Goal: Task Accomplishment & Management: Manage account settings

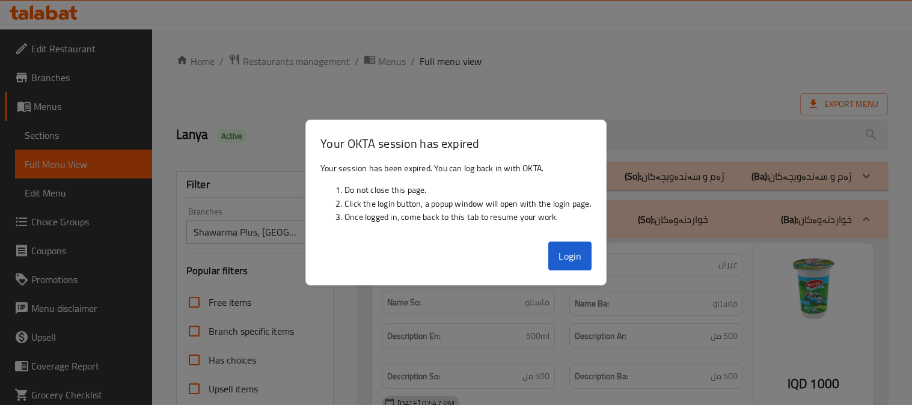
scroll to position [1028, 0]
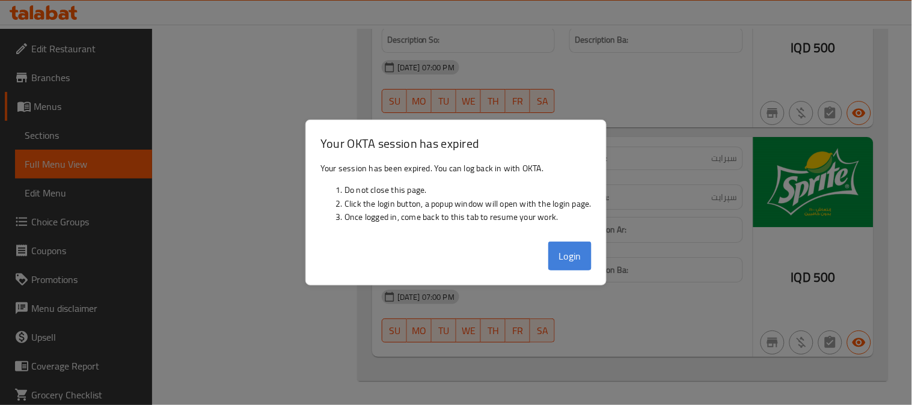
click at [587, 265] on button "Login" at bounding box center [569, 256] width 43 height 29
click at [642, 159] on div at bounding box center [456, 202] width 912 height 405
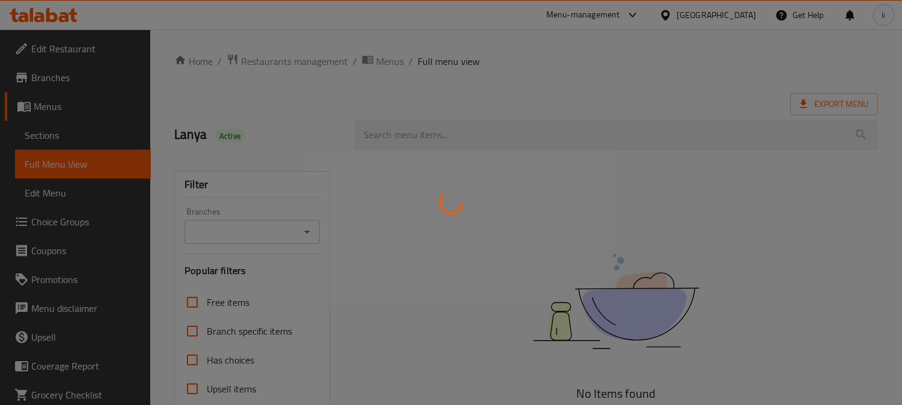
click at [287, 55] on div at bounding box center [451, 202] width 902 height 405
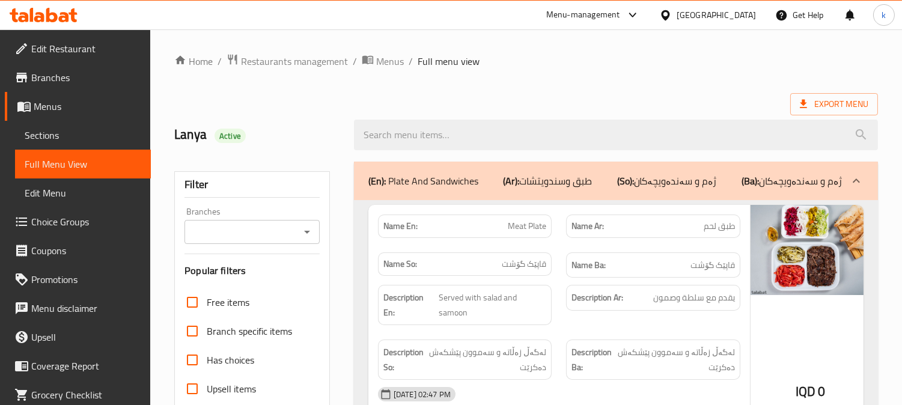
click at [292, 67] on span "Restaurants management" at bounding box center [294, 61] width 107 height 14
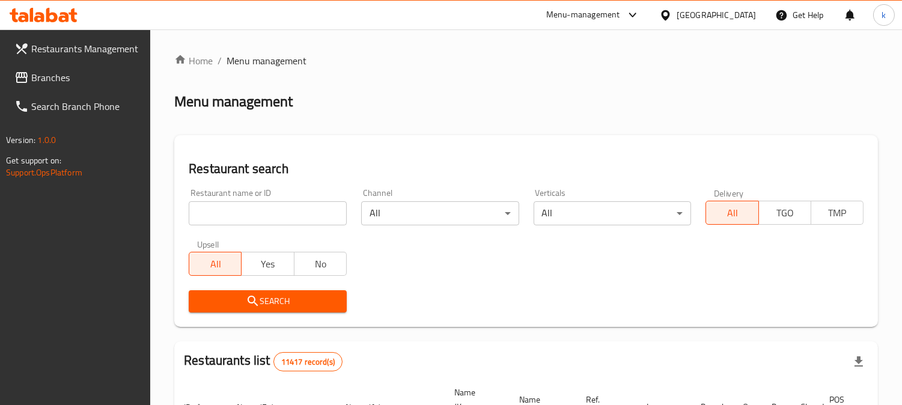
click at [269, 214] on input "search" at bounding box center [268, 213] width 158 height 24
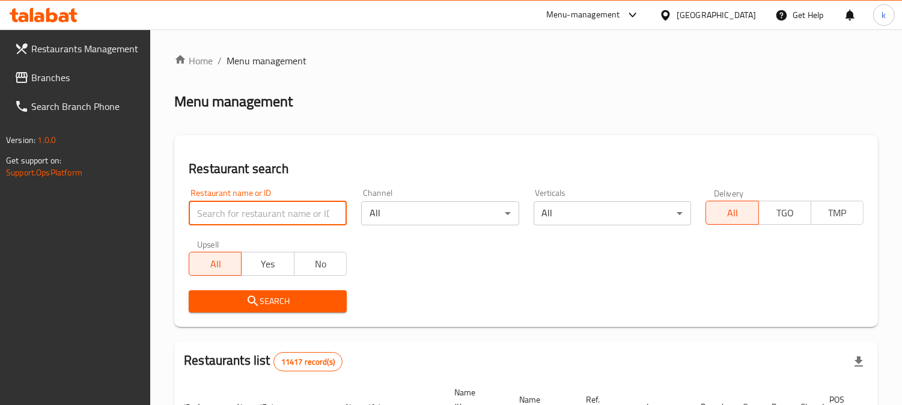
paste input "Yum Box"
type input "Yum Box"
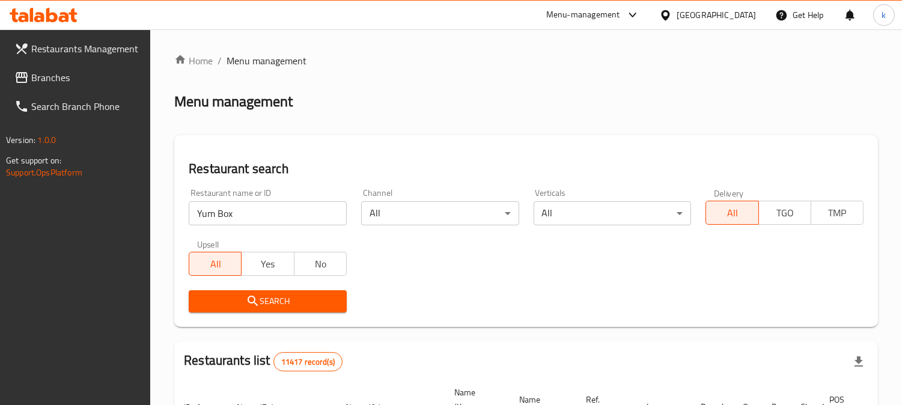
click at [269, 299] on span "Search" at bounding box center [267, 301] width 139 height 15
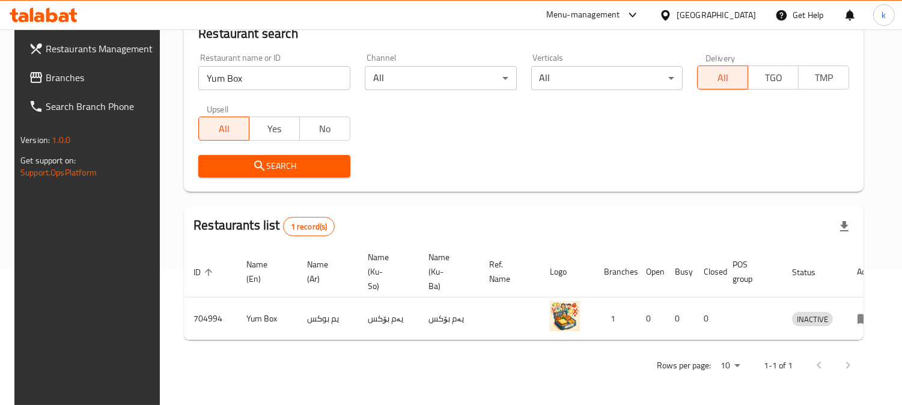
scroll to position [0, 1]
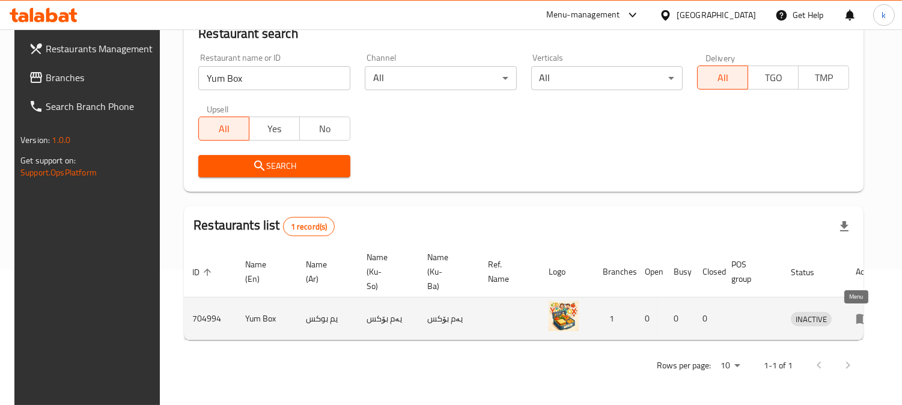
click at [864, 317] on icon "enhanced table" at bounding box center [866, 319] width 4 height 5
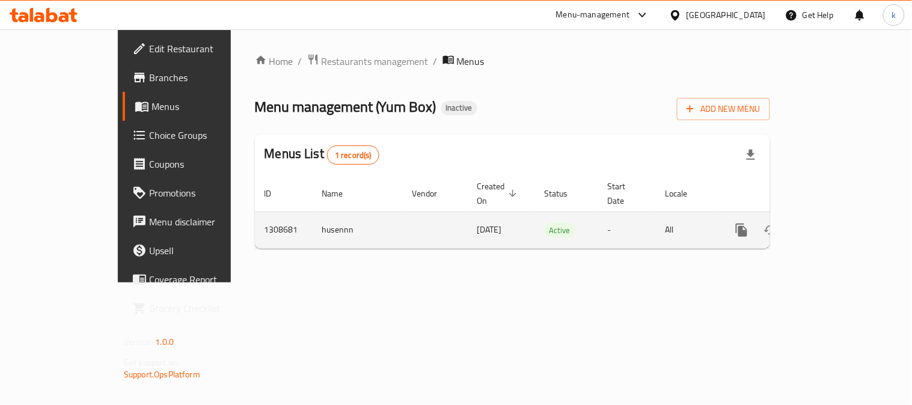
click at [843, 216] on link "enhanced table" at bounding box center [828, 230] width 29 height 29
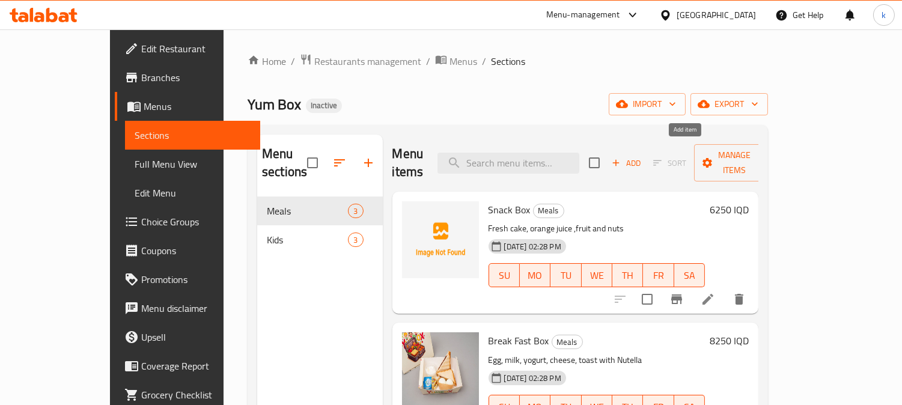
click at [643, 156] on span "Add" at bounding box center [626, 163] width 32 height 14
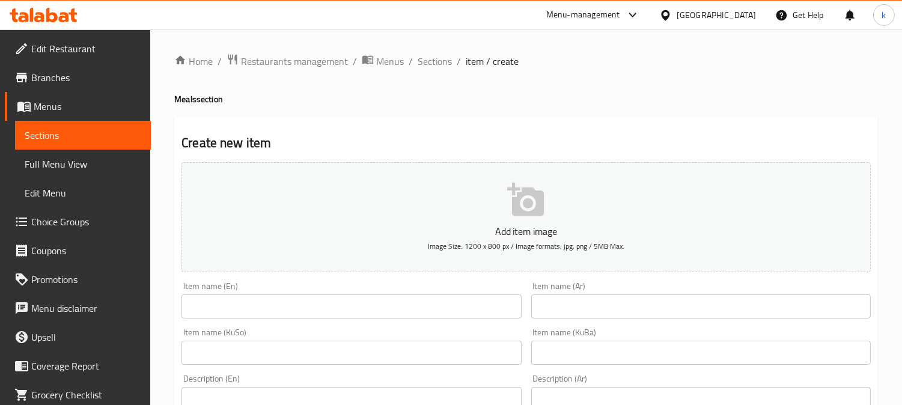
click at [661, 313] on input "text" at bounding box center [701, 307] width 340 height 24
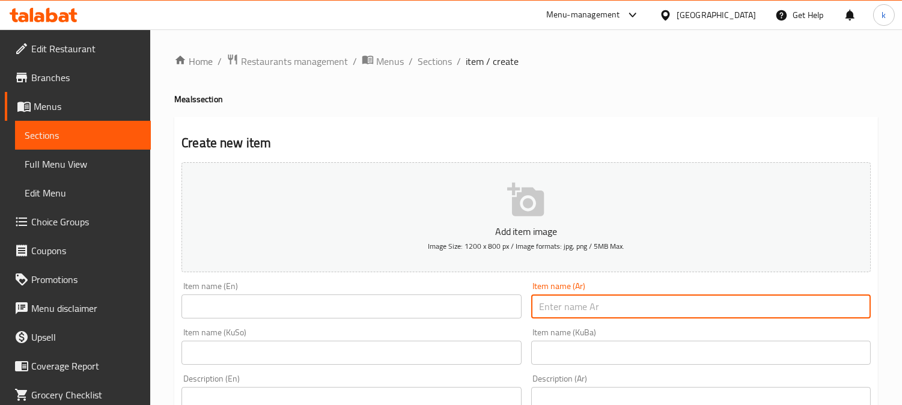
paste input "صندوق الغداء"
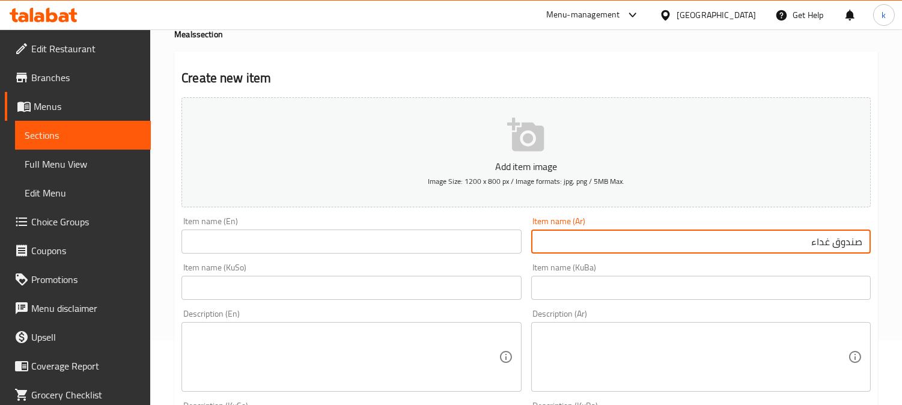
scroll to position [111, 0]
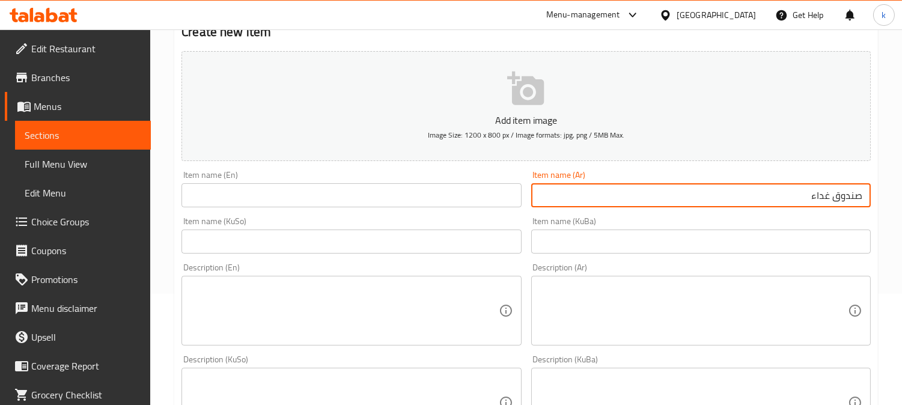
type input "صندوق غداء"
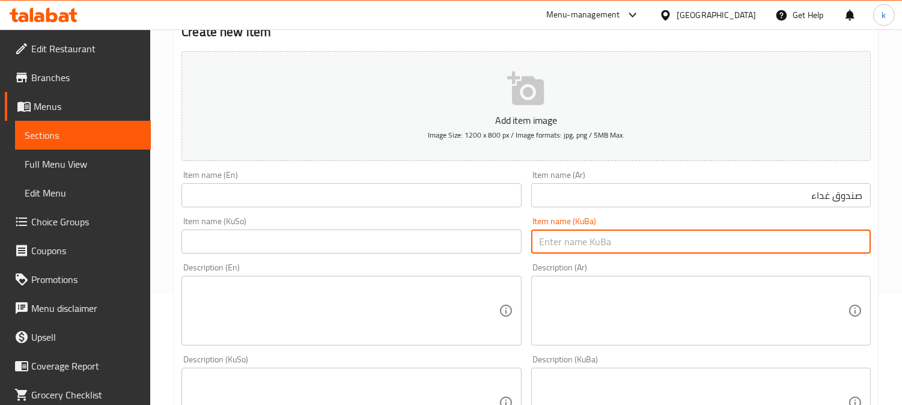
click at [739, 233] on input "text" at bounding box center [701, 242] width 340 height 24
paste input "سندوقی نانخواردنی نیوەڕۆ"
type input "سندوقی نانخواردنی نیوەڕۆ"
click at [283, 207] on input "text" at bounding box center [352, 195] width 340 height 24
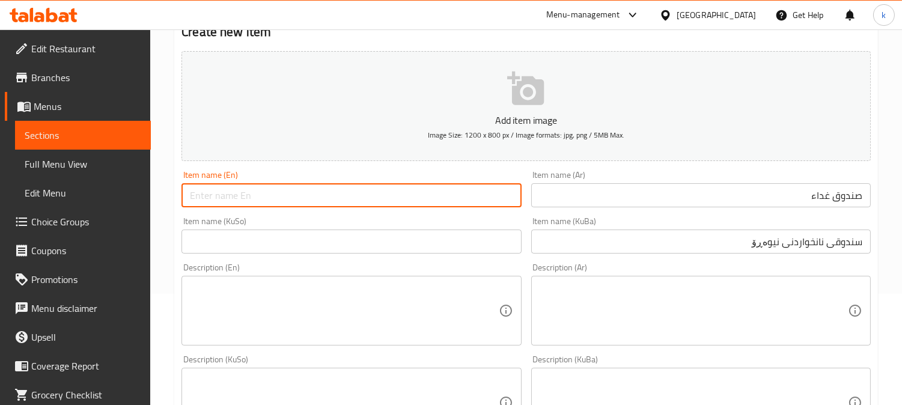
paste input "lunch box"
click at [248, 200] on input "Lunch Box Sauce" at bounding box center [352, 195] width 340 height 24
type input "Lunch Box"
click at [842, 195] on input "صندوق غداء" at bounding box center [701, 195] width 340 height 24
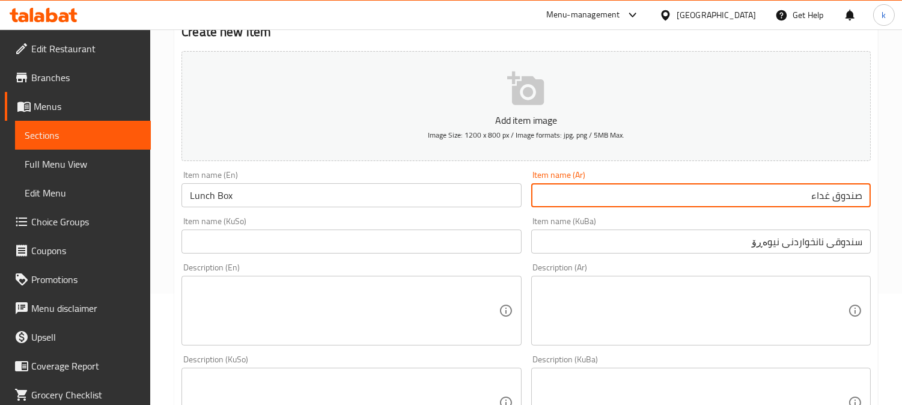
drag, startPoint x: 842, startPoint y: 195, endPoint x: 859, endPoint y: 245, distance: 51.9
click at [843, 199] on input "صندوق غداء" at bounding box center [701, 195] width 340 height 24
paste input "لبة"
type input "علبة غداء"
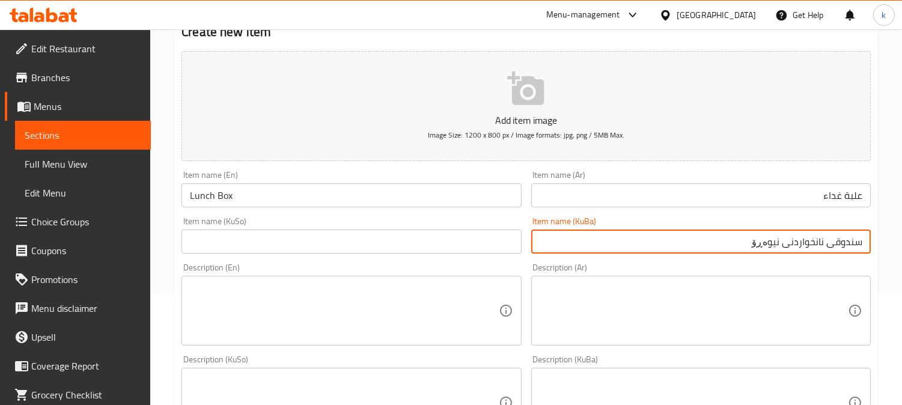
click at [840, 247] on input "سندوقی نانخواردنی نیوەڕۆ" at bounding box center [701, 242] width 340 height 24
paste input "ق"
click at [791, 242] on input "سندووقی نانخواردنی نیوەڕۆ" at bounding box center [701, 242] width 340 height 24
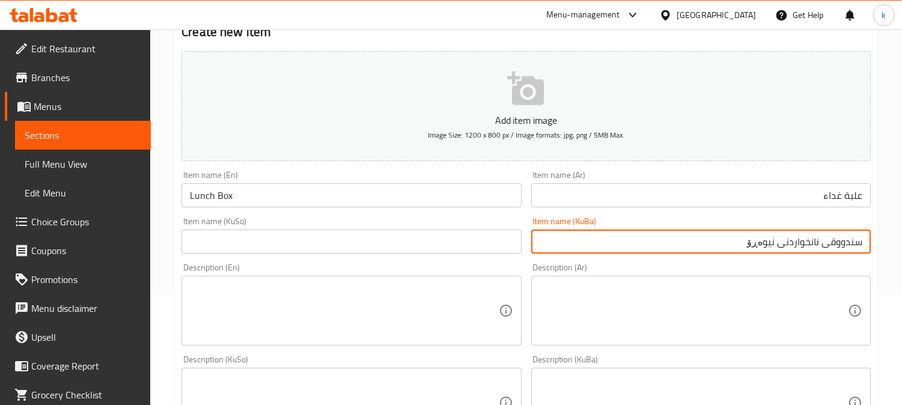
click at [777, 240] on input "سندووقی نانخواردنی نیوەڕۆ" at bounding box center [701, 242] width 340 height 24
click at [833, 245] on input "سندووقی نانی نیوەڕۆ" at bounding box center [701, 242] width 340 height 24
type input "سندووقی نانی نیوەڕۆ"
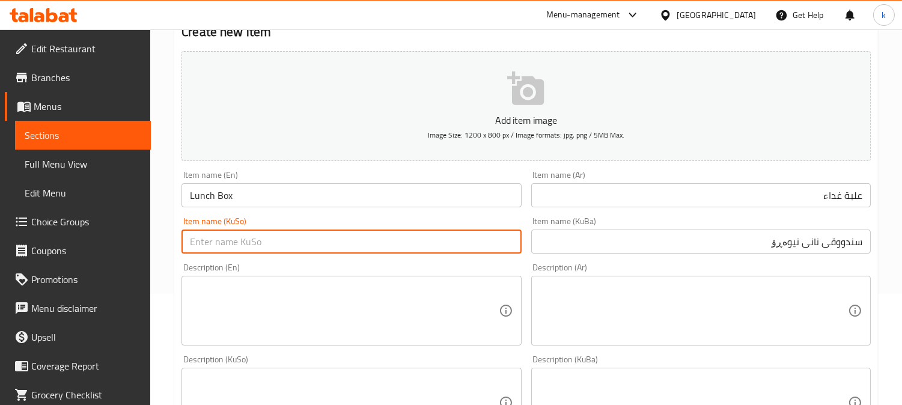
click at [287, 231] on input "text" at bounding box center [352, 242] width 340 height 24
paste input "سندووقی نانی نیوەڕۆ"
type input "سندووقی نانی نیوەڕۆ"
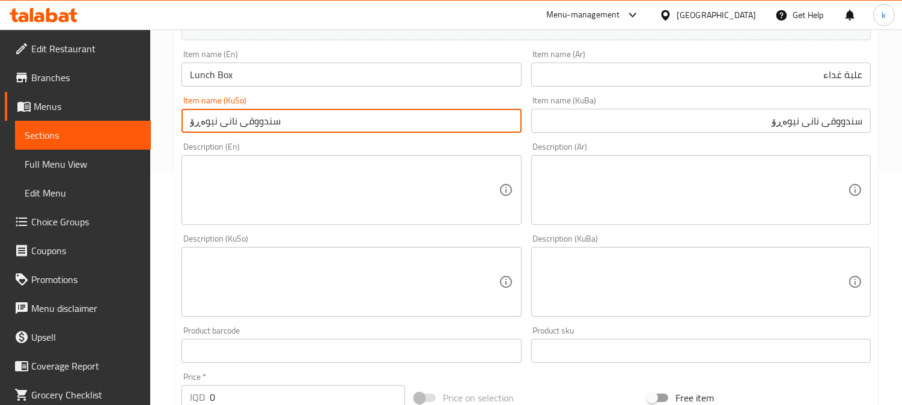
scroll to position [334, 0]
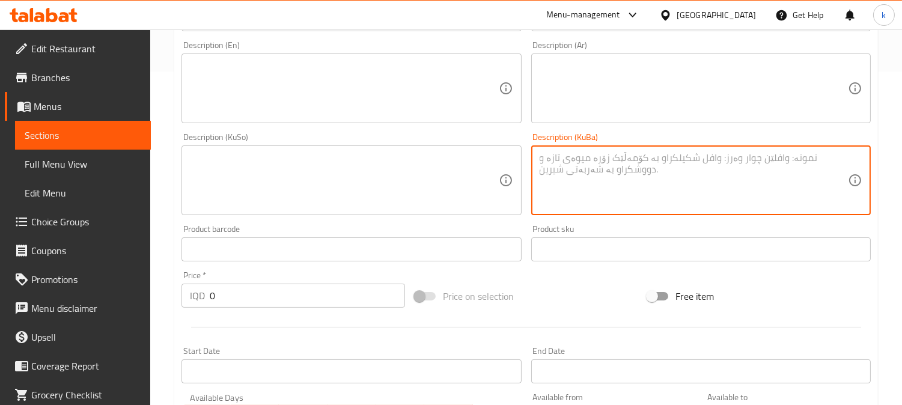
click at [730, 177] on textarea at bounding box center [694, 180] width 308 height 57
paste textarea "ساندویچ و بەرگر گۆشت و سوورکراوەی فەرەنسی و ئایران و ئاوی پرتەقاڵ"
type textarea "ساندویچ و بەرگر گۆشت و سوورکراوەی فەرەنسی و ئایران و ئاوی پرتەقاڵ"
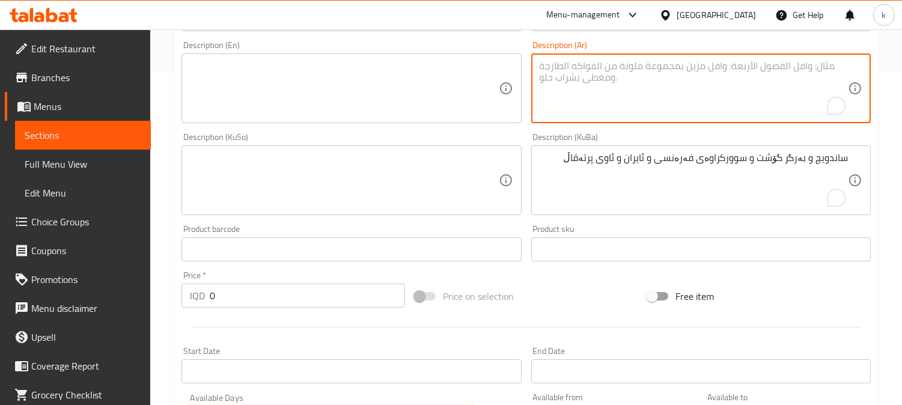
click at [738, 109] on textarea "To enrich screen reader interactions, please activate Accessibility in Grammarl…" at bounding box center [694, 88] width 308 height 57
paste textarea "ساندويتش، برجر لحم، بطاطس مقلية، عيران وعصير برتقال"
type textarea "ساندويتش، برجر لحم، بطاطس مقلية، عيران وعصير برتقال"
click at [406, 122] on div "Description (En)" at bounding box center [352, 89] width 340 height 70
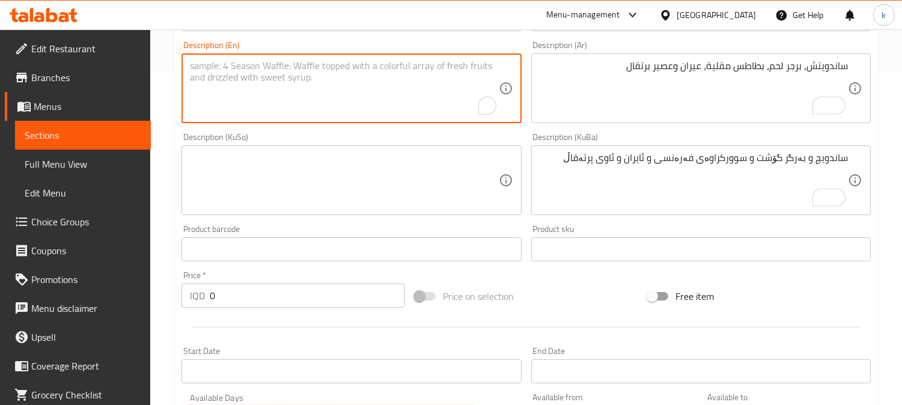
click at [407, 106] on textarea "To enrich screen reader interactions, please activate Accessibility in Grammarl…" at bounding box center [344, 88] width 308 height 57
paste textarea "Sandwich, meat burger, French fries, ayran and orange juice"
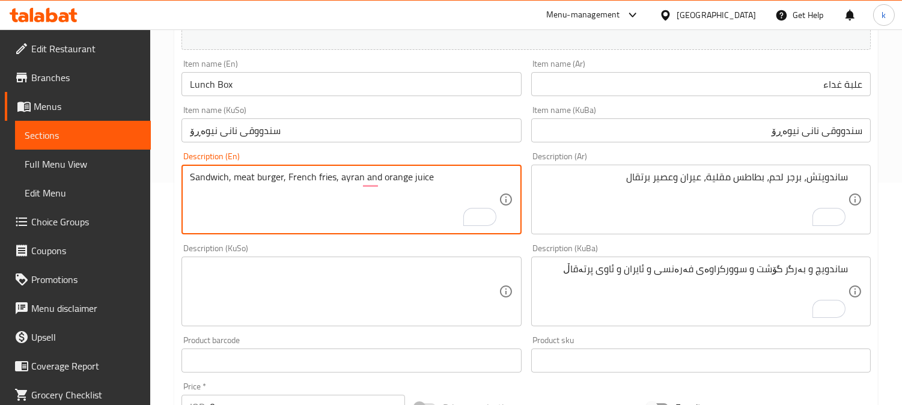
type textarea "Sandwich, meat burger, French fries, ayran and orange juice"
click at [205, 174] on textarea "Sandwich, meat burger, French fries, ayran and orange juice" at bounding box center [344, 199] width 308 height 57
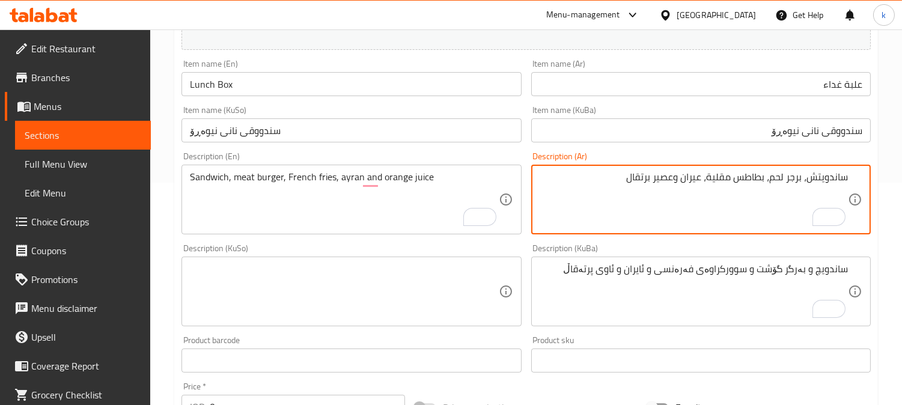
click at [836, 177] on textarea "ساندويتش، برجر لحم، بطاطس مقلية، عيران وعصير برتقال" at bounding box center [694, 199] width 308 height 57
paste textarea "ندويتش"
drag, startPoint x: 736, startPoint y: 176, endPoint x: 762, endPoint y: 260, distance: 87.7
click at [736, 176] on textarea "سندويتش ، برجر لحم، بطاطس مقلية، عيران وعصير برتقال" at bounding box center [694, 199] width 308 height 57
type textarea "سندويتش ، برجر لحم، بطاطا مقلية، عيران وعصير برتقال"
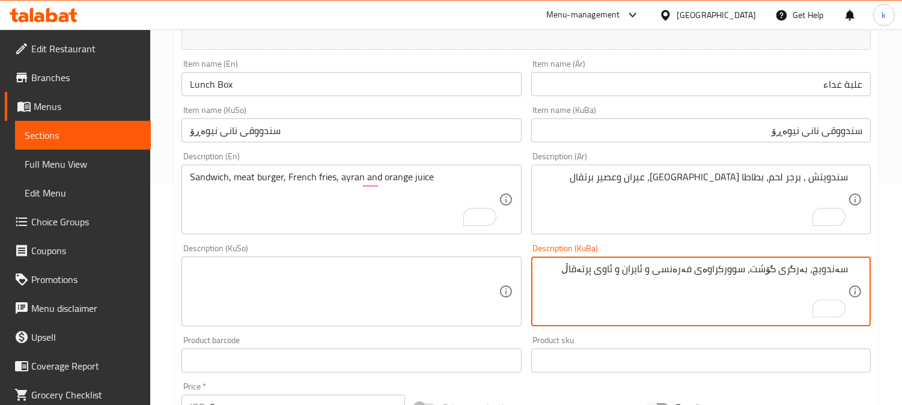
drag, startPoint x: 748, startPoint y: 269, endPoint x: 666, endPoint y: 274, distance: 81.9
click at [666, 274] on textarea "سەندویچ، بەرگری گۆشت، سوورکراوەی فەرەنسی و ئایران و ئاوی پرتەقاڵ" at bounding box center [694, 291] width 308 height 57
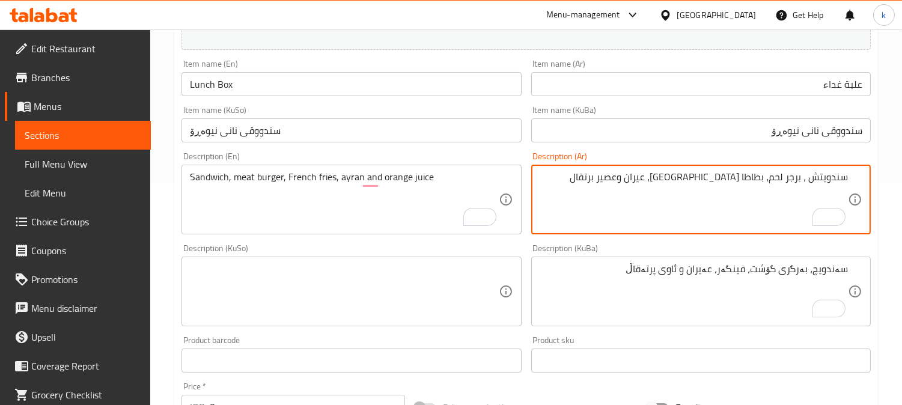
click at [701, 179] on textarea "سندويتش ، برجر لحم، بطاطا مقلية، عيران وعصير برتقال" at bounding box center [694, 199] width 308 height 57
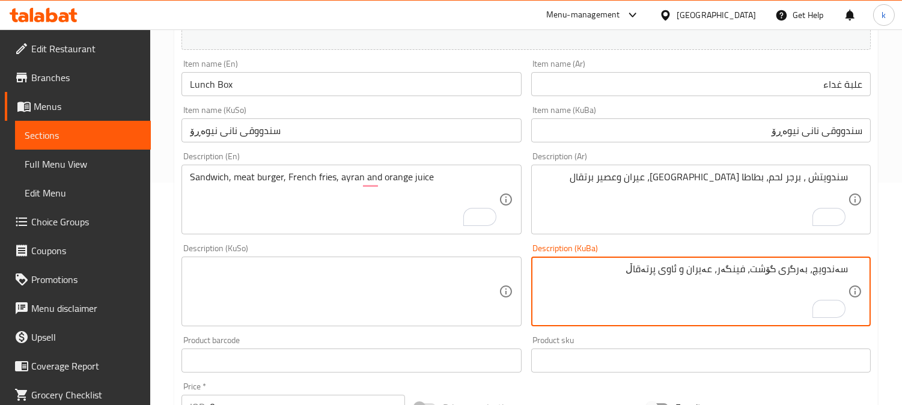
click at [711, 271] on textarea "سەندویچ، بەرگری گۆشت، فینگەر، عەیران و ئاوی پرتەقاڵ" at bounding box center [694, 291] width 308 height 57
paste textarea "ماستاو"
click at [675, 278] on textarea "سەندویچ، بەرگری گۆشت، فینگەر، ماستاو و ئاوی پرتەقاڵ" at bounding box center [694, 291] width 308 height 57
click at [678, 267] on textarea "سەندویچ، بەرگری گۆشت، فینگەر، ماستاو و شەربەتی پرتەقاڵ" at bounding box center [694, 291] width 308 height 57
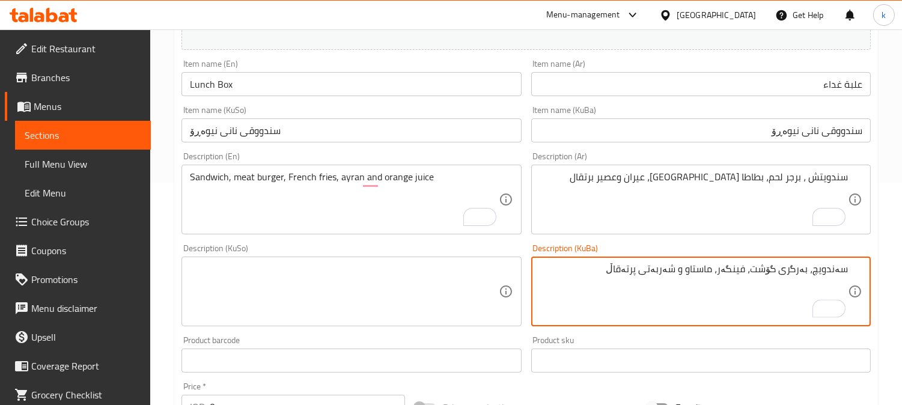
click at [678, 267] on textarea "سەندویچ، بەرگری گۆشت، فینگەر، ماستاو و شەربەتی پرتەقاڵ" at bounding box center [694, 291] width 308 height 57
type textarea "سەندویچ، بەرگری گۆشت، فینگەر، ماستاو و شەربەتی پرتەقاڵ"
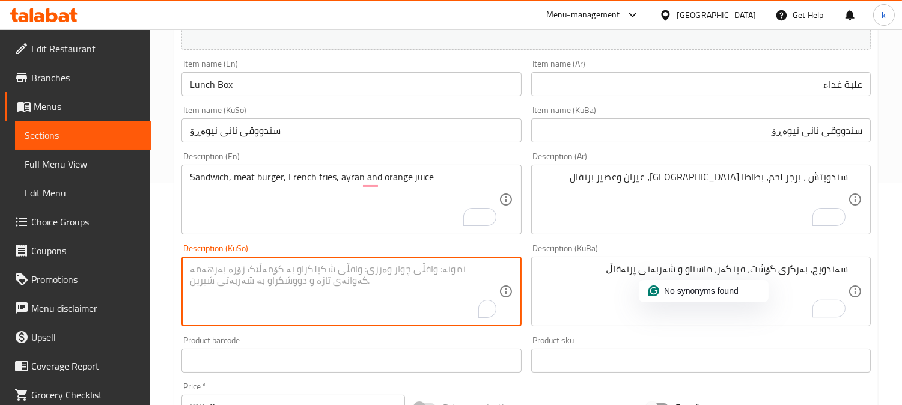
click at [275, 263] on textarea "To enrich screen reader interactions, please activate Accessibility in Grammarl…" at bounding box center [344, 291] width 308 height 57
paste textarea "سەندویچ، بەرگری گۆشت، فینگەر، ماستاو و شەربەتی پرتەقاڵ"
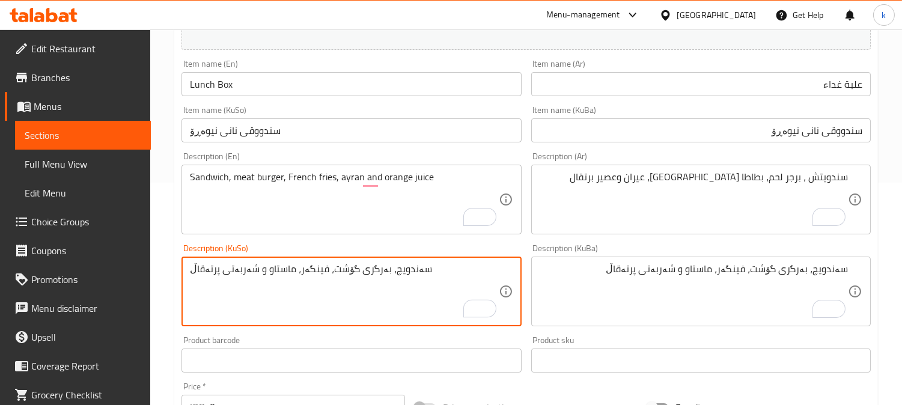
type textarea "سەندویچ، بەرگری گۆشت، فینگەر، ماستاو و شەربەتی پرتەقاڵ"
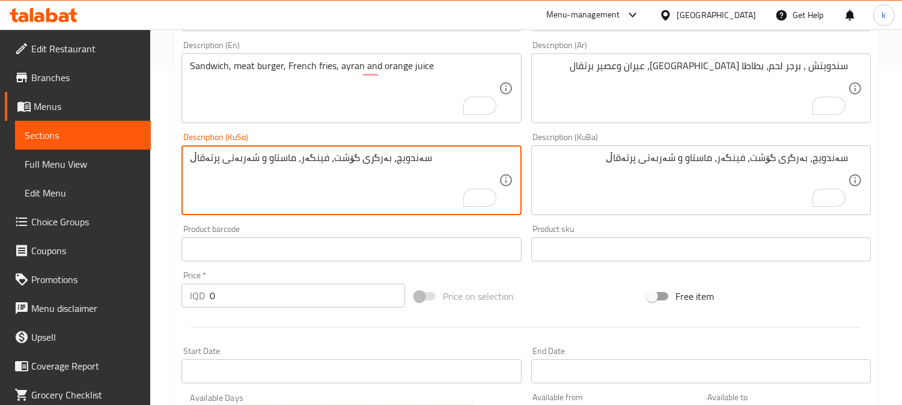
drag, startPoint x: 231, startPoint y: 297, endPoint x: 156, endPoint y: 301, distance: 74.7
click at [156, 301] on div "Home / Restaurants management / Menus / Sections / item / create Meals section …" at bounding box center [526, 175] width 752 height 958
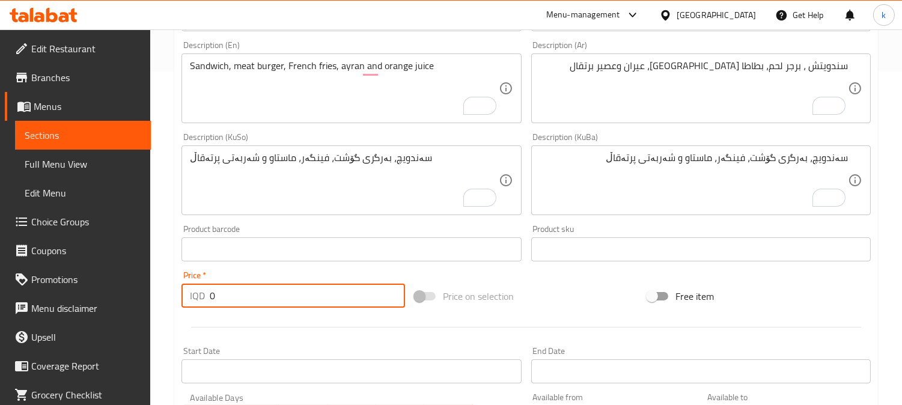
paste input "1000"
type input "10000"
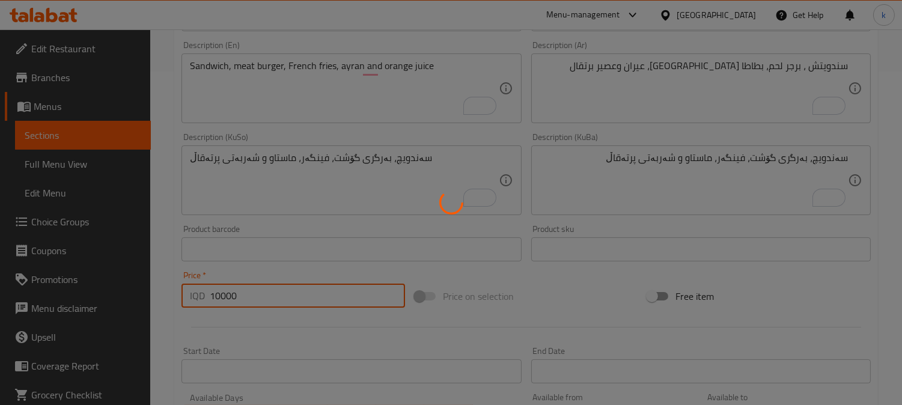
type input "0"
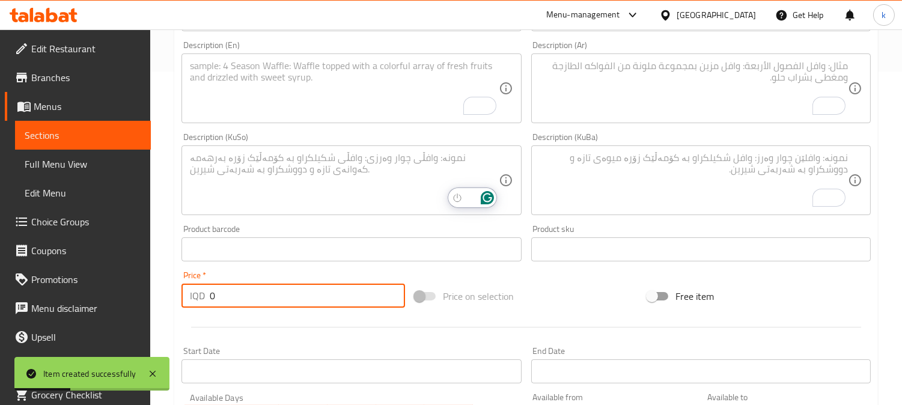
scroll to position [111, 0]
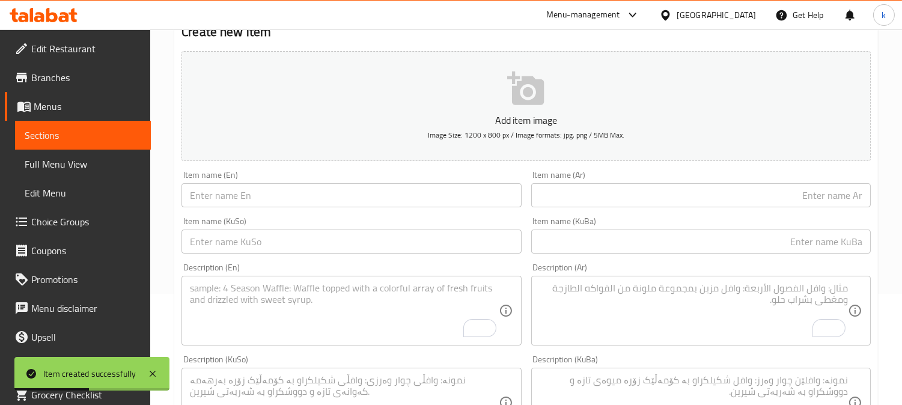
click at [239, 195] on input "text" at bounding box center [352, 195] width 340 height 24
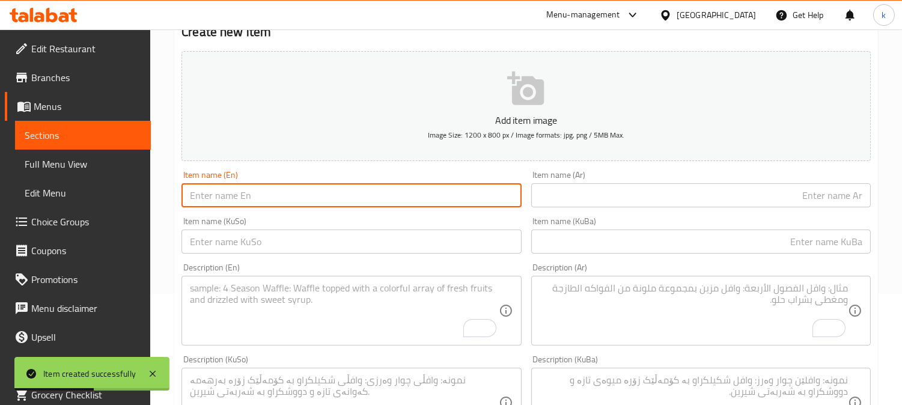
paste input "mix box"
click at [291, 195] on input "mix box" at bounding box center [352, 195] width 340 height 24
paste input "Mix B"
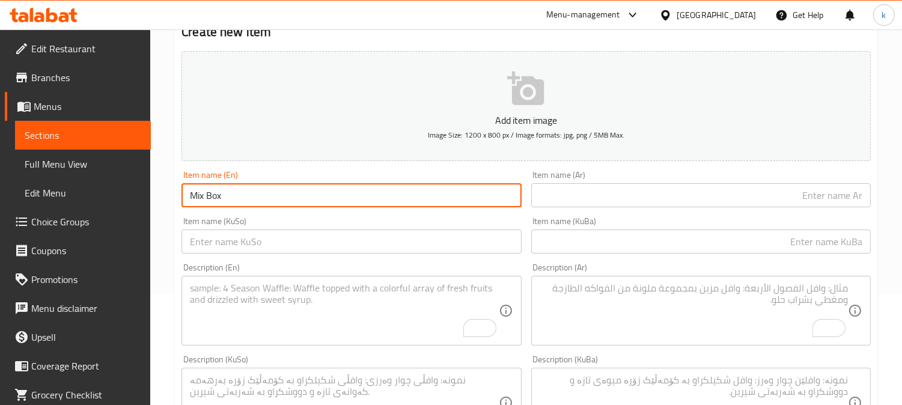
type input "Mix Box"
click at [816, 248] on input "text" at bounding box center [701, 242] width 340 height 24
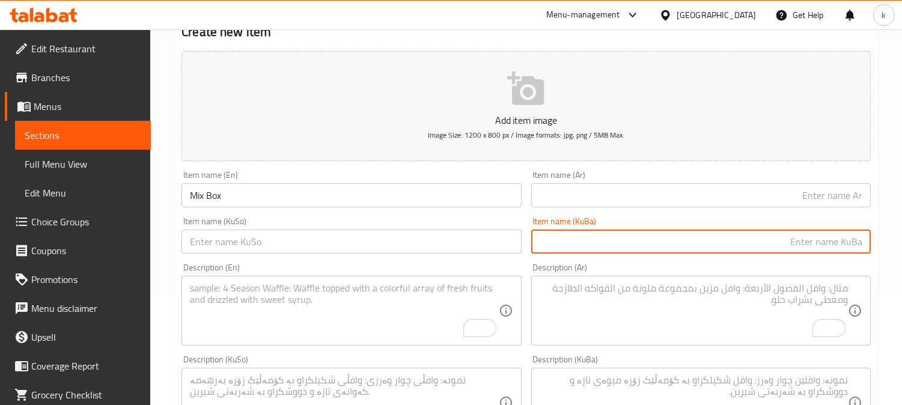
paste input "سندووق"
type input "سندووقی"
click at [833, 202] on input "text" at bounding box center [701, 195] width 340 height 24
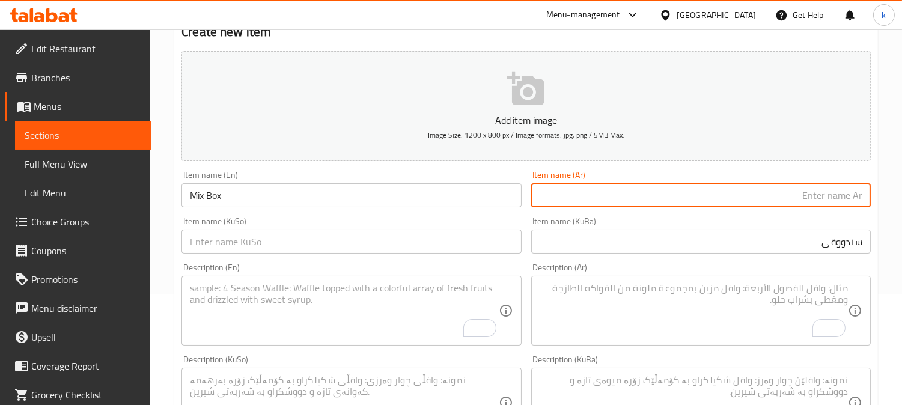
paste input "علبة"
type input "علبة مشكل"
click at [765, 237] on input "سندووقی" at bounding box center [701, 242] width 340 height 24
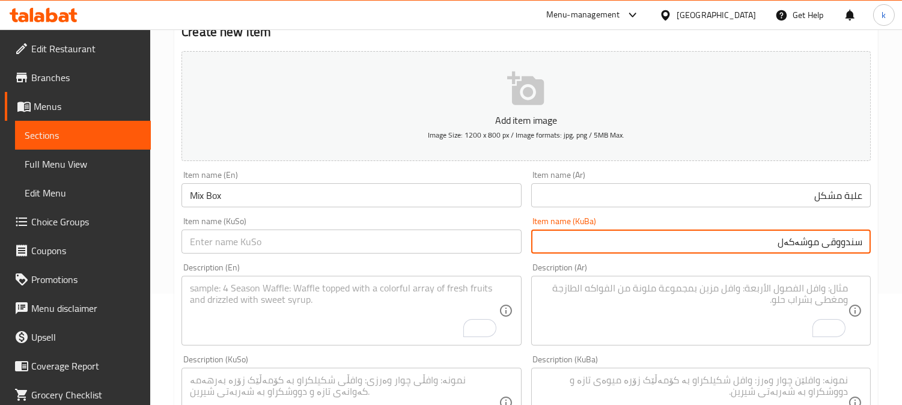
click at [818, 248] on input "سندووقی موشەکەل" at bounding box center [701, 242] width 340 height 24
type input "سندووقی موشەکەل"
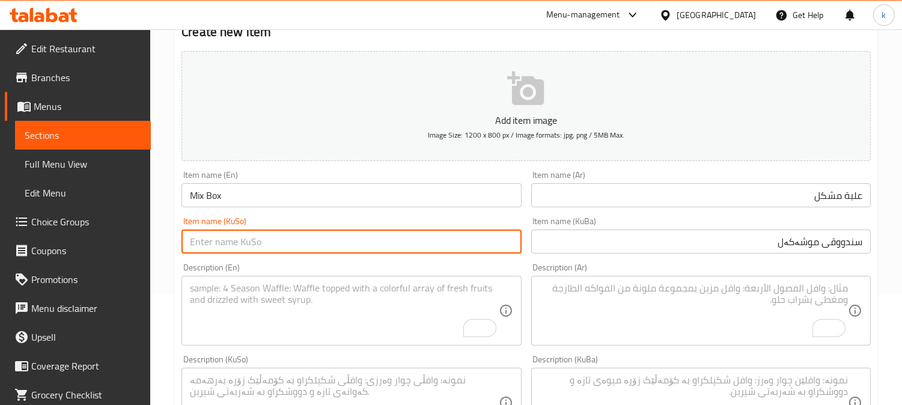
click at [311, 245] on input "text" at bounding box center [352, 242] width 340 height 24
paste input "سندووقی موشەکەل"
type input "سندووقی موشەکەل"
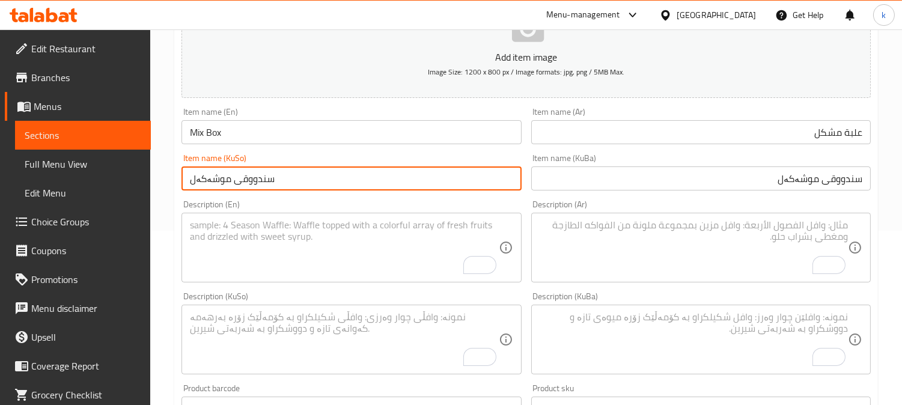
scroll to position [222, 0]
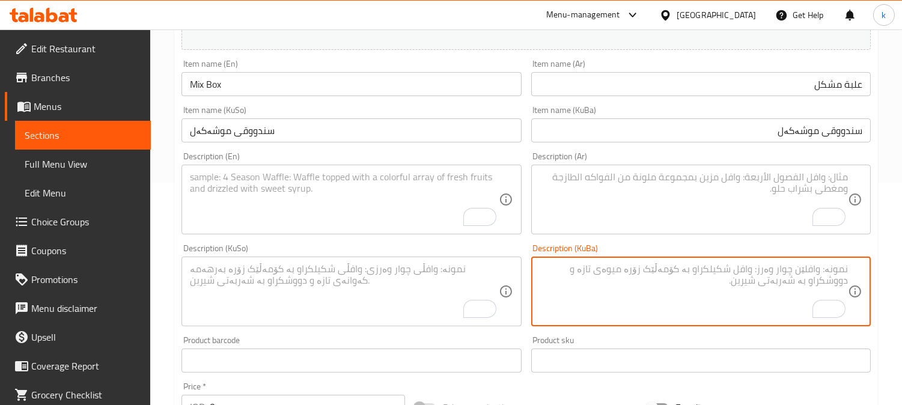
click at [776, 263] on textarea "To enrich screen reader interactions, please activate Accessibility in Grammarl…" at bounding box center [694, 291] width 308 height 57
paste textarea "خبز محمص، نوتيلا، لبنة، ساندويتش، برجر لحم، فاكهة، كيك، مكسرات، عصير وعيران"
type textarea "خبز محمص، نوتيلا، لبنة، ساندويتش، برجر لحم، فاكهة، كيك، مكسرات، عصير وعيران"
click at [771, 201] on textarea "To enrich screen reader interactions, please activate Accessibility in Grammarl…" at bounding box center [694, 199] width 308 height 57
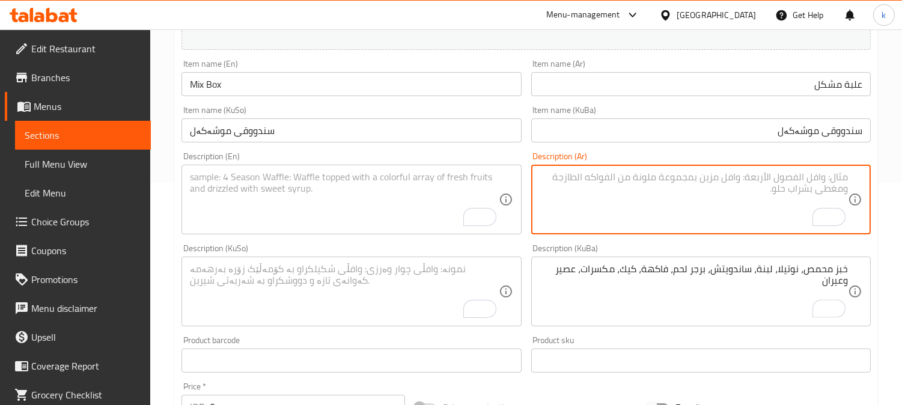
paste textarea "خبز محمص، نوتيلا، لبنة، ساندويتش، برجر لحم، فاكهة، كيك، مكسرات، عصير وعيران"
type textarea "خبز محمص، نوتيلا، لبنة، ساندويتش، برجر لحم، فاكهة، كيك، مكسرات، عصير وعيران"
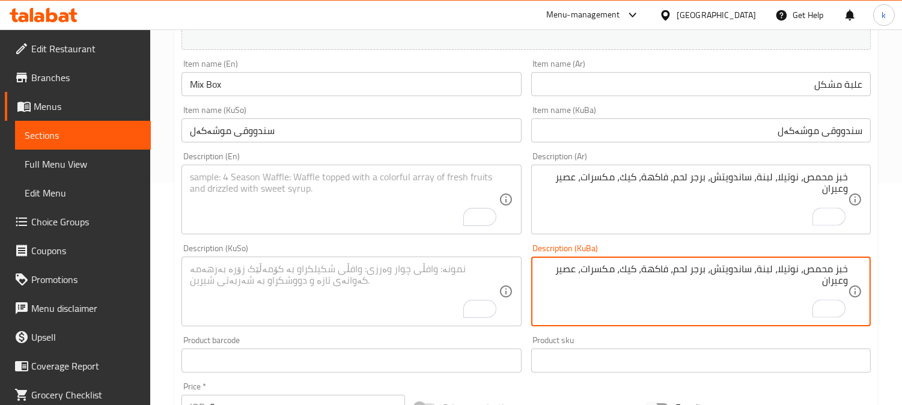
click at [739, 268] on textarea "خبز محمص، نوتيلا، لبنة، ساندويتش، برجر لحم، فاكهة، كيك، مكسرات، عصير وعيران" at bounding box center [694, 291] width 308 height 57
paste textarea "ۆست و نوتێلا و لابنە و ساندویچ و بەرگر گۆشت و میوە و کێک و گوێز و شەربەت و ئای"
type textarea "تۆست و نوتێلا و لابنە و ساندویچ و بەرگر گۆشت و میوە و کێک و گوێز و شەربەت و ئای…"
click at [316, 194] on textarea "To enrich screen reader interactions, please activate Accessibility in Grammarl…" at bounding box center [344, 199] width 308 height 57
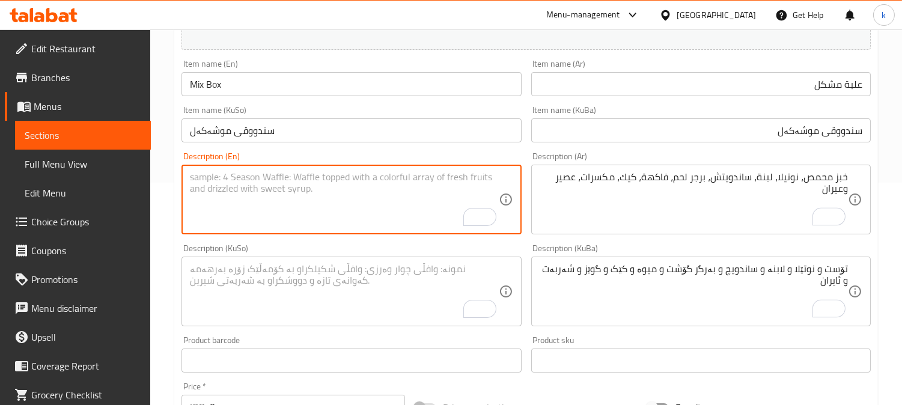
paste textarea "Toast, Nutella, labneh, sandwich, meat burger, fruit, cake, nuts, juice and ayr…"
type textarea "Toast, Nutella, labneh, sandwich, meat burger, fruit, cake, nuts, juice and ayr…"
drag, startPoint x: 304, startPoint y: 175, endPoint x: 376, endPoint y: 151, distance: 76.0
click at [305, 175] on textarea "Toast, Nutella, labneh, sandwich, meat burger, fruit, cake, nuts, juice and ayr…" at bounding box center [344, 199] width 308 height 57
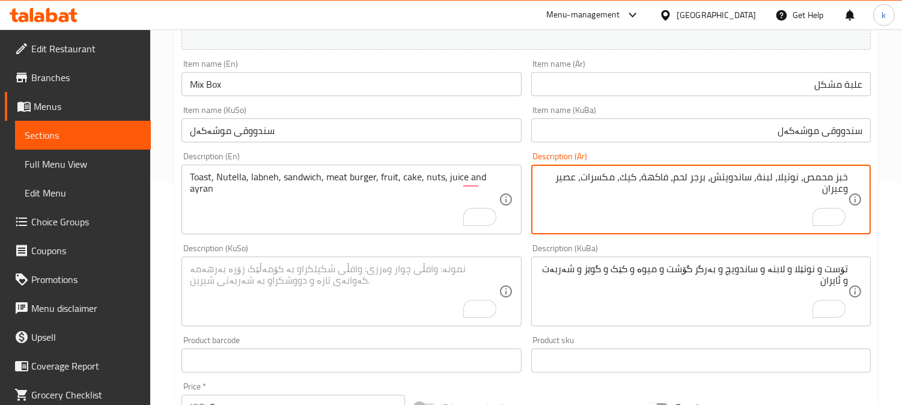
click at [735, 180] on textarea "خبز محمص، نوتيلا، لبنة، ساندويتش، برجر لحم، فاكهة، كيك، مكسرات، عصير وعيران" at bounding box center [694, 199] width 308 height 57
paste textarea "To enrich screen reader interactions, please activate Accessibility in Grammarl…"
type textarea "خبز محمص، نوتيلا، لبنة، سندويتش، برجر لحم، فاكهة، كيك، مكسرات، عصير وعيران"
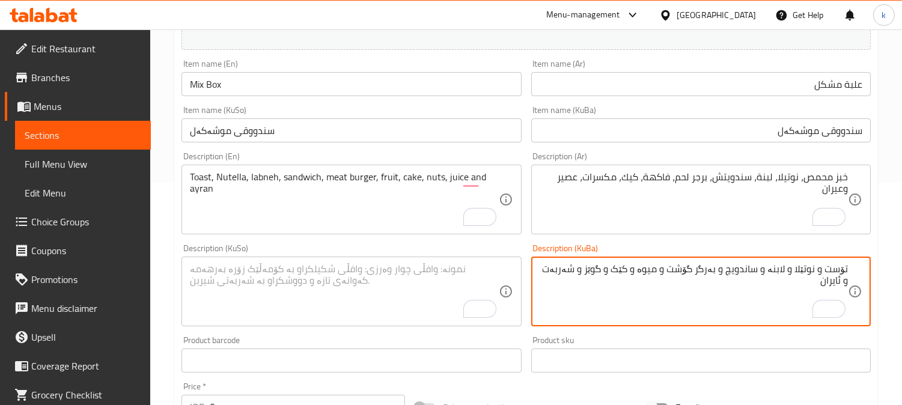
drag, startPoint x: 825, startPoint y: 271, endPoint x: 860, endPoint y: 268, distance: 35.7
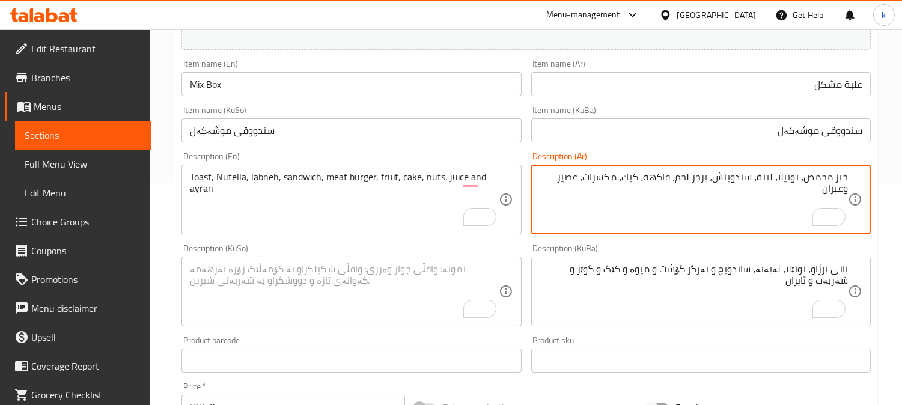
click at [768, 177] on textarea "خبز محمص، نوتيلا، لبنة، سندويتش، برجر لحم، فاكهة، كيك، مكسرات، عصير وعيران" at bounding box center [694, 199] width 308 height 57
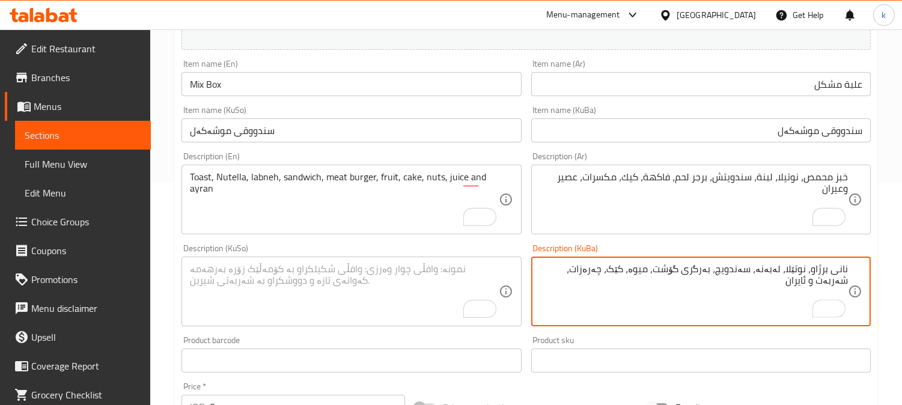
drag, startPoint x: 822, startPoint y: 281, endPoint x: 900, endPoint y: 281, distance: 78.2
click at [900, 281] on div "Home / Restaurants management / Menus / Sections / item / create Meals section …" at bounding box center [526, 286] width 752 height 958
type textarea "نانی برژاو، نوتێلا، لەبەنە، سەندویچ، بەرگری گۆشت، میوە، کێک، چەرەزات، شەربەت و …"
drag, startPoint x: 818, startPoint y: 286, endPoint x: 862, endPoint y: 268, distance: 48.2
click at [862, 268] on div "نانی برژاو، نوتێلا، لەبەنە، سەندویچ، بەرگری گۆشت، میوە، کێک، چەرەزات، شەربەت و …" at bounding box center [701, 292] width 340 height 70
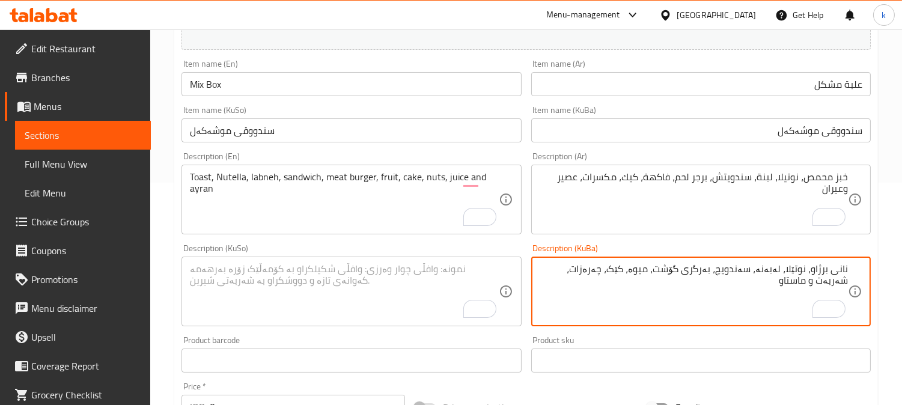
click at [371, 269] on textarea "To enrich screen reader interactions, please activate Accessibility in Grammarl…" at bounding box center [344, 291] width 308 height 57
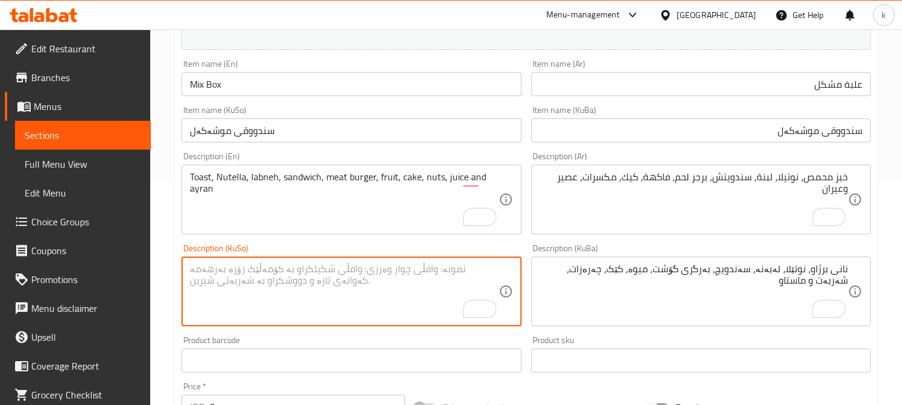
paste textarea "نانی برژاو، نوتێلا، لەبەنە، سەندویچ، بەرگری گۆشت، میوە، کێک، چەرەزات، شەربەت و …"
type textarea "نانی برژاو، نوتێلا، لەبەنە، سەندویچ، بەرگری گۆشت، میوە، کێک، چەرەزات، شەربەت و …"
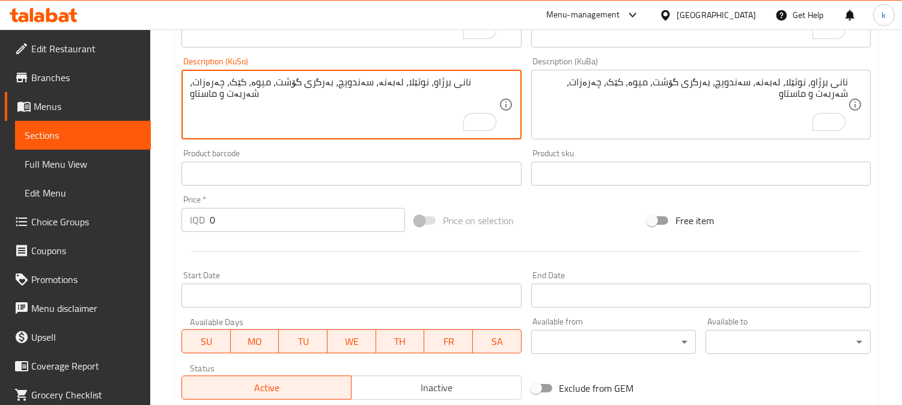
scroll to position [445, 0]
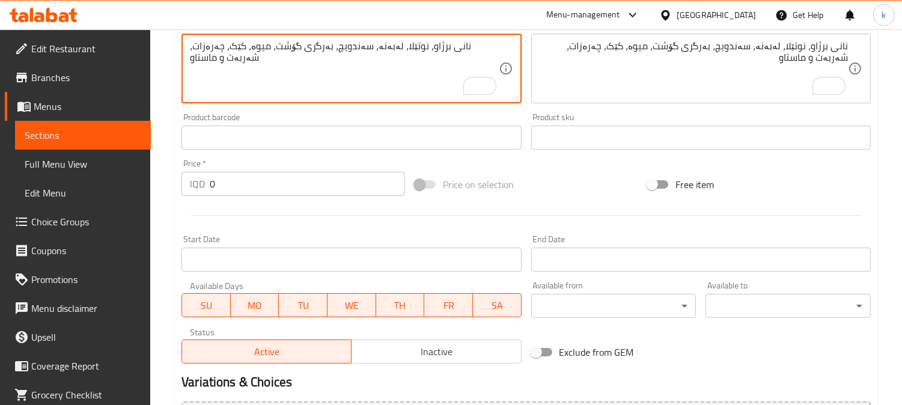
drag, startPoint x: 242, startPoint y: 184, endPoint x: 176, endPoint y: 184, distance: 65.5
click at [177, 184] on div "Price   * IQD 0 Price *" at bounding box center [293, 178] width 233 height 46
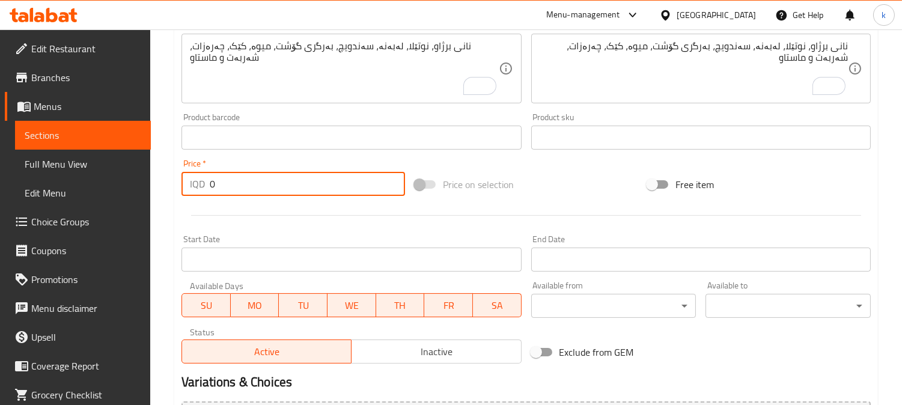
paste input "1400"
type input "14000"
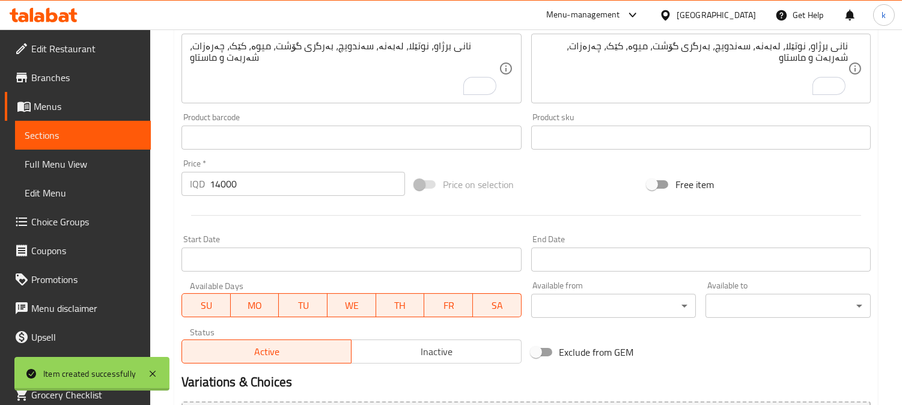
type input "0"
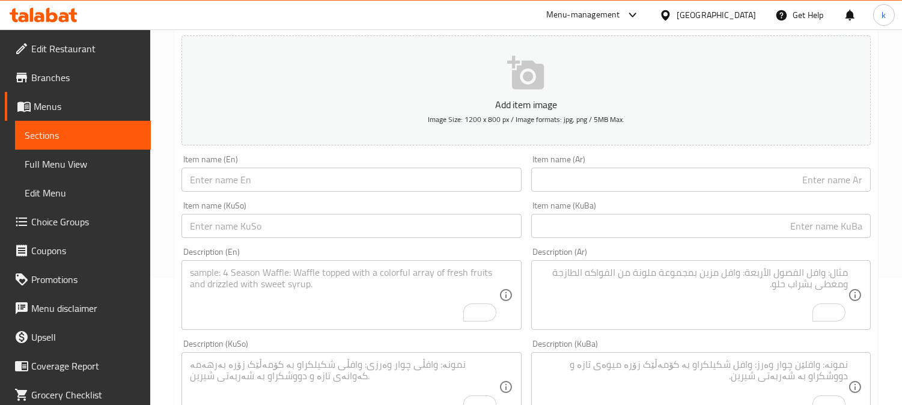
scroll to position [0, 0]
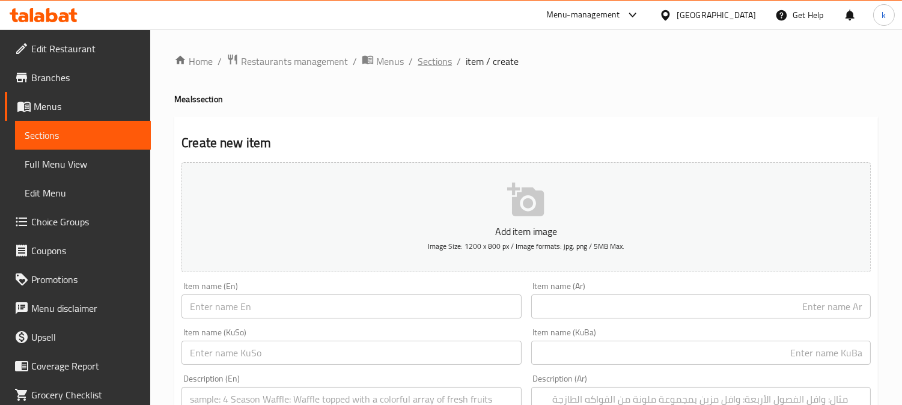
click at [431, 64] on span "Sections" at bounding box center [435, 61] width 34 height 14
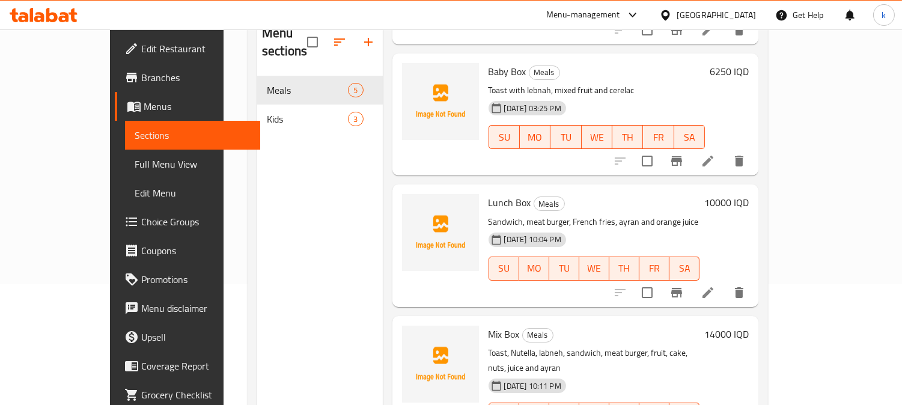
scroll to position [168, 0]
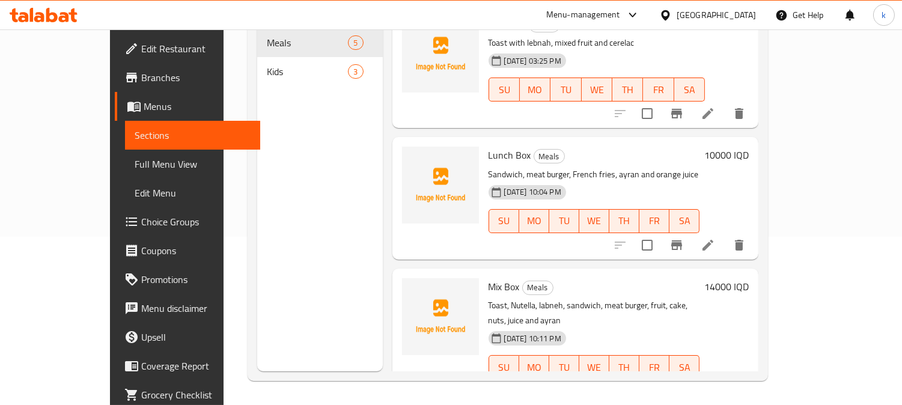
click at [725, 234] on li at bounding box center [708, 245] width 34 height 22
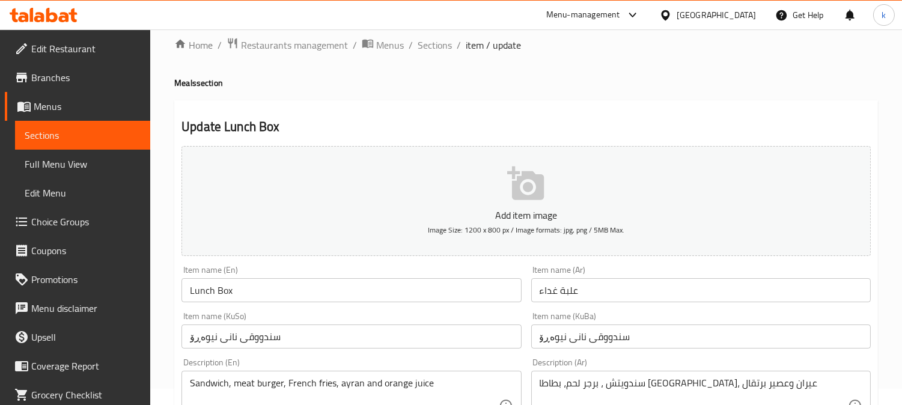
scroll to position [111, 0]
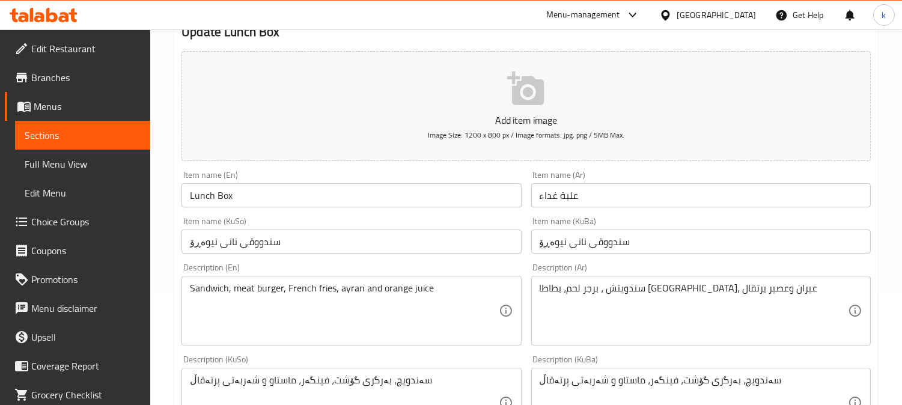
click at [266, 189] on input "Lunch Box" at bounding box center [352, 195] width 340 height 24
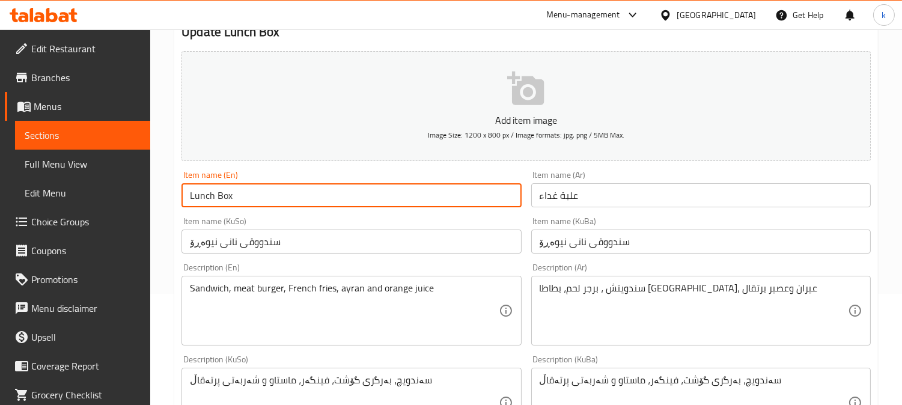
click at [266, 189] on input "Lunch Box" at bounding box center [352, 195] width 340 height 24
click at [623, 199] on input "علبة غداء" at bounding box center [701, 195] width 340 height 24
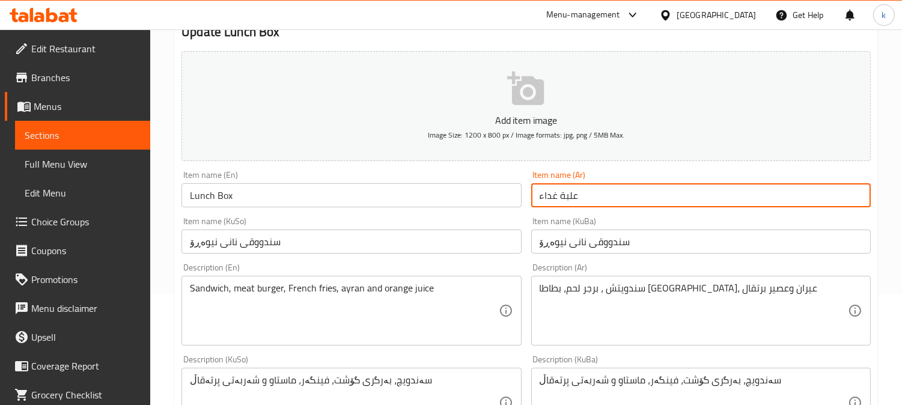
click at [623, 199] on input "علبة غداء" at bounding box center [701, 195] width 340 height 24
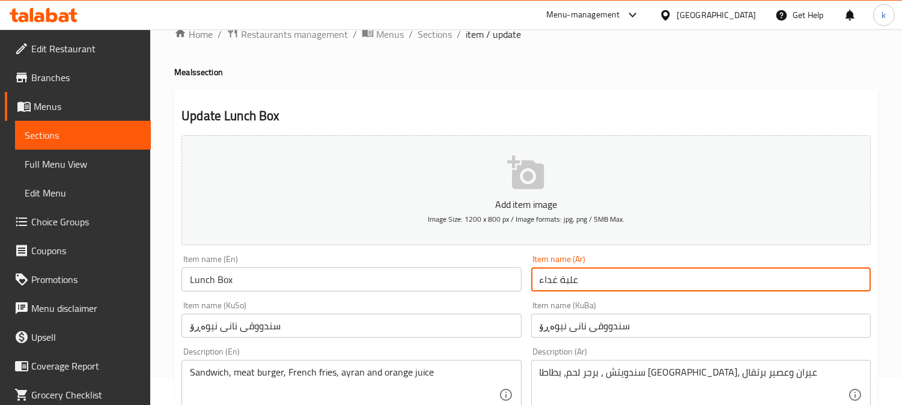
scroll to position [0, 0]
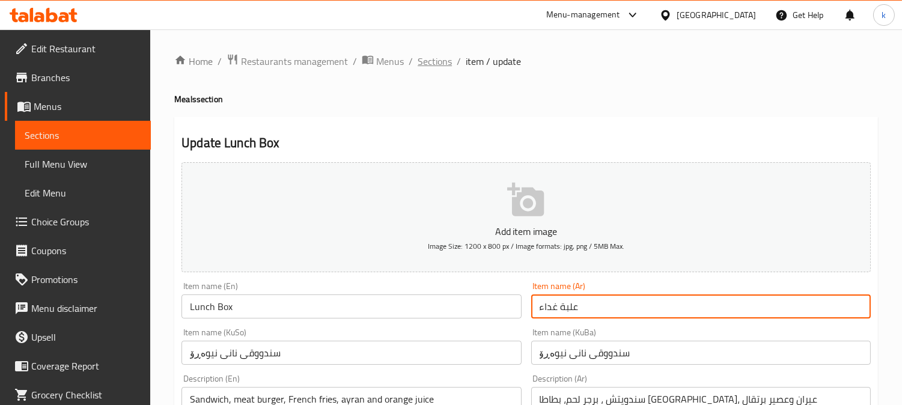
click at [444, 54] on span "Sections" at bounding box center [435, 61] width 34 height 14
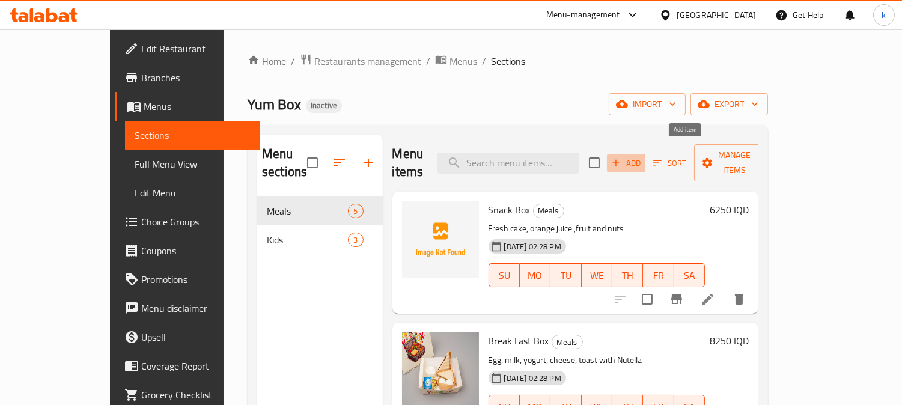
click at [643, 156] on span "Add" at bounding box center [626, 163] width 32 height 14
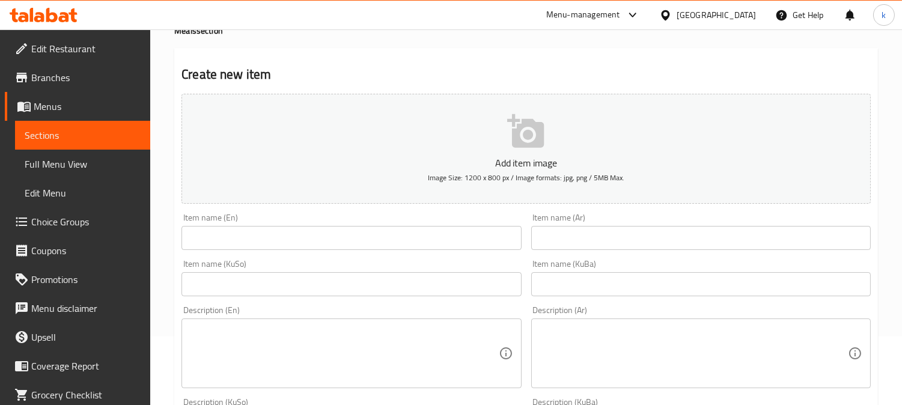
scroll to position [111, 0]
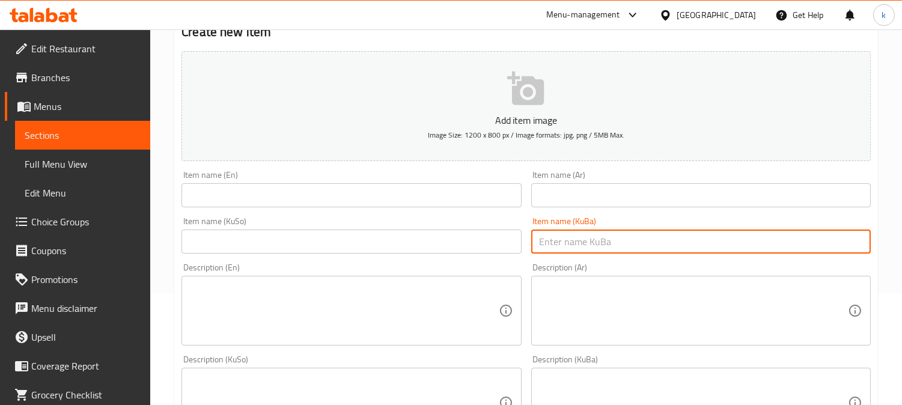
drag, startPoint x: 604, startPoint y: 242, endPoint x: 574, endPoint y: 243, distance: 29.5
click at [604, 242] on input "text" at bounding box center [701, 242] width 340 height 24
paste input "علبة غداء"
type input "علبة غداء"
click at [490, 243] on input "text" at bounding box center [352, 242] width 340 height 24
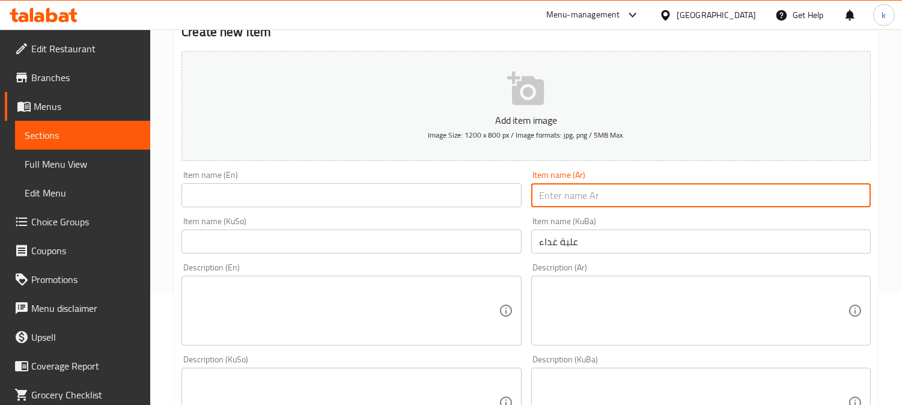
click at [590, 203] on input "text" at bounding box center [701, 195] width 340 height 24
paste input "علبة غداء"
type input "علبة غداء"
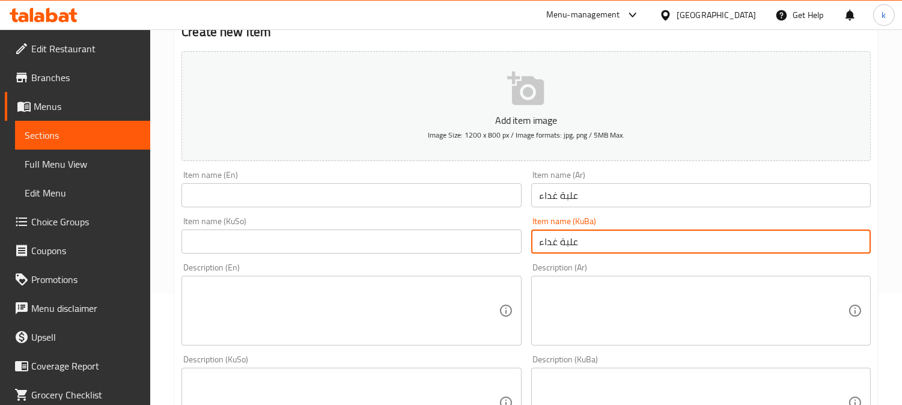
drag, startPoint x: 598, startPoint y: 239, endPoint x: 453, endPoint y: 237, distance: 144.9
click at [453, 237] on div "Add item image Image Size: 1200 x 800 px / Image formats: jpg, png / 5MB Max. I…" at bounding box center [526, 374] width 699 height 657
paste input "ندووقی نانی نیوەڕۆ"
type input "سندووقی نانی نیوەڕۆ"
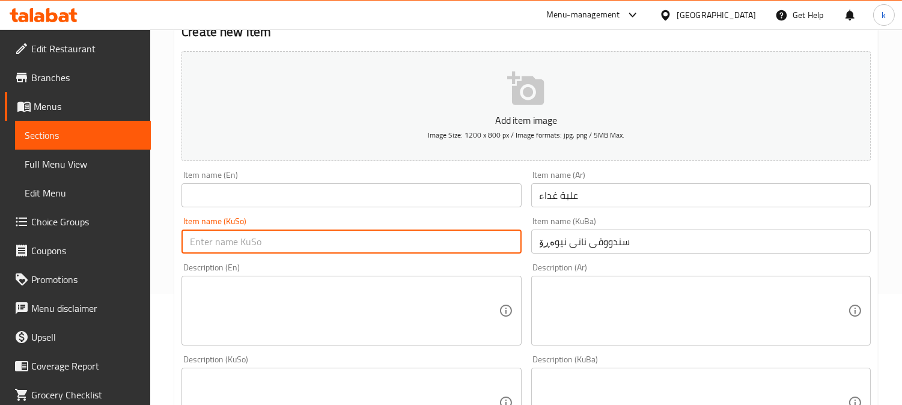
click at [449, 241] on input "text" at bounding box center [352, 242] width 340 height 24
paste input "سندووقی نانی نیوەڕۆ"
type input "سندووقی نانی نیوەڕۆ"
click at [352, 191] on input "text" at bounding box center [352, 195] width 340 height 24
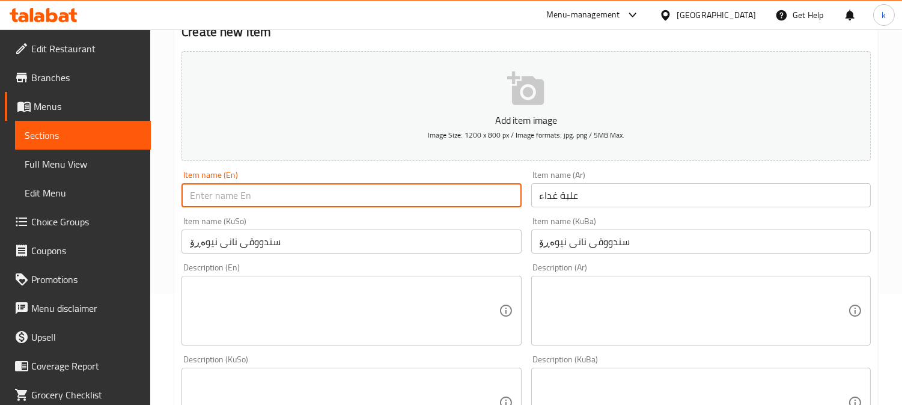
paste input "Lunch Box"
type input "Lunch Box 2"
click at [640, 196] on input "علبة غداء" at bounding box center [701, 195] width 340 height 24
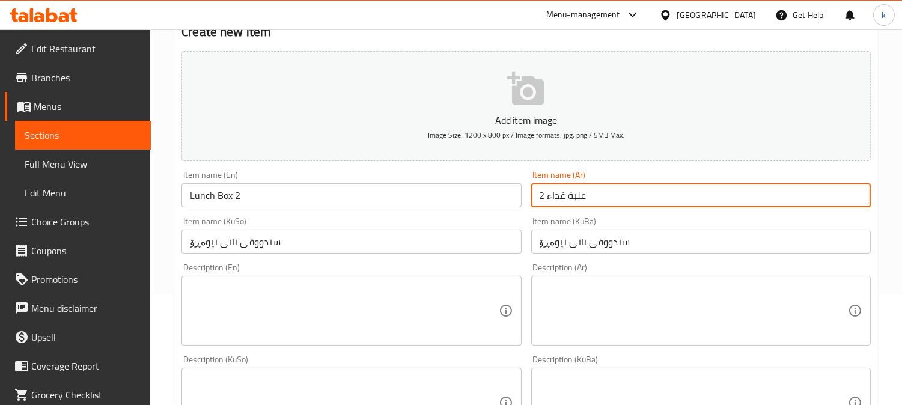
type input "علبة غداء 2"
click at [665, 243] on input "سندووقی نانی نیوەڕۆ" at bounding box center [701, 242] width 340 height 24
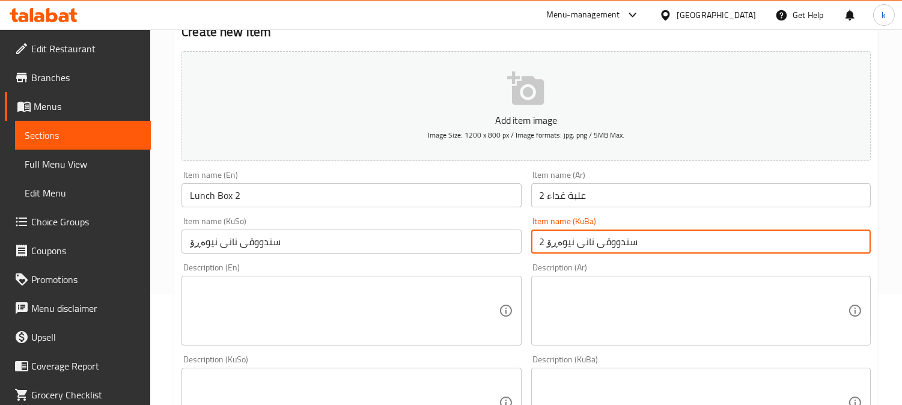
type input "سندووقی نانی نیوەڕۆ 2"
click at [370, 242] on input "سندووقی نانی نیوەڕۆ" at bounding box center [352, 242] width 340 height 24
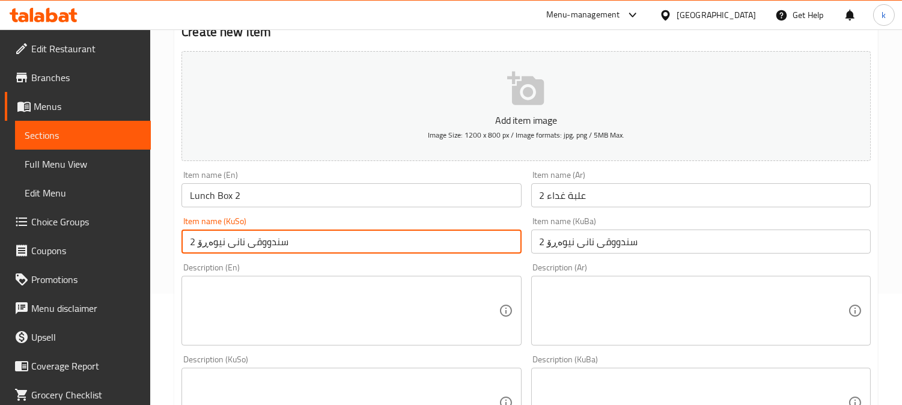
type input "سندووقی نانی نیوەڕۆ 2"
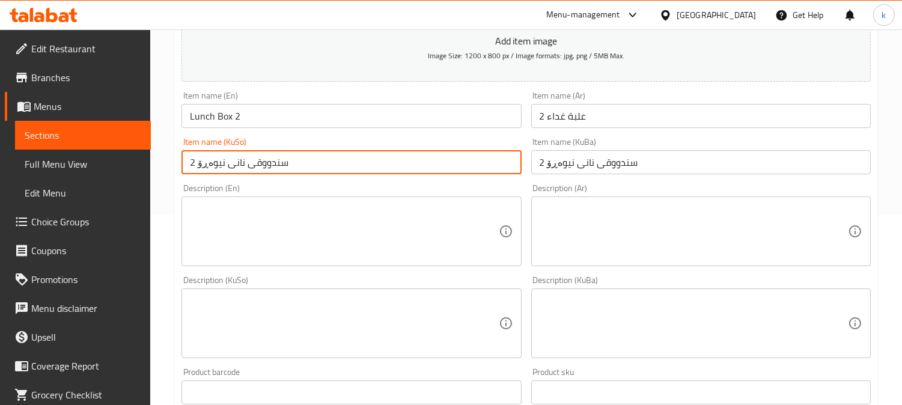
scroll to position [222, 0]
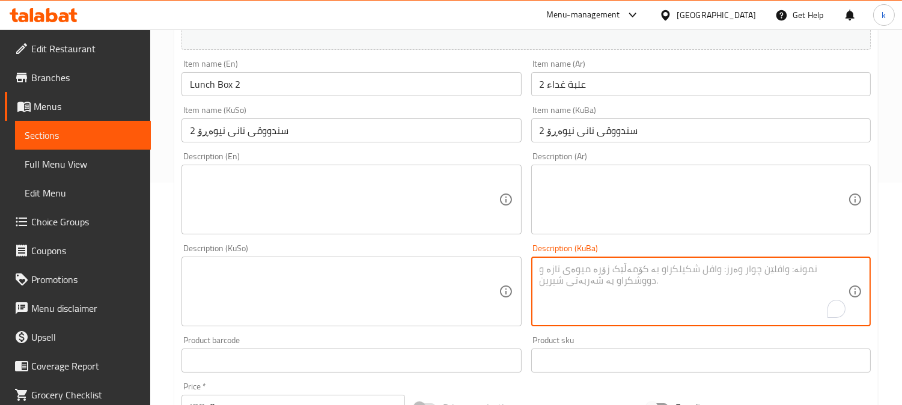
click at [666, 281] on textarea "To enrich screen reader interactions, please activate Accessibility in Grammarl…" at bounding box center [694, 291] width 308 height 57
paste textarea "سەندویچ، بەرگری گۆشت، فینگەر، ماستاو و شەربەتی پرتەقاڵ"
type textarea "سەندویچ، بەرگری گۆشت، فینگەر، ماستاو و شەربەتی پرتەقاڵ"
click at [381, 289] on textarea at bounding box center [344, 291] width 308 height 57
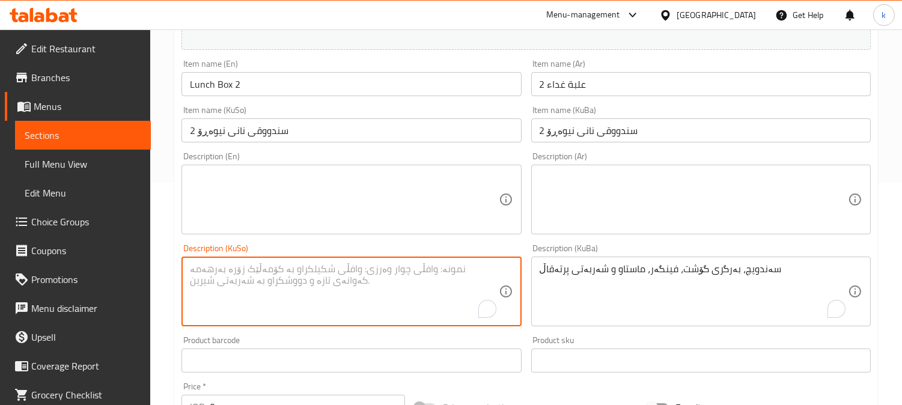
paste textarea "سەندویچ، بەرگری گۆشت، فینگەر، ماستاو و شەربەتی پرتەقاڵ"
type textarea "سەندویچ، بەرگری گۆشت، فینگەر، ماستاو و شەربەتی پرتەقاڵ"
click at [587, 205] on textarea at bounding box center [694, 199] width 308 height 57
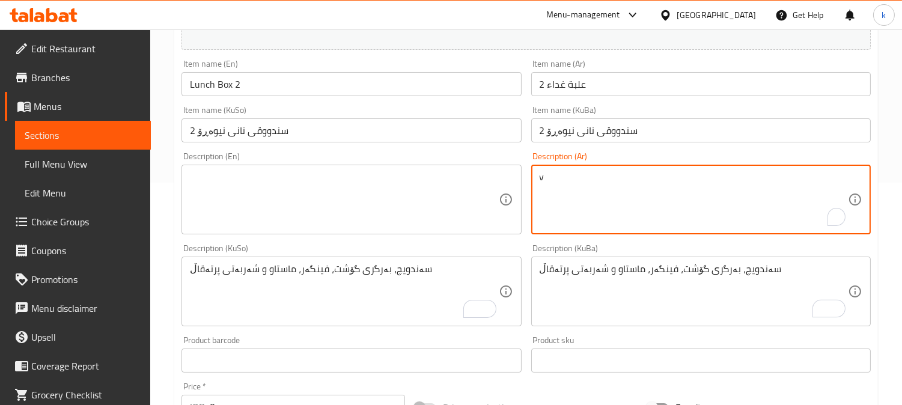
drag, startPoint x: 578, startPoint y: 190, endPoint x: 530, endPoint y: 185, distance: 47.7
click at [530, 185] on div "Description (Ar) v Description (Ar)" at bounding box center [701, 193] width 349 height 92
paste textarea "سندويتش ، برجر لحم، بطاطا مقلية، عيران وعصير برتقال"
type textarea "سندويتش ، برجر لحم، بطاطا مقلية، عيران وعصير برتقال"
click at [364, 193] on textarea at bounding box center [344, 199] width 308 height 57
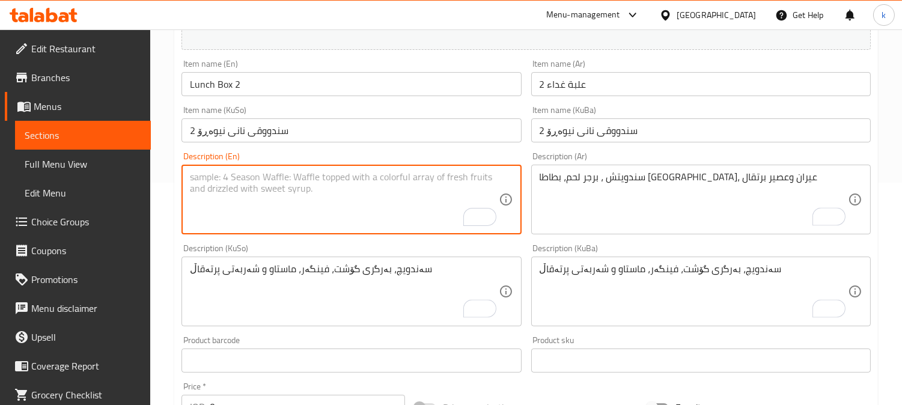
paste textarea "Sandwich, meat burger, French fries, ayran and orange juice"
type textarea "Sandwich, meat burger, French fries, ayran and orange juice"
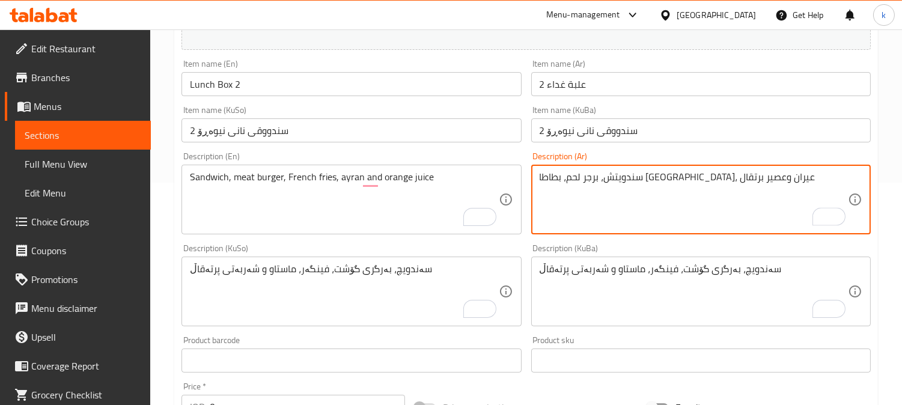
type textarea "سندويتش، برجر لحم، بطاطا مقلية، عيران وعصير برتقال"
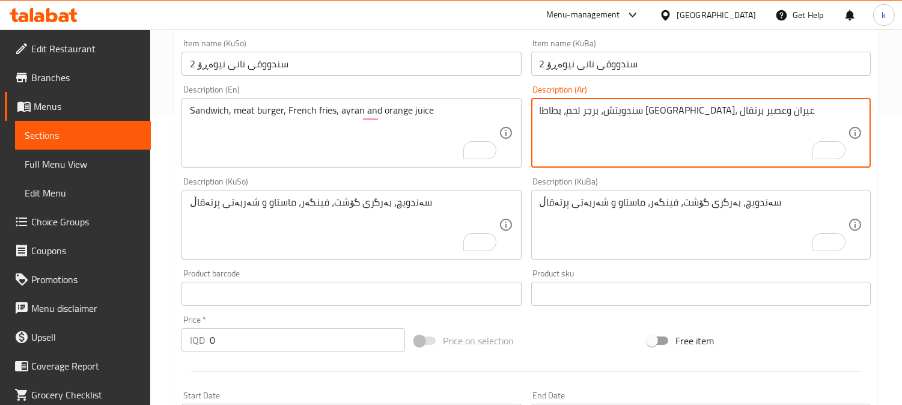
scroll to position [334, 0]
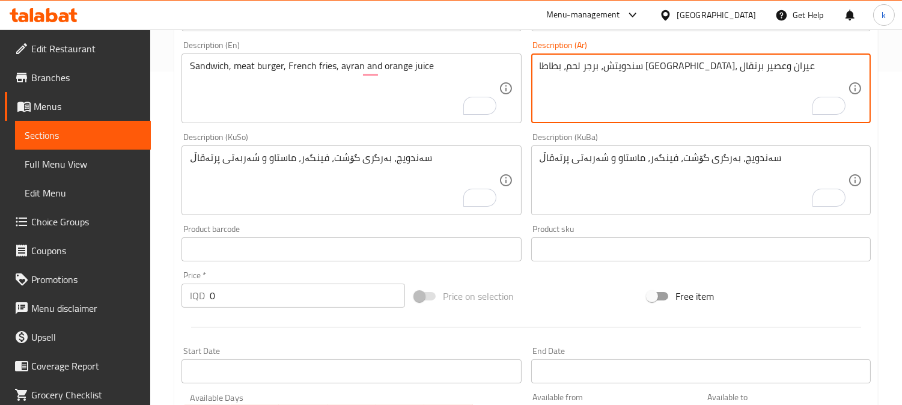
click at [196, 292] on div "IQD 0 Price *" at bounding box center [294, 296] width 224 height 24
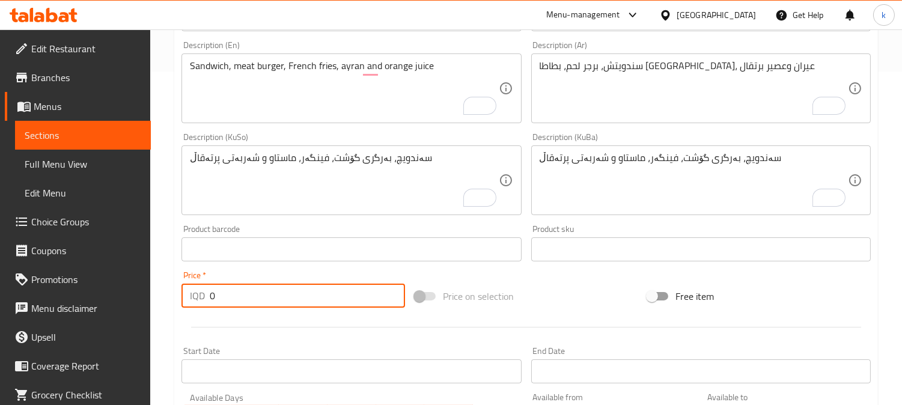
paste input "1200"
type input "12000"
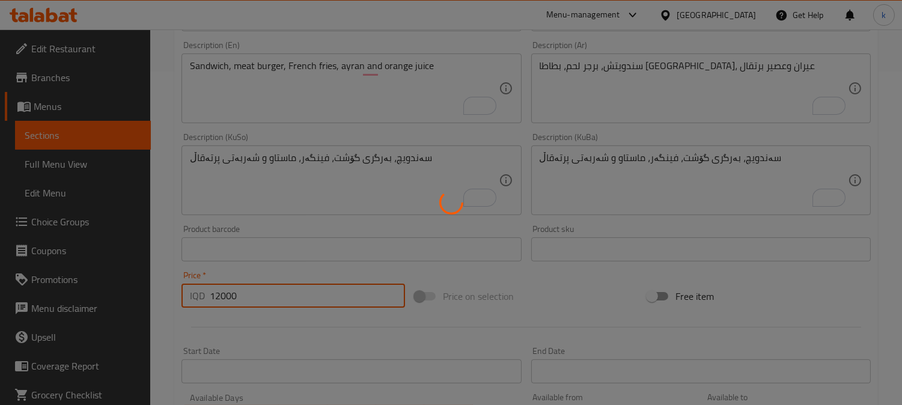
type input "0"
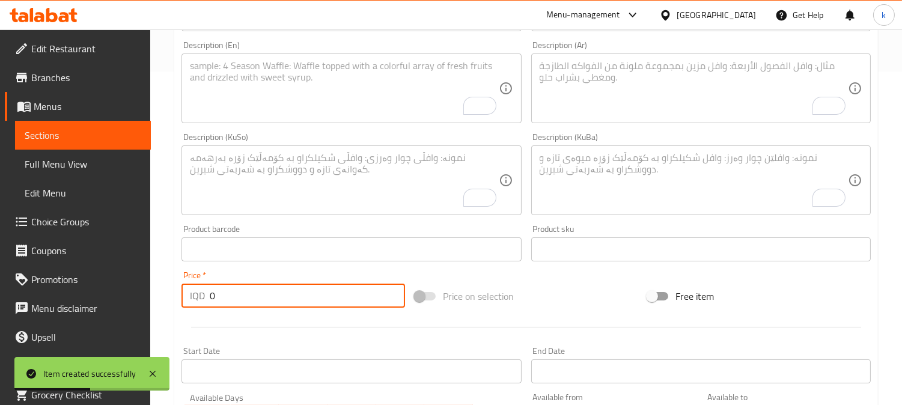
click at [645, 167] on textarea "To enrich screen reader interactions, please activate Accessibility in Grammarl…" at bounding box center [694, 180] width 308 height 57
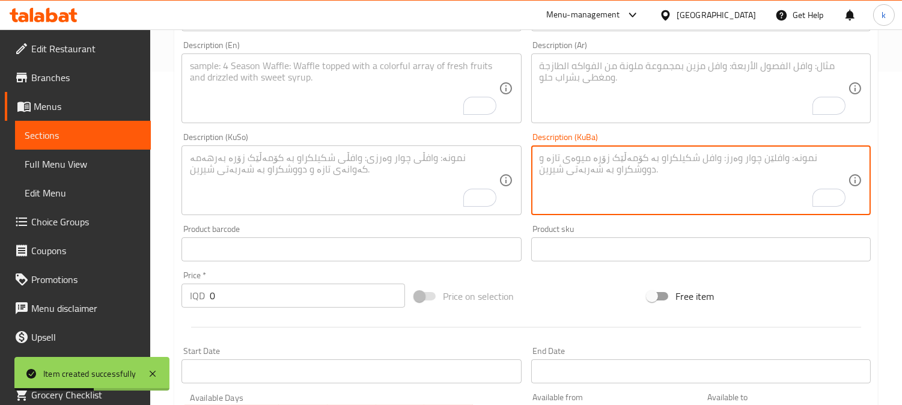
paste textarea "نانی برژاو، نوتێلا، لەبەنە، سەندویچ، بەرگری گۆشت، میوە، کێک، چەرەزات، شەربەت و …"
type textarea "نانی برژاو، نوتێلا، لەبەنە، سەندویچ، بەرگری گۆشت، میوە، کێک، چەرەزات، شەربەت و …"
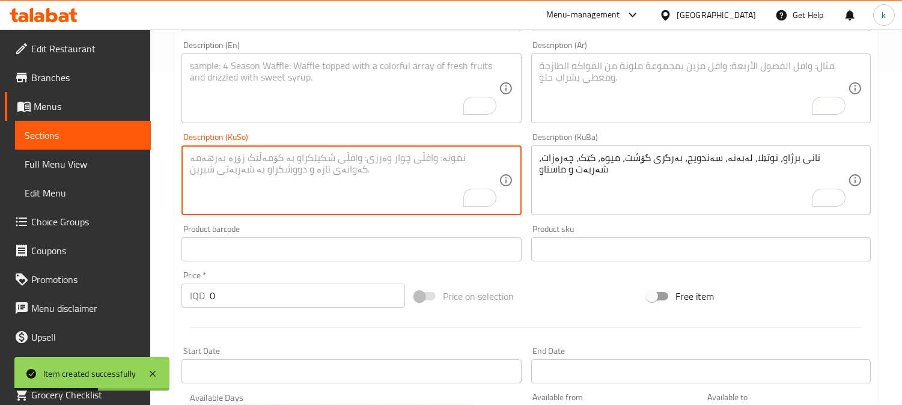
drag, startPoint x: 385, startPoint y: 171, endPoint x: 581, endPoint y: 102, distance: 208.2
click at [398, 169] on textarea "To enrich screen reader interactions, please activate Accessibility in Grammarl…" at bounding box center [344, 180] width 308 height 57
paste textarea "نانی برژاو، نوتێلا، لەبەنە، سەندویچ، بەرگری گۆشت، میوە، کێک، چەرەزات، شەربەت و …"
type textarea "نانی برژاو، نوتێلا، لەبەنە، سەندویچ، بەرگری گۆشت، میوە، کێک، چەرەزات، شەربەت و …"
drag, startPoint x: 593, startPoint y: 82, endPoint x: 600, endPoint y: 86, distance: 7.5
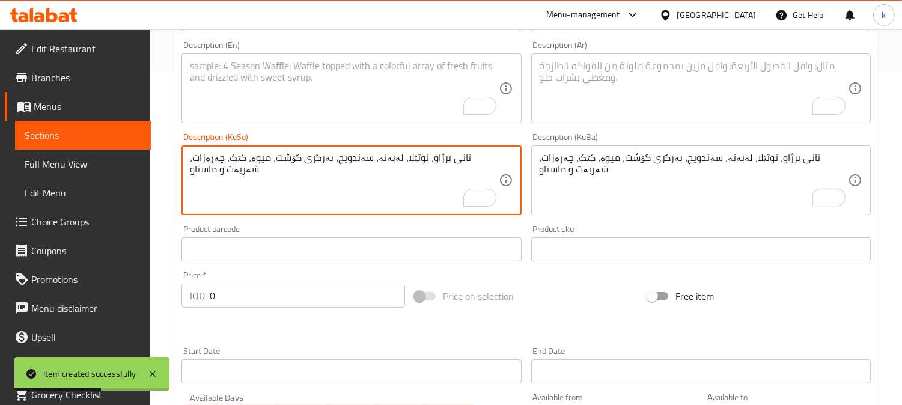
click at [594, 82] on textarea "To enrich screen reader interactions, please activate Accessibility in Grammarl…" at bounding box center [694, 88] width 308 height 57
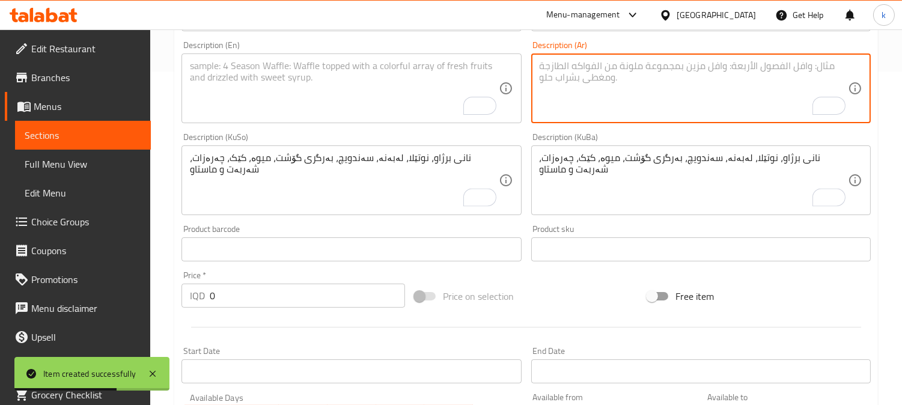
paste textarea "خبز محمص، نوتيلا، لبنة، سندويتش، برجر لحم، فاكهة، كيك، مكسرات، عصير وعيران"
type textarea "خبز محمص، نوتيلا، لبنة، سندويتش، برجر لحم، فاكهة، كيك، مكسرات، عصير وعيران"
click at [310, 116] on textarea "To enrich screen reader interactions, please activate Accessibility in Grammarl…" at bounding box center [344, 88] width 308 height 57
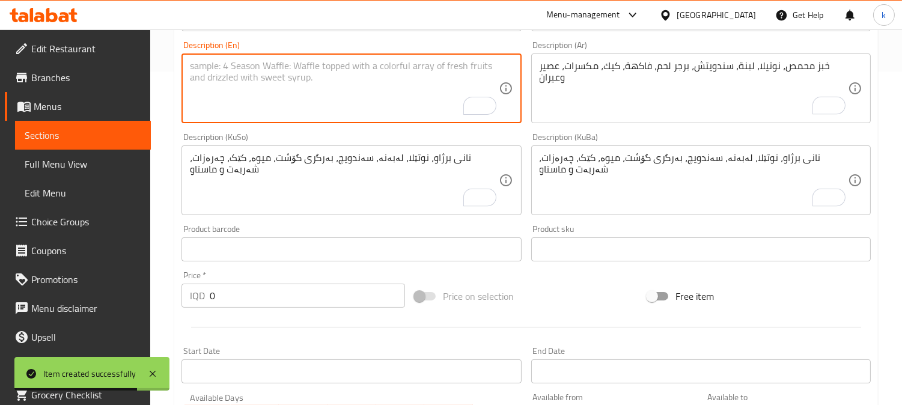
paste textarea "Toast, Nutella, labneh, sandwich, meat burger, fruit, cake, nuts, juice and ayr…"
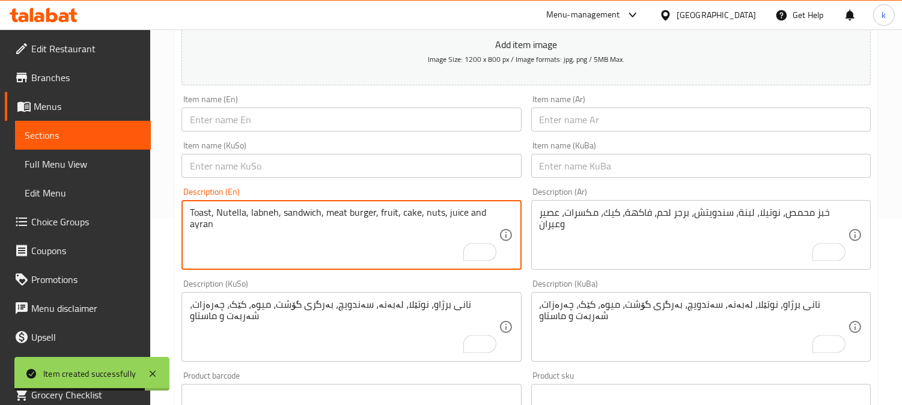
scroll to position [111, 0]
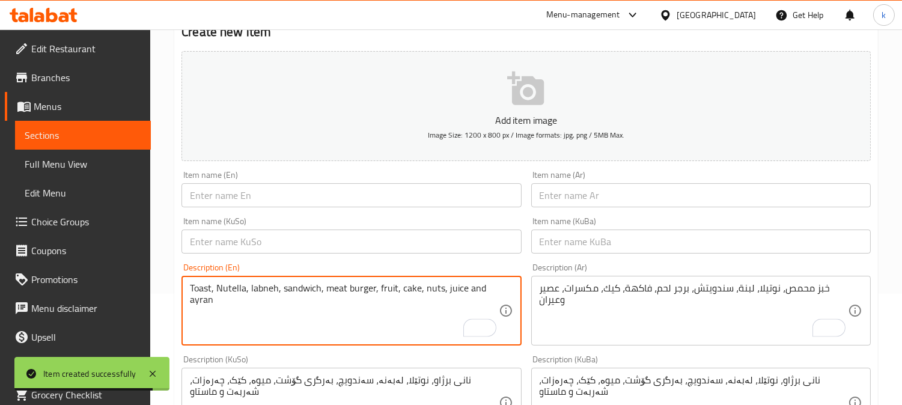
type textarea "Toast, Nutella, labneh, sandwich, meat burger, fruit, cake, nuts, juice and ayr…"
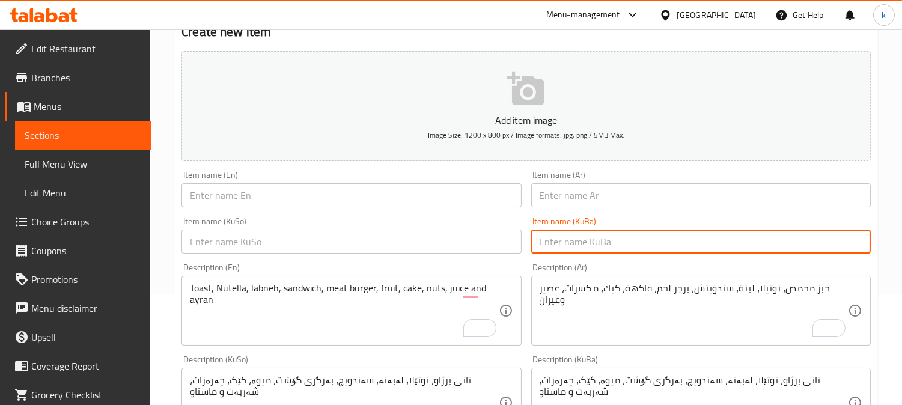
click at [621, 243] on input "text" at bounding box center [701, 242] width 340 height 24
paste input "سندووقی موشەکەل"
type input "سندووقی موشەکەل 2"
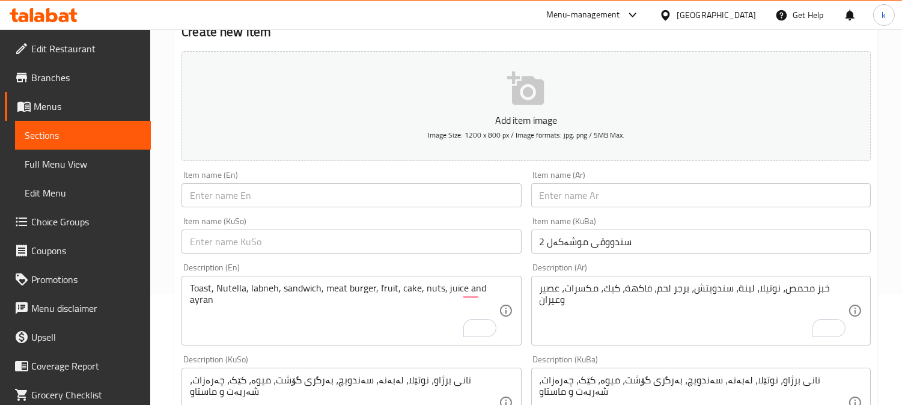
click at [433, 255] on div "Item name (KuSo) Item name (KuSo)" at bounding box center [351, 235] width 349 height 46
click at [414, 236] on input "text" at bounding box center [352, 242] width 340 height 24
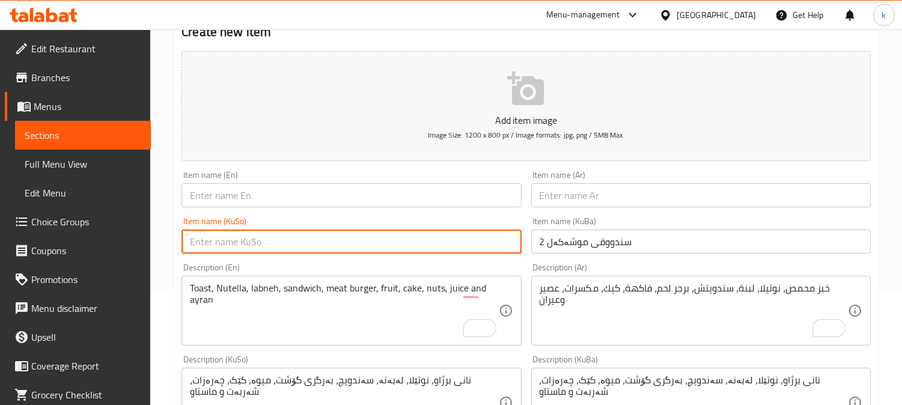
paste input "سندووقی موشەکەل"
type input "سندووقی موشەکەل 2"
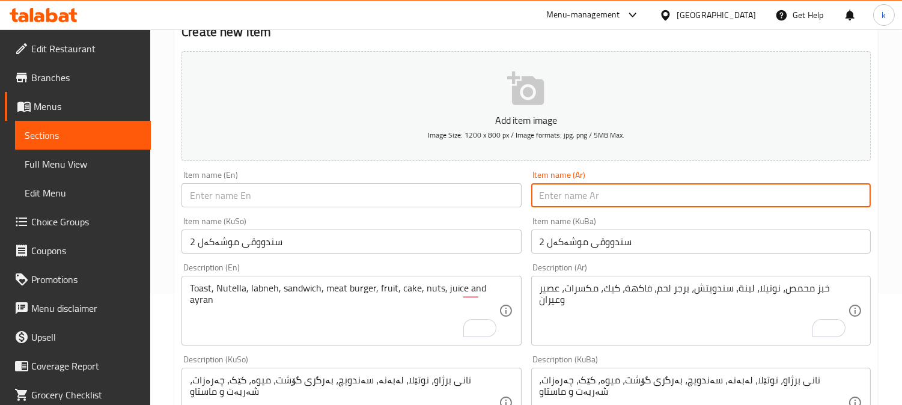
click at [720, 192] on input "text" at bounding box center [701, 195] width 340 height 24
paste input "علبة مشكل"
type input "علبة مشكل 2"
click at [358, 185] on input "text" at bounding box center [352, 195] width 340 height 24
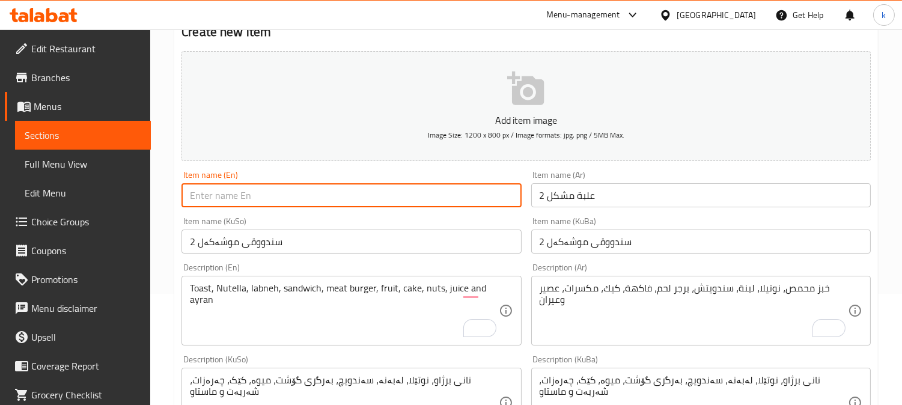
paste input "Mix Box"
type input "Mix Box 2"
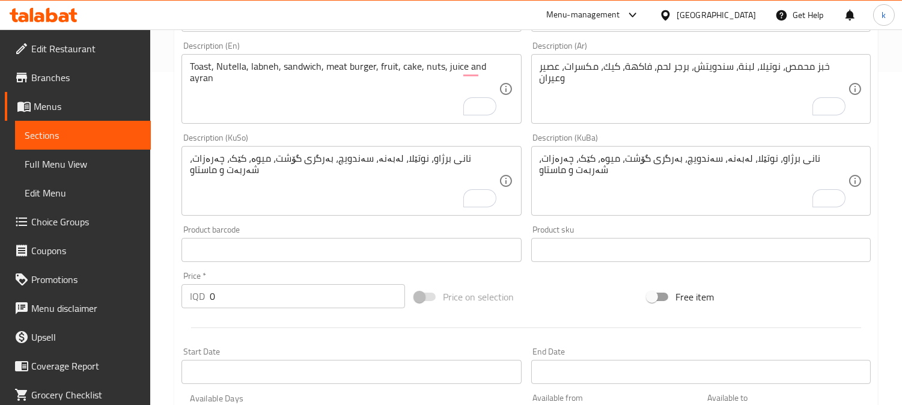
scroll to position [334, 0]
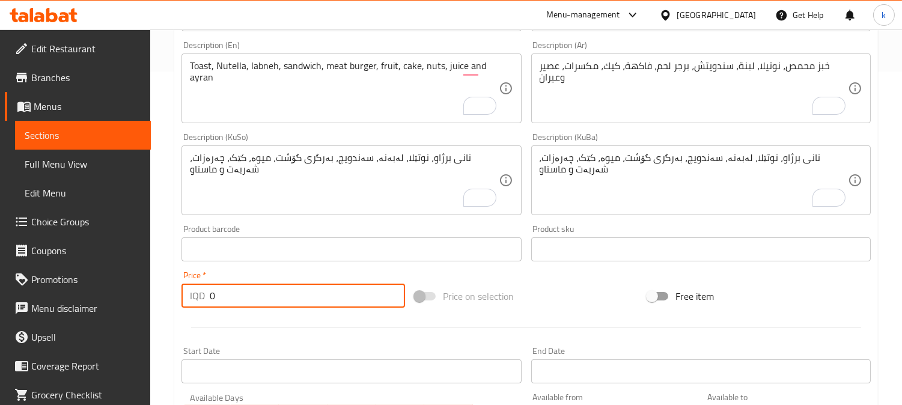
drag, startPoint x: 214, startPoint y: 290, endPoint x: 182, endPoint y: 290, distance: 32.5
click at [182, 290] on div "IQD 0 Price *" at bounding box center [294, 296] width 224 height 24
paste input "1600"
type input "16000"
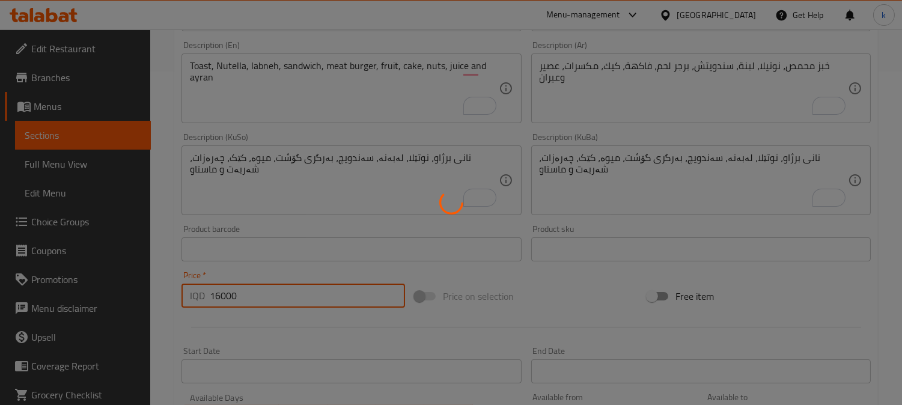
type input "0"
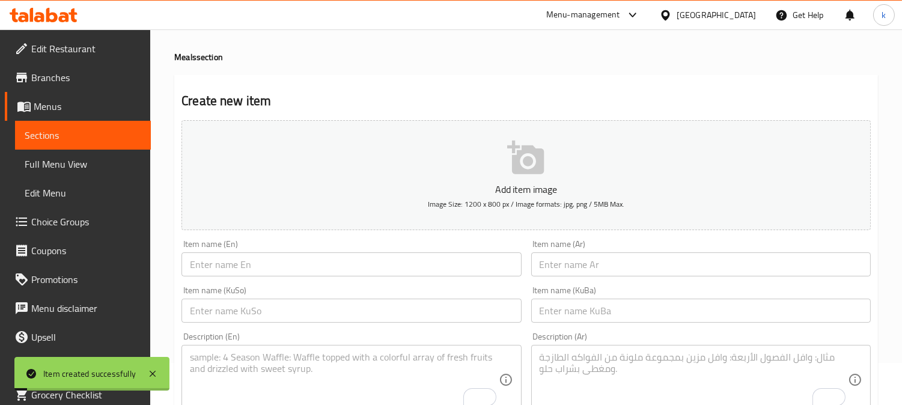
scroll to position [0, 0]
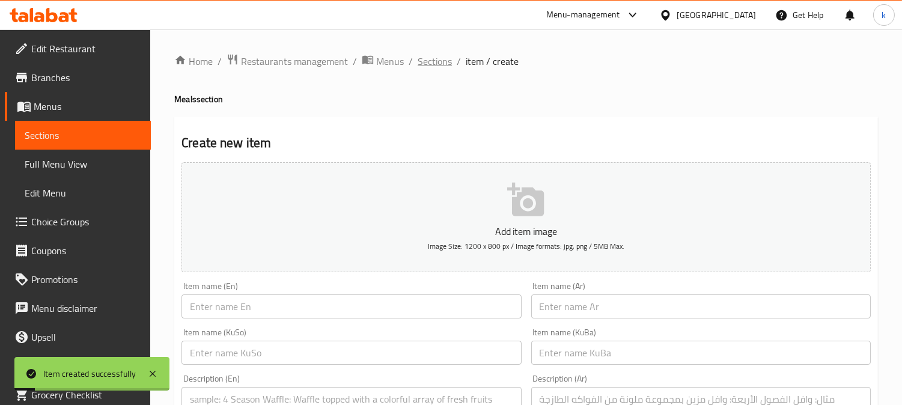
click at [424, 57] on span "Sections" at bounding box center [435, 61] width 34 height 14
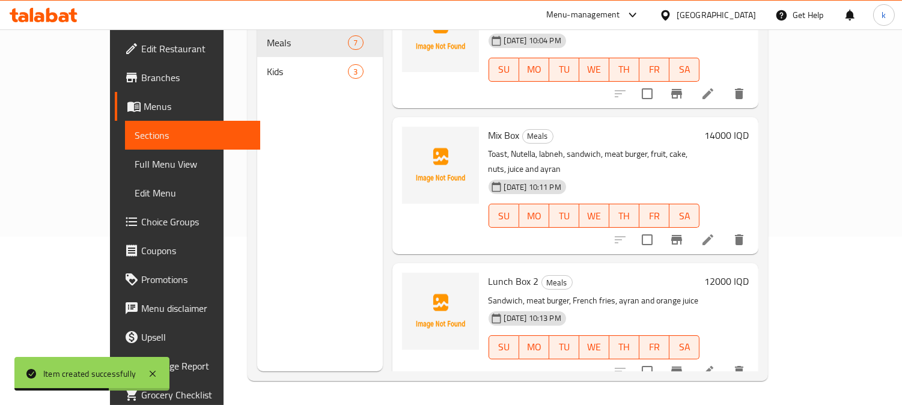
scroll to position [321, 0]
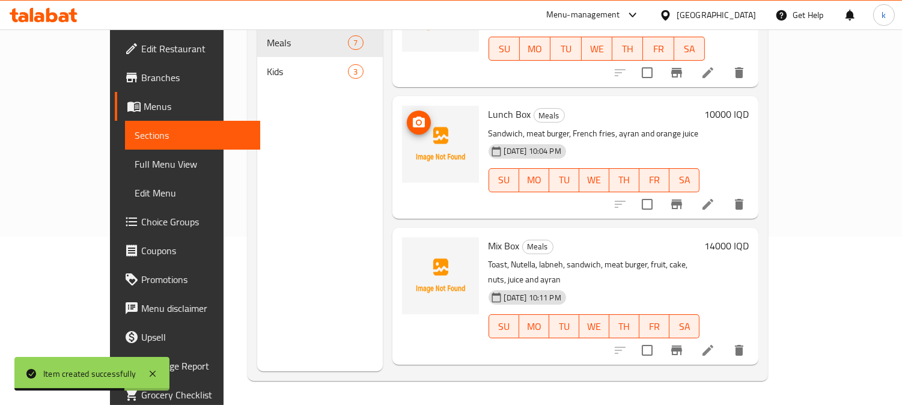
click at [412, 115] on icon "upload picture" at bounding box center [419, 122] width 14 height 14
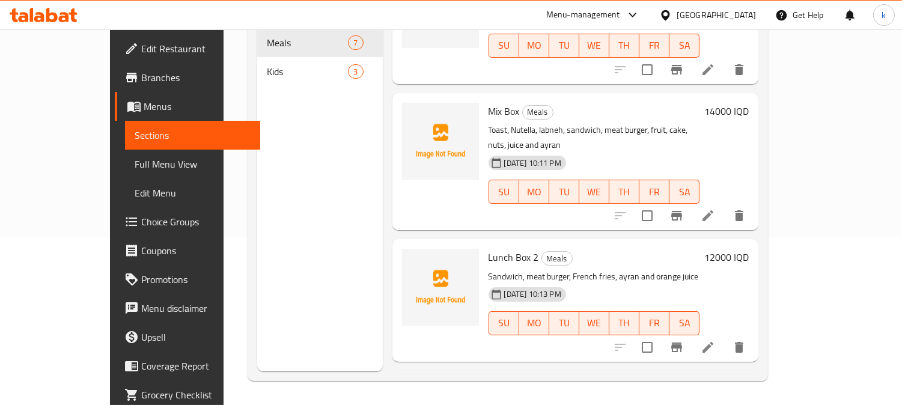
scroll to position [543, 0]
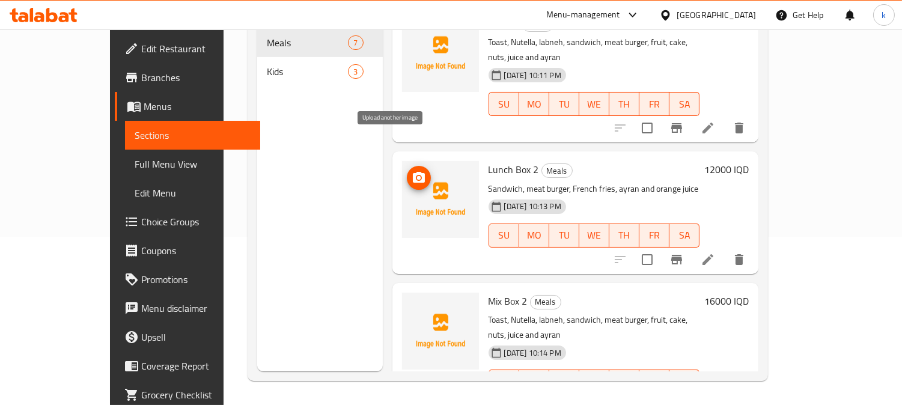
click at [413, 172] on icon "upload picture" at bounding box center [419, 177] width 12 height 11
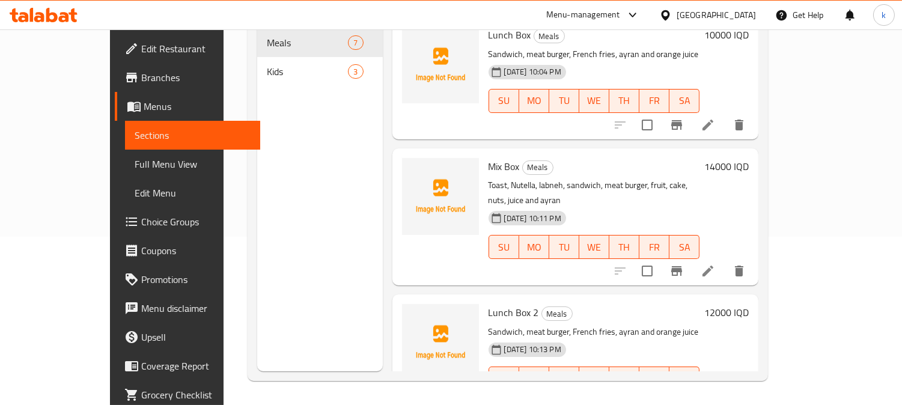
scroll to position [432, 0]
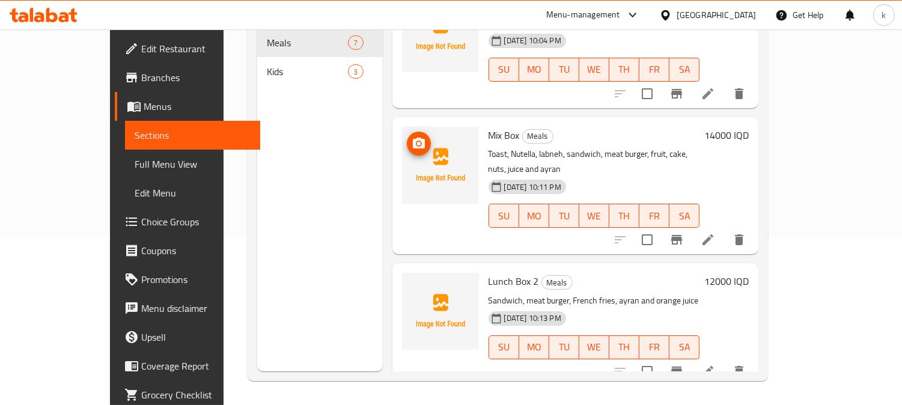
click at [406, 127] on img at bounding box center [440, 165] width 77 height 77
click at [413, 138] on icon "upload picture" at bounding box center [419, 143] width 12 height 11
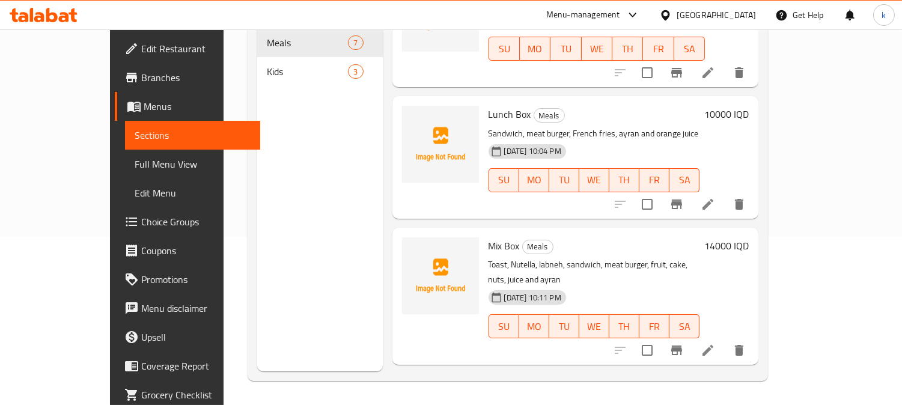
scroll to position [209, 0]
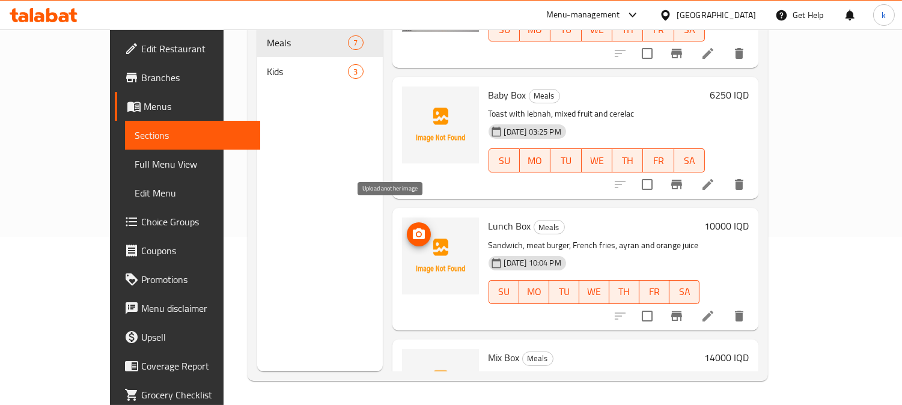
click at [413, 228] on icon "upload picture" at bounding box center [419, 233] width 12 height 11
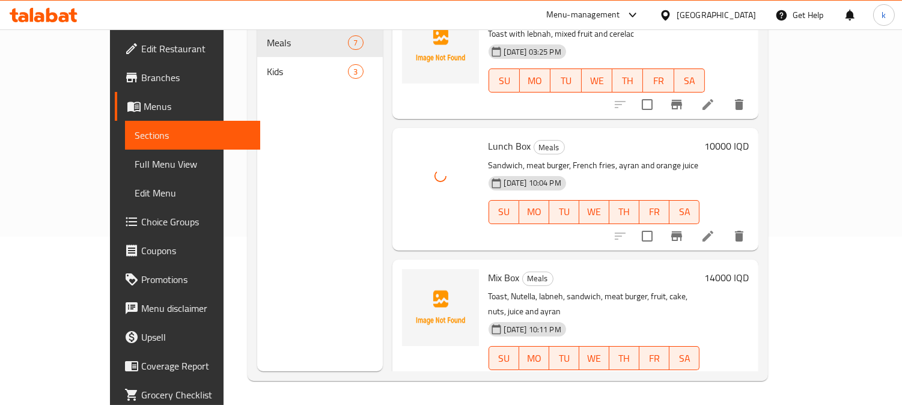
scroll to position [321, 0]
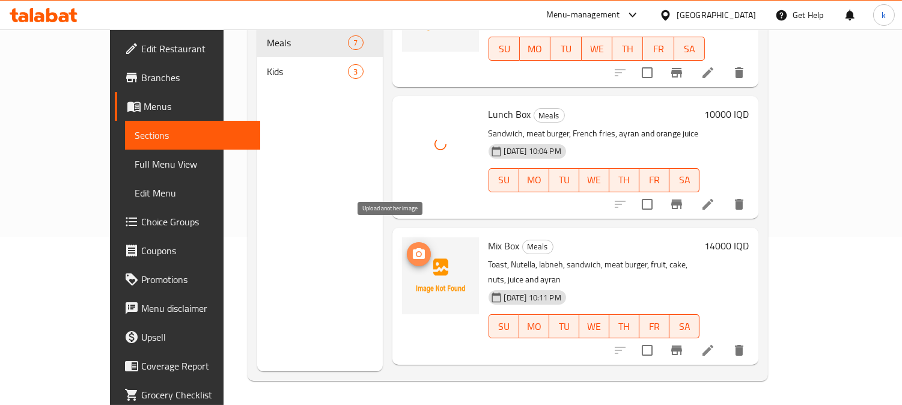
click at [412, 247] on icon "upload picture" at bounding box center [419, 254] width 14 height 14
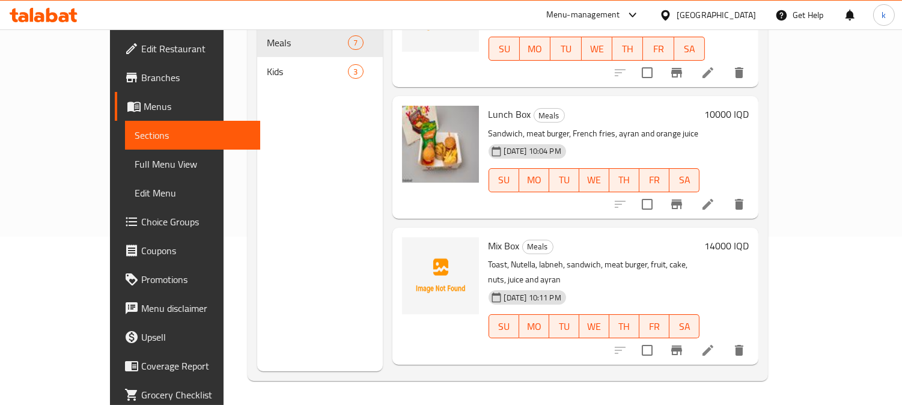
click at [489, 237] on span "Mix Box" at bounding box center [504, 246] width 31 height 18
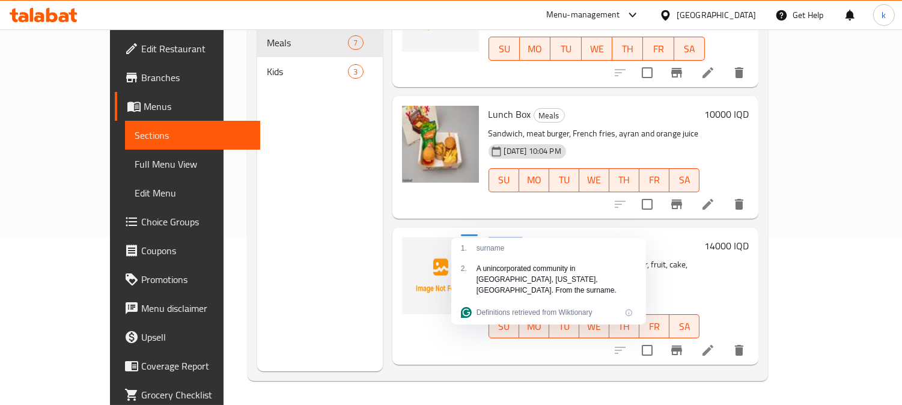
copy h6 "Mix Box"
click at [562, 237] on h6 "Mix Box Meals" at bounding box center [595, 245] width 212 height 17
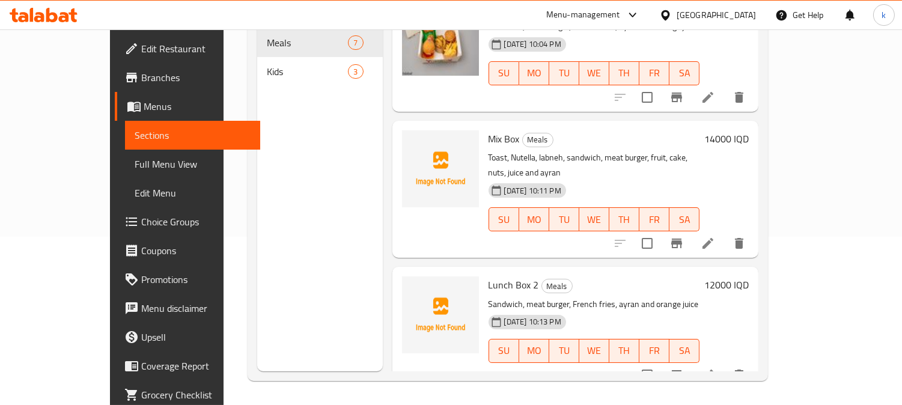
scroll to position [432, 0]
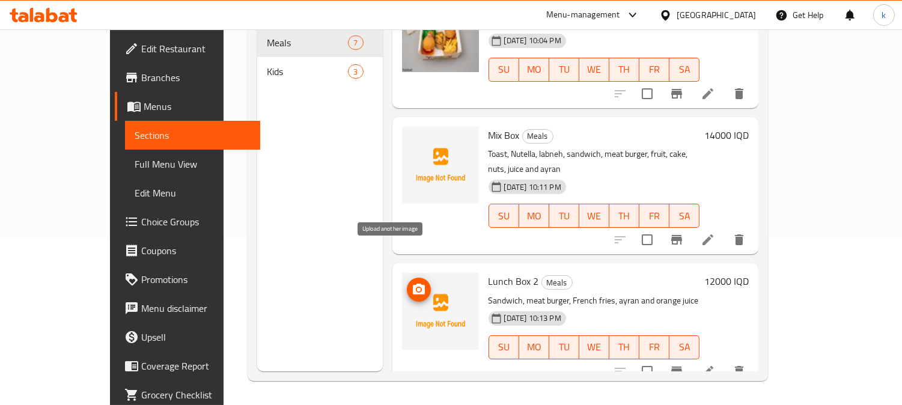
click at [413, 284] on icon "upload picture" at bounding box center [419, 289] width 12 height 11
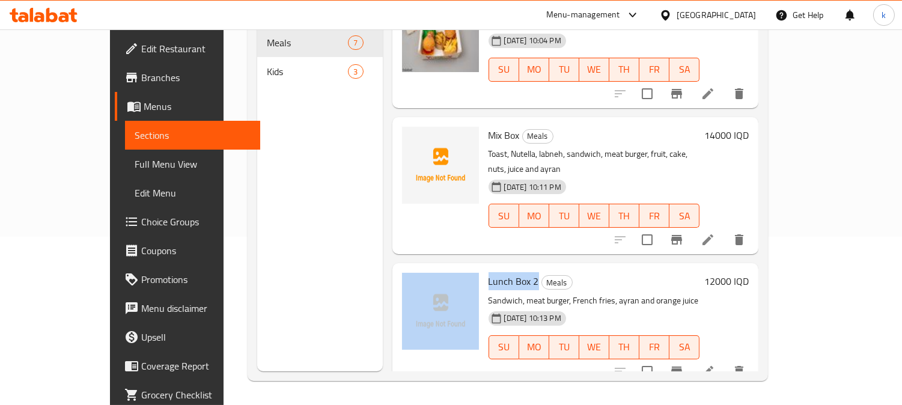
drag, startPoint x: 452, startPoint y: 245, endPoint x: 507, endPoint y: 251, distance: 55.6
click at [507, 268] on div "Lunch Box 2 Meals Sandwich, meat burger, French fries, ayran and orange juice 2…" at bounding box center [575, 324] width 357 height 112
copy div "Lunch Box 2"
click at [407, 283] on span "upload picture" at bounding box center [419, 290] width 24 height 14
copy div "Lunch Box 2"
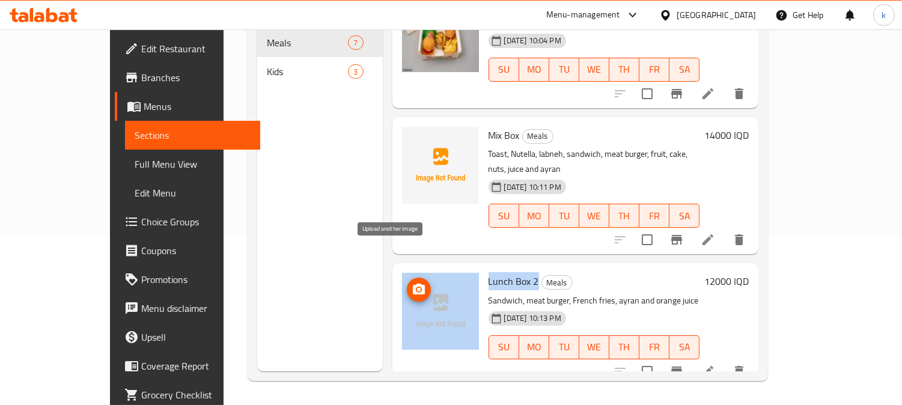
click at [417, 288] on circle "upload picture" at bounding box center [419, 290] width 4 height 4
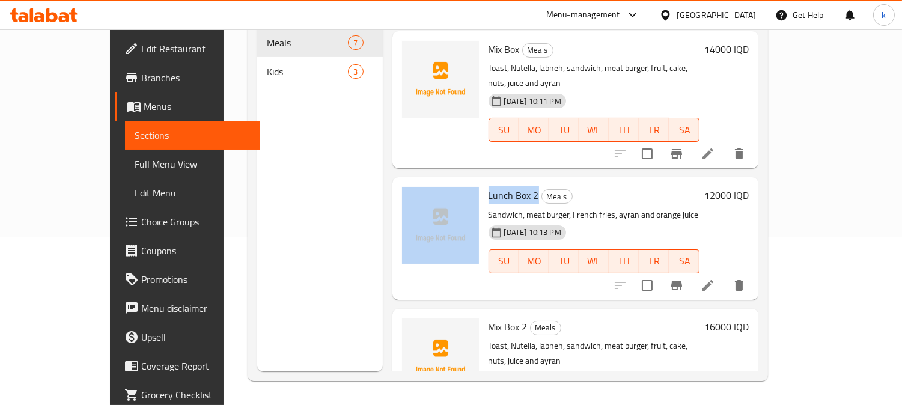
scroll to position [543, 0]
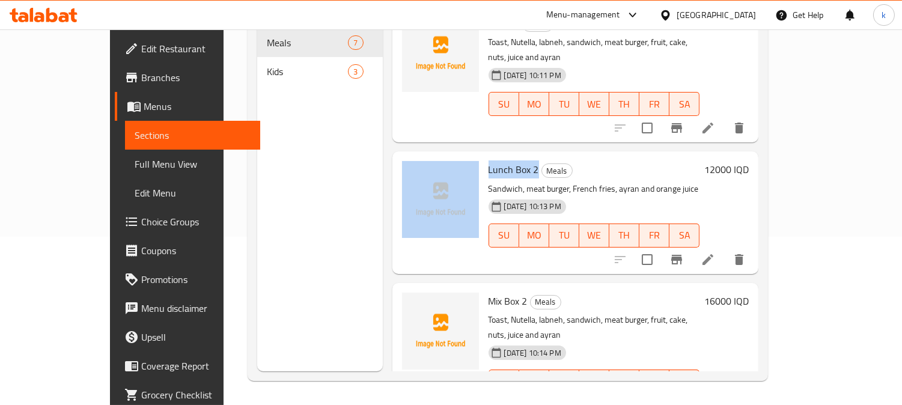
copy div "Lunch Box 2"
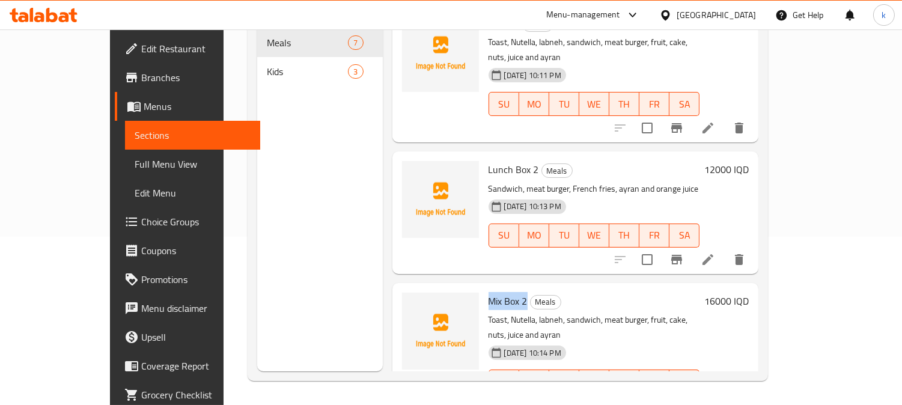
drag, startPoint x: 460, startPoint y: 266, endPoint x: 500, endPoint y: 263, distance: 39.8
click at [500, 288] on div "Mix Box 2 Meals Toast, Nutella, labneh, sandwich, meat burger, fruit, cake, nut…" at bounding box center [594, 351] width 221 height 127
copy span "Mix Box 2"
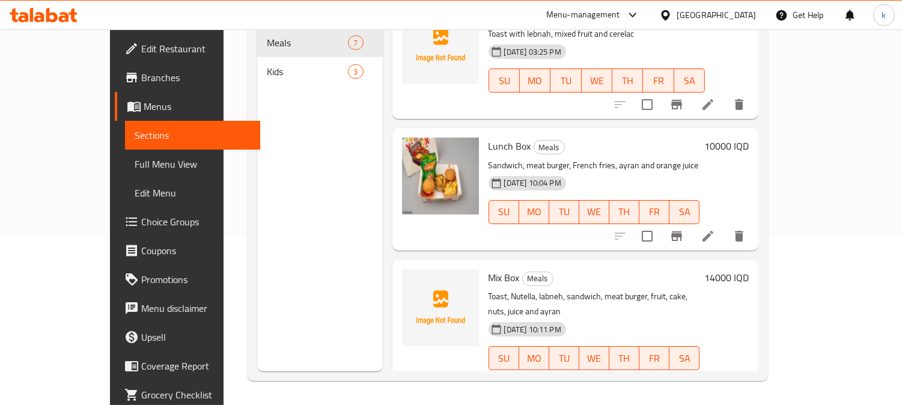
scroll to position [321, 0]
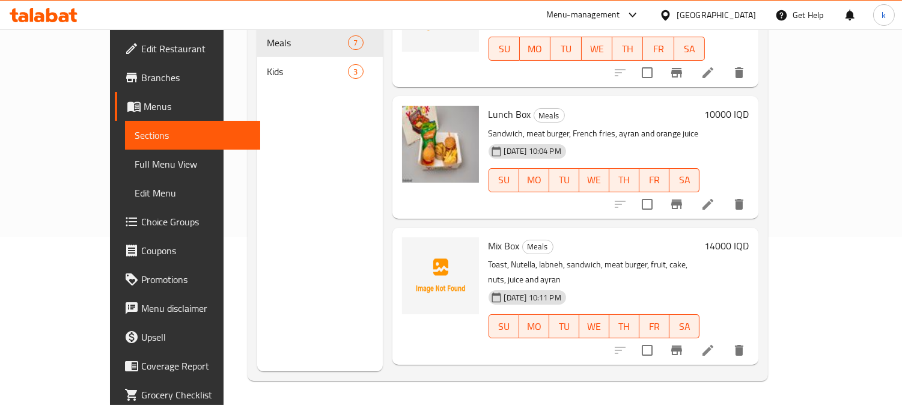
click at [135, 159] on span "Full Menu View" at bounding box center [193, 164] width 117 height 14
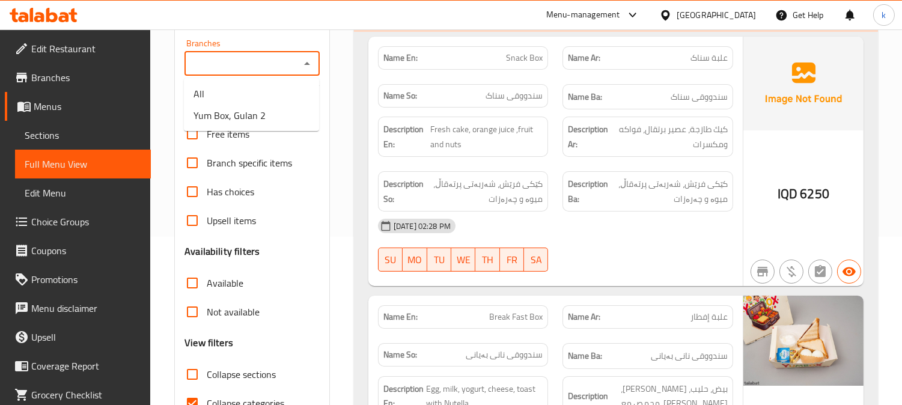
click at [242, 71] on input "Branches" at bounding box center [242, 63] width 108 height 17
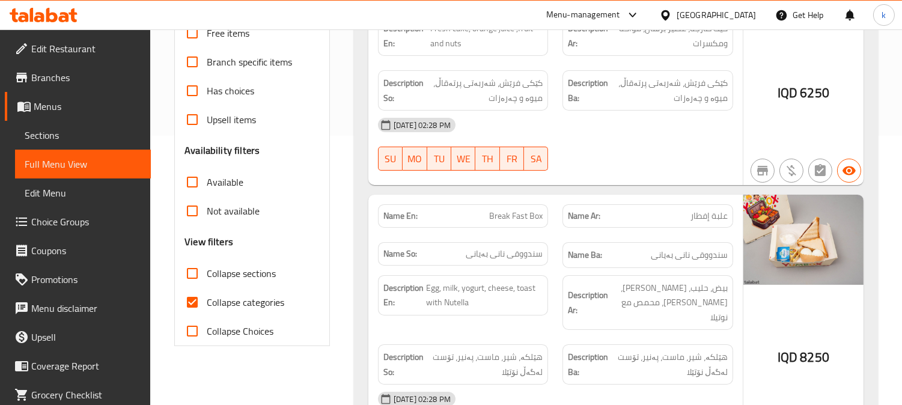
scroll to position [168, 0]
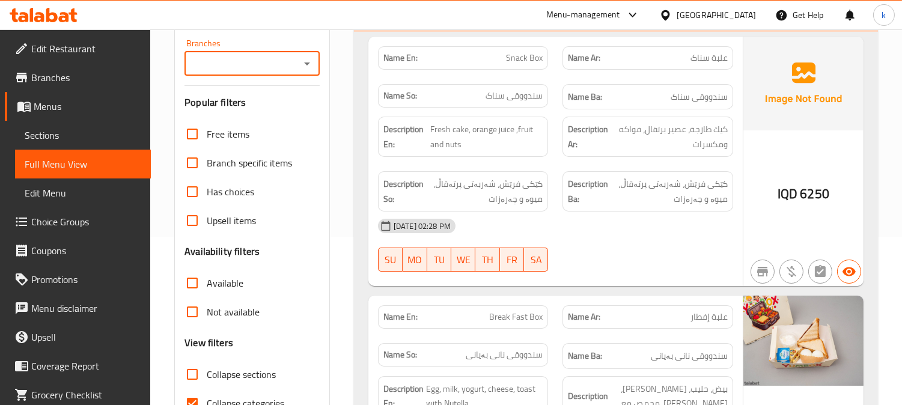
click at [231, 52] on div "Branches" at bounding box center [252, 64] width 135 height 24
click at [241, 69] on input "Branches" at bounding box center [242, 63] width 108 height 17
click at [250, 111] on span "Yum Box, Gulan 2" at bounding box center [230, 115] width 72 height 14
type input "Yum Box, Gulan 2"
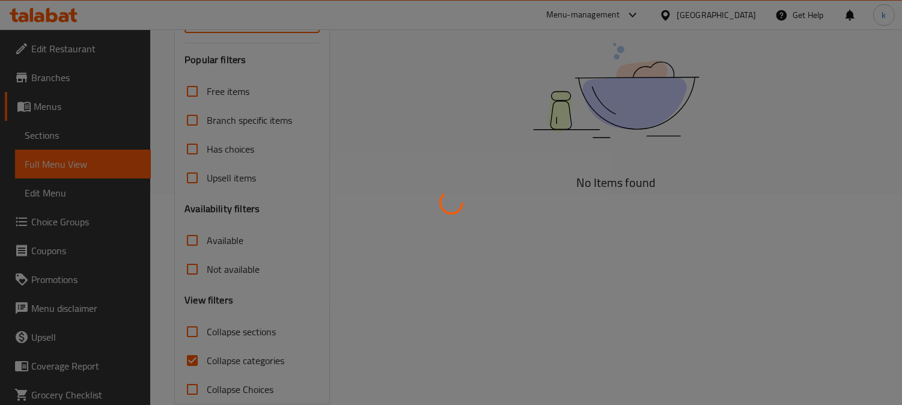
scroll to position [234, 0]
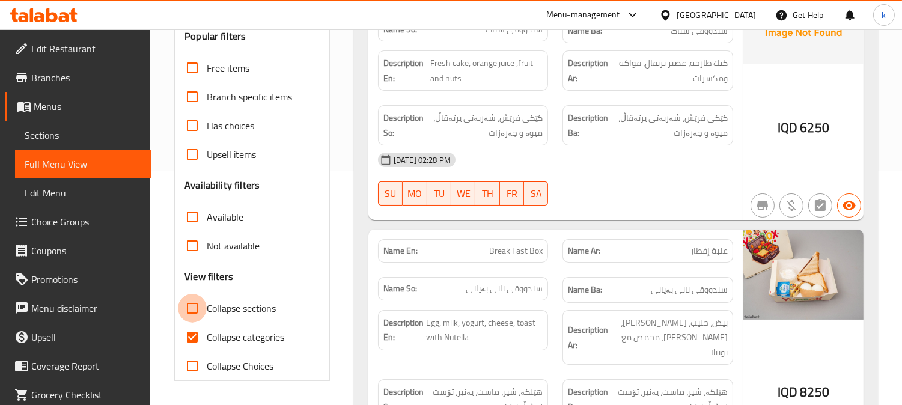
click at [196, 313] on input "Collapse sections" at bounding box center [192, 308] width 29 height 29
checkbox input "true"
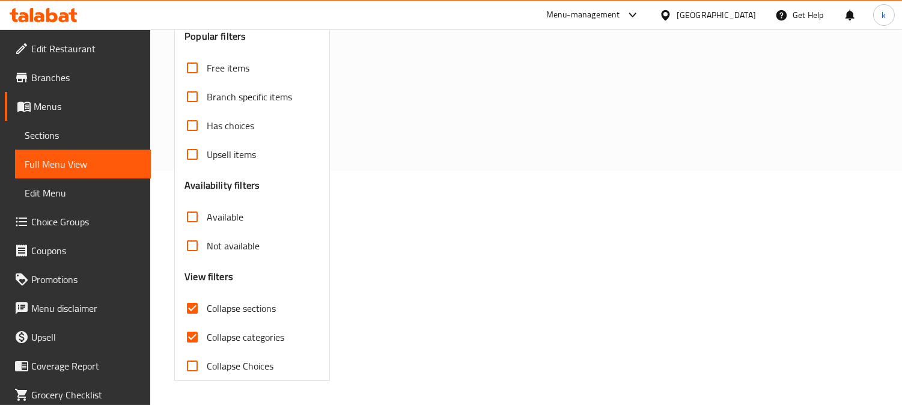
click at [194, 340] on input "Collapse categories" at bounding box center [192, 337] width 29 height 29
checkbox input "false"
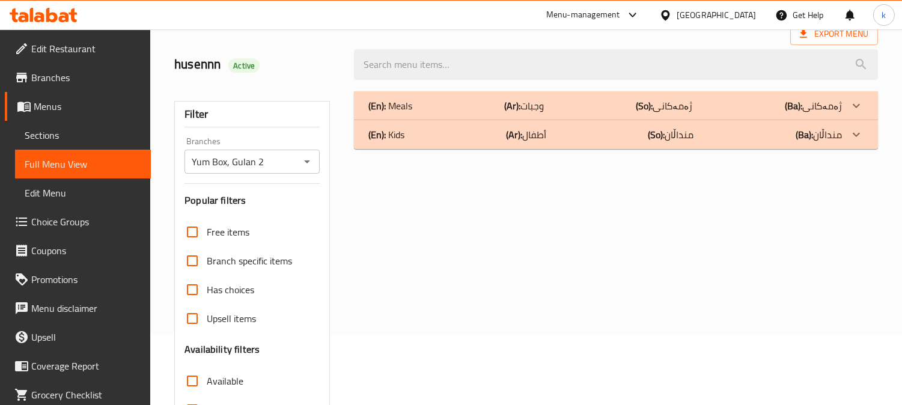
scroll to position [12, 0]
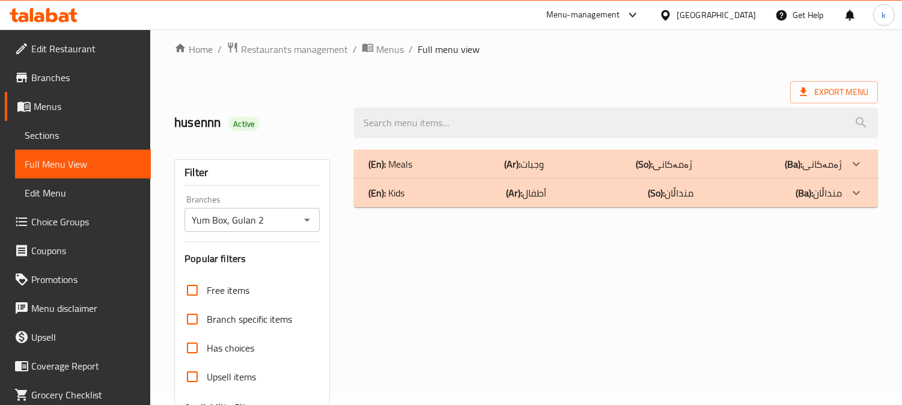
click at [515, 155] on b "(Ar):" at bounding box center [512, 164] width 16 height 18
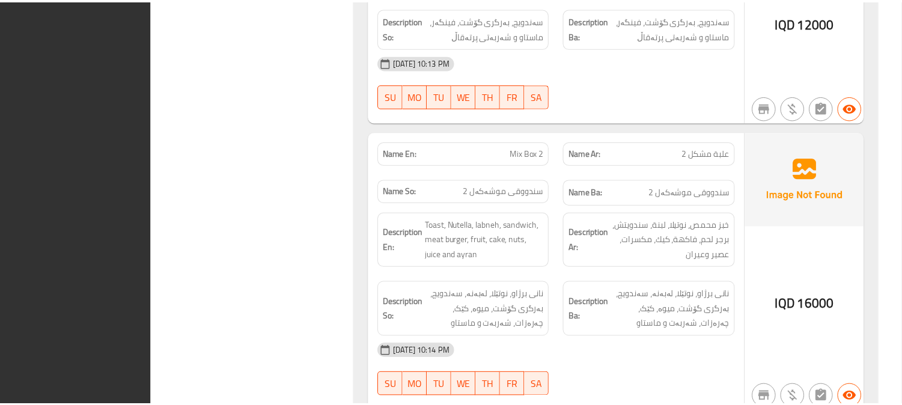
scroll to position [1754, 0]
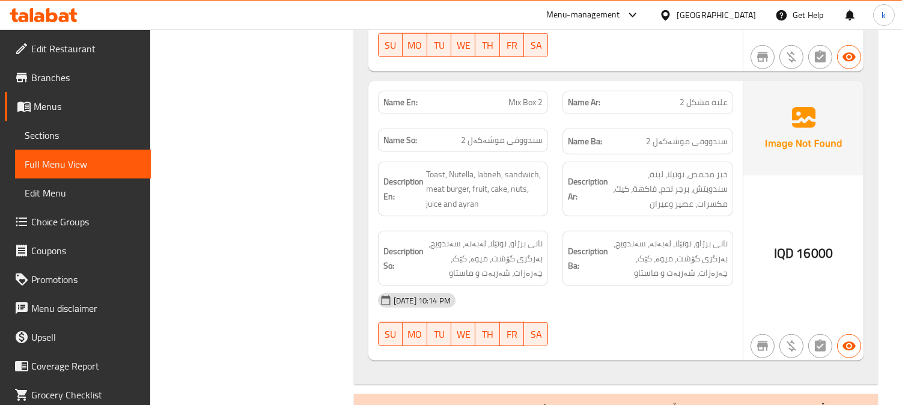
click at [29, 15] on icon at bounding box center [44, 15] width 68 height 14
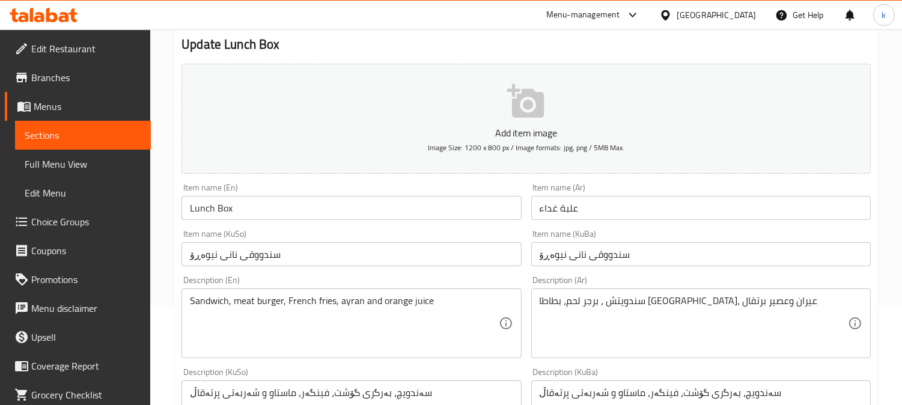
scroll to position [222, 0]
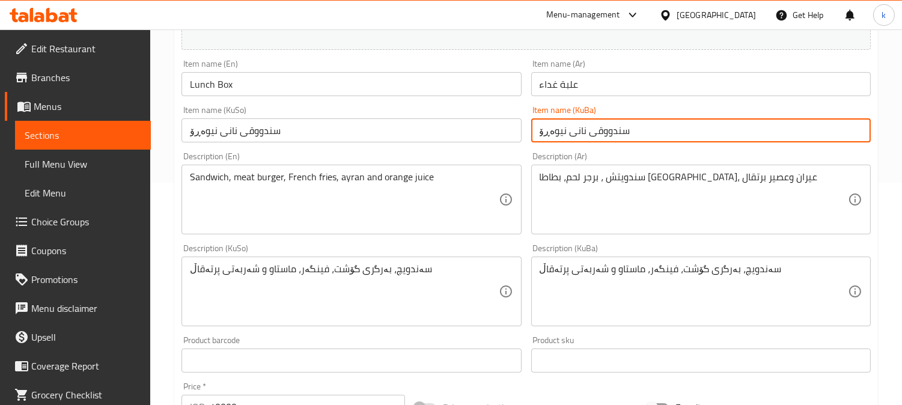
drag, startPoint x: 660, startPoint y: 135, endPoint x: 477, endPoint y: 133, distance: 182.8
click at [477, 133] on div "Add item image Image Size: 1200 x 800 px / Image formats: jpg, png / 5MB Max. I…" at bounding box center [526, 263] width 699 height 657
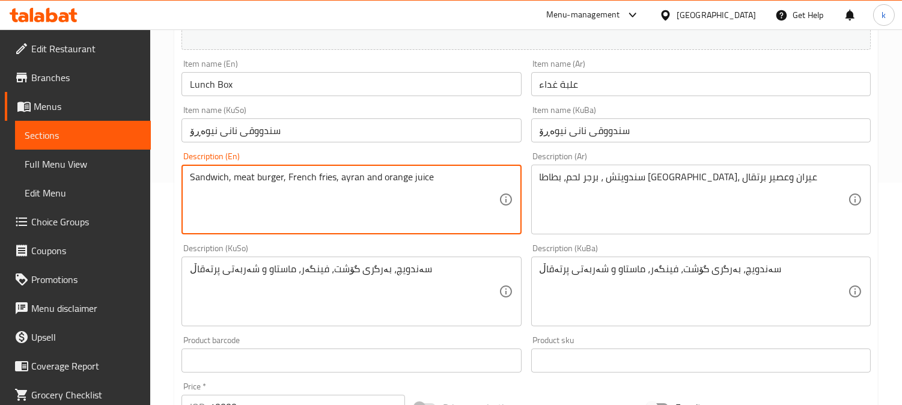
click at [265, 184] on textarea "Sandwich, meat burger, French fries, ayran and orange juice" at bounding box center [344, 199] width 308 height 57
drag, startPoint x: 265, startPoint y: 184, endPoint x: 455, endPoint y: 199, distance: 191.2
click at [265, 184] on textarea "Sandwich, meat burger, French fries, ayran and orange juice" at bounding box center [344, 199] width 308 height 57
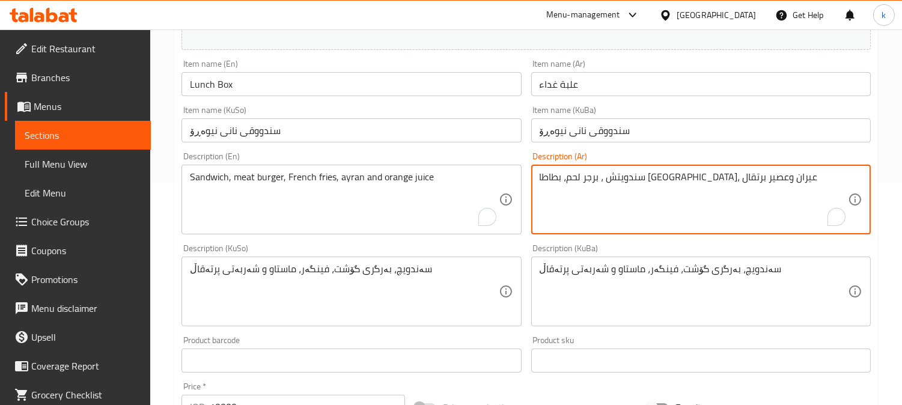
click at [610, 177] on textarea "سندويتش ، برجر لحم، بطاطا مقلية، عيران وعصير برتقال" at bounding box center [694, 199] width 308 height 57
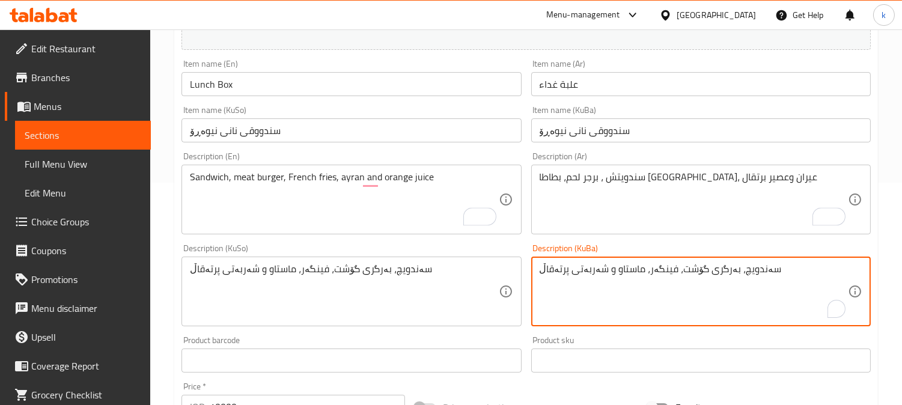
click at [620, 272] on textarea "سەندویچ، بەرگری گۆشت، فینگەر، ماستاو و شەربەتی پرتەقاڵ" at bounding box center [694, 291] width 308 height 57
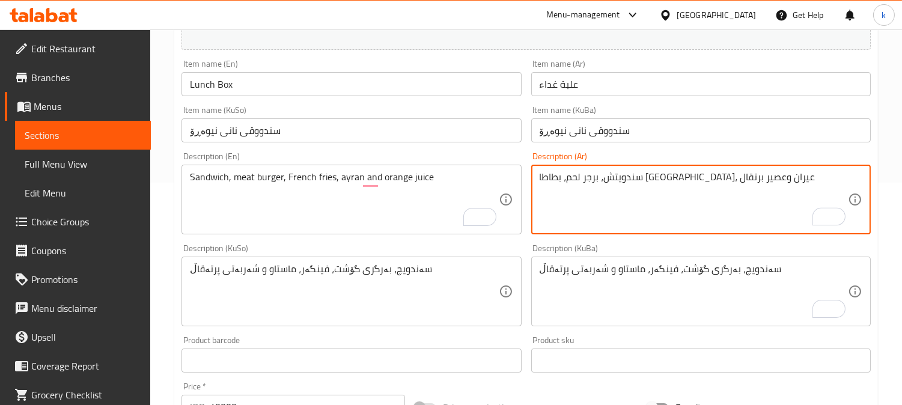
type textarea "سندويتش، برجر لحم، بطاطا مقلية، عيران وعصير برتقال"
click at [670, 129] on input "سندووقی نانی نیوەڕۆ" at bounding box center [701, 130] width 340 height 24
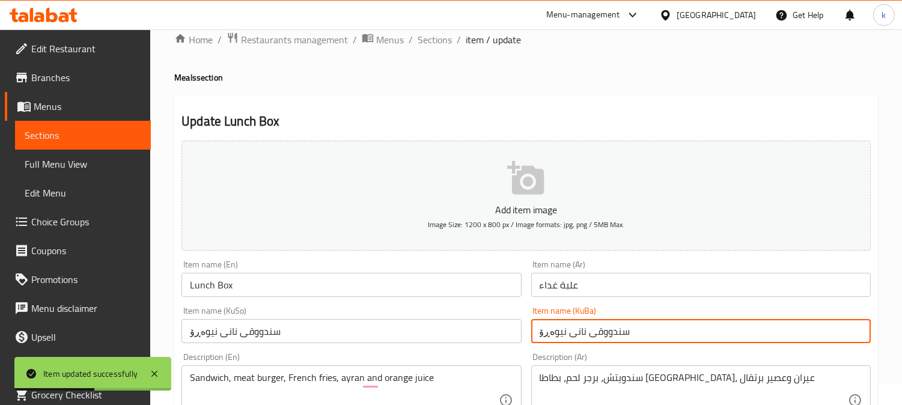
scroll to position [0, 0]
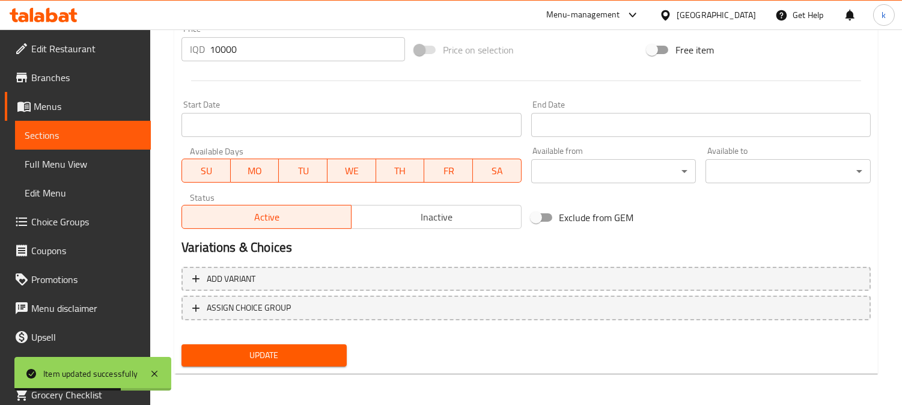
drag, startPoint x: 326, startPoint y: 355, endPoint x: 329, endPoint y: 346, distance: 10.1
click at [325, 355] on span "Update" at bounding box center [264, 355] width 146 height 15
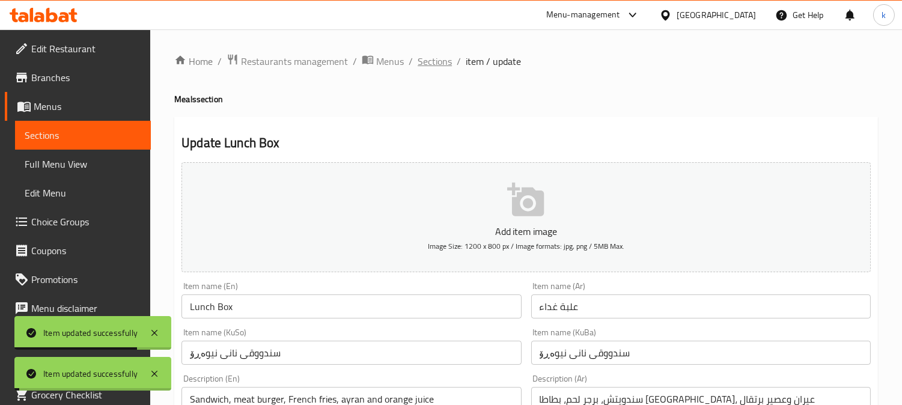
click at [441, 54] on span "Sections" at bounding box center [435, 61] width 34 height 14
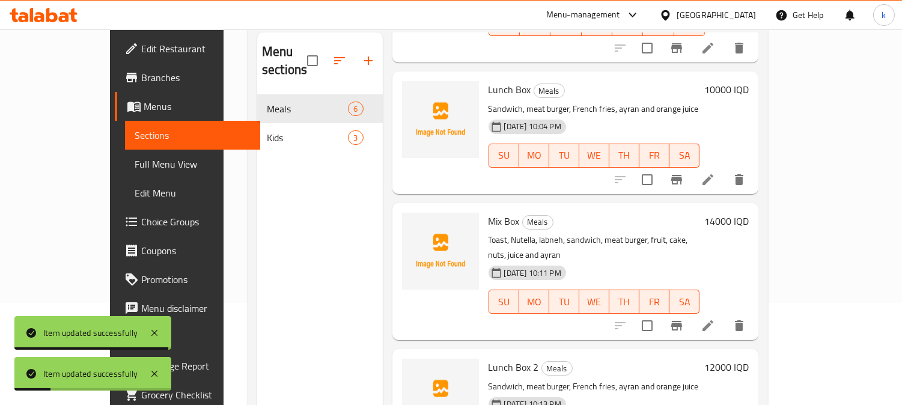
scroll to position [168, 0]
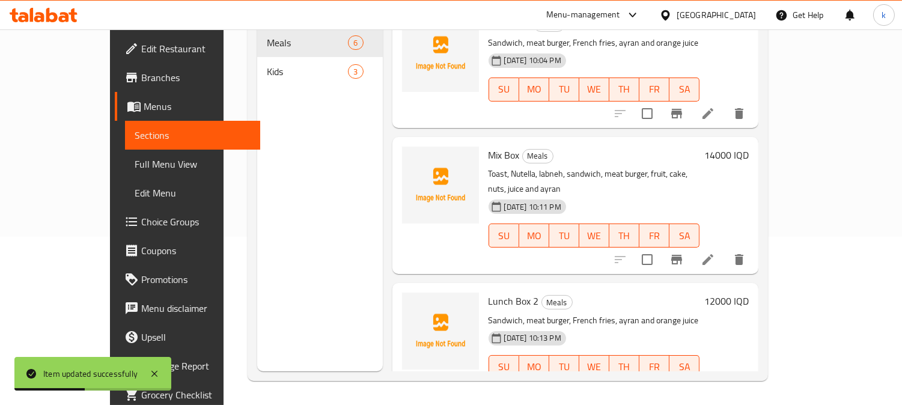
click at [725, 249] on li at bounding box center [708, 260] width 34 height 22
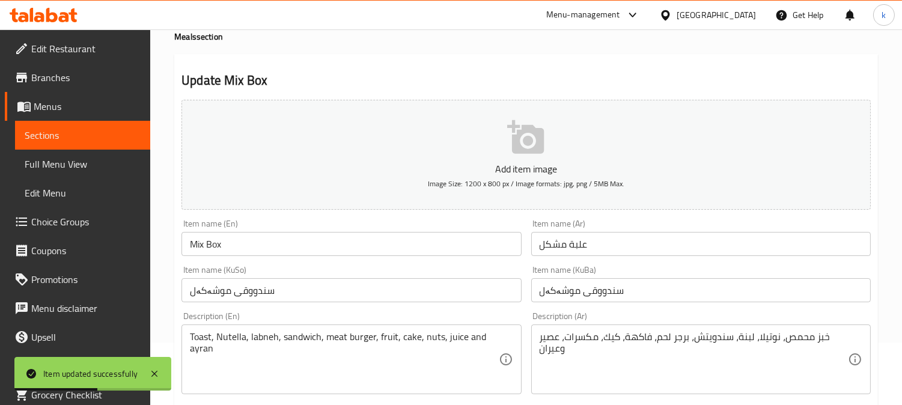
scroll to position [111, 0]
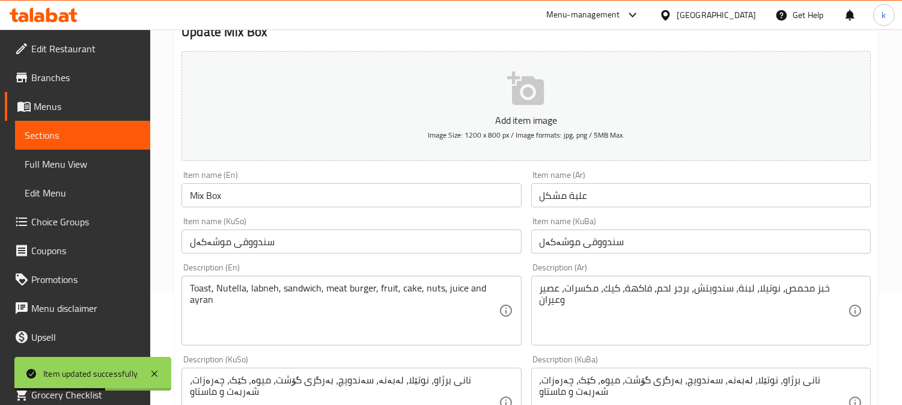
click at [299, 281] on div "Toast, Nutella, labneh, sandwich, meat burger, fruit, cake, nuts, juice and ayr…" at bounding box center [352, 311] width 340 height 70
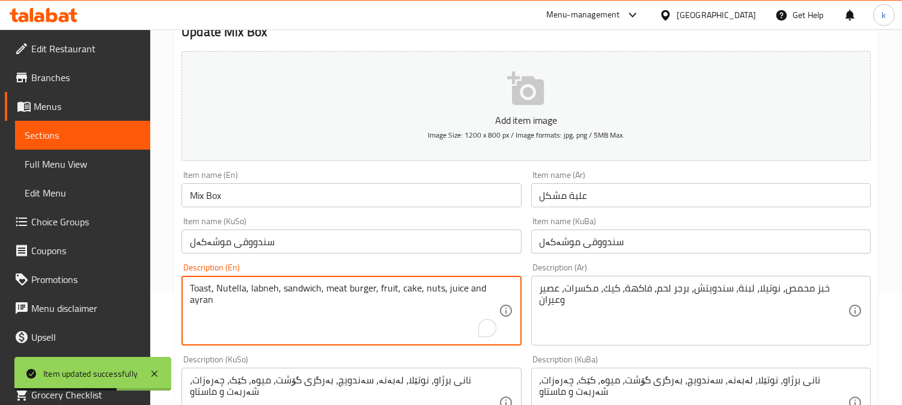
click at [302, 285] on textarea "Toast, Nutella, labneh, sandwich, meat burger, fruit, cake, nuts, juice and ayr…" at bounding box center [344, 311] width 308 height 57
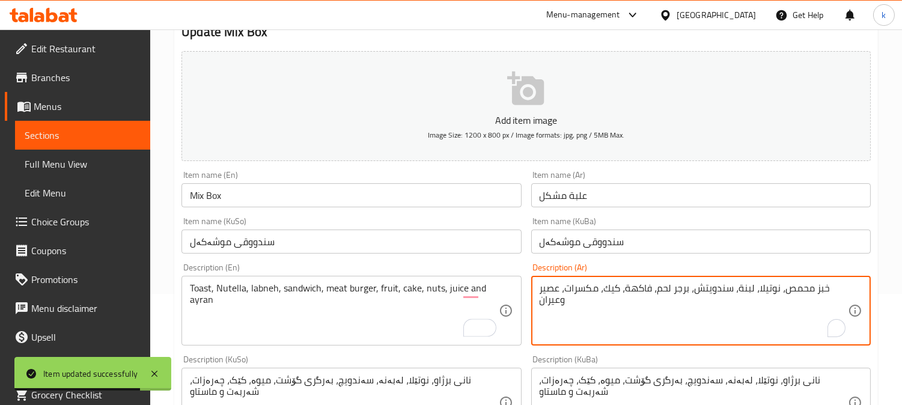
click at [644, 290] on textarea "خبز محمص، نوتيلا، لبنة، سندويتش، برجر لحم، فاكهة، كيك، مكسرات، عصير وعيران" at bounding box center [694, 311] width 308 height 57
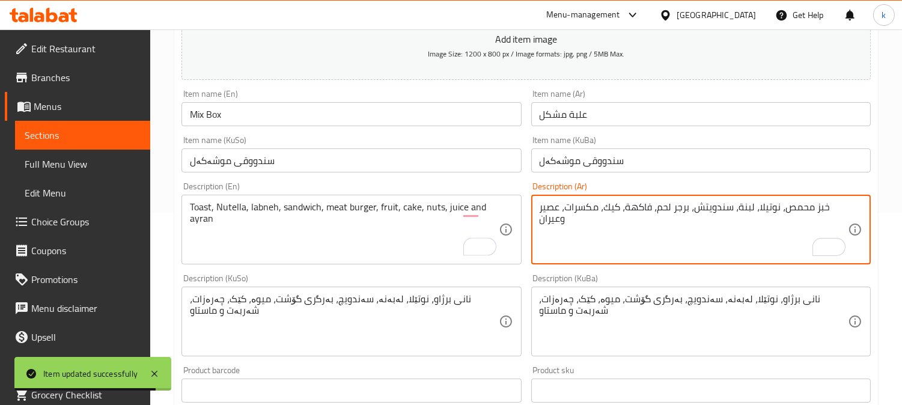
scroll to position [222, 0]
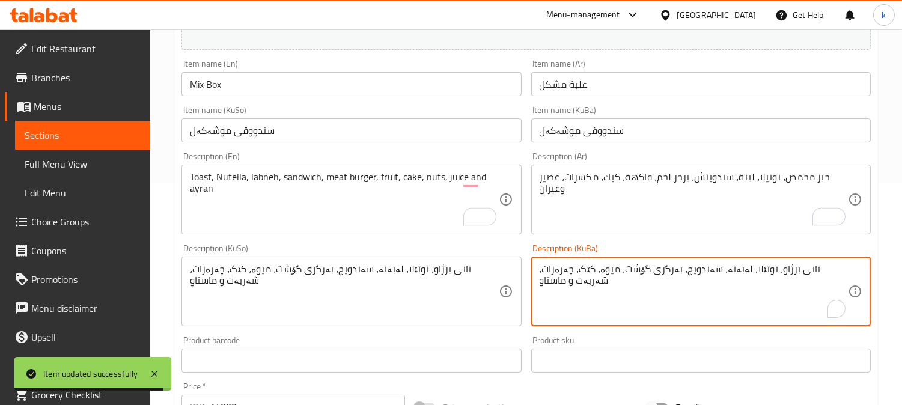
click at [727, 266] on textarea "نانی برژاو، نوتێلا، لەبەنە، سەندویچ، بەرگری گۆشت، میوە، کێک، چەرەزات، شەربەت و …" at bounding box center [694, 291] width 308 height 57
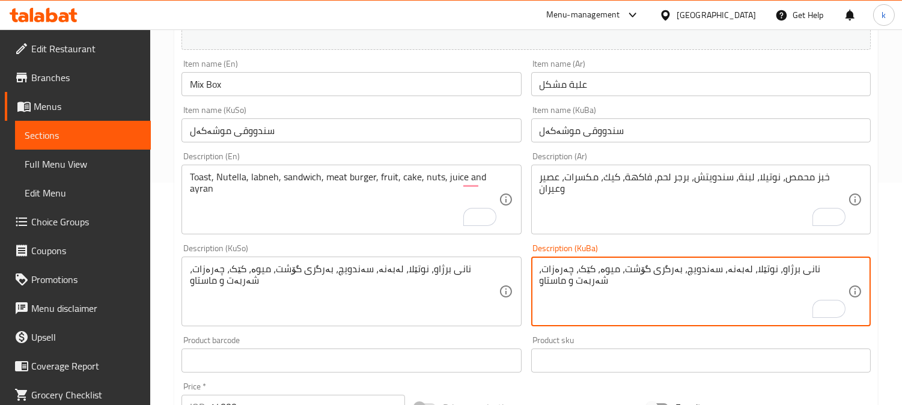
click at [242, 90] on input "Mix Box" at bounding box center [352, 84] width 340 height 24
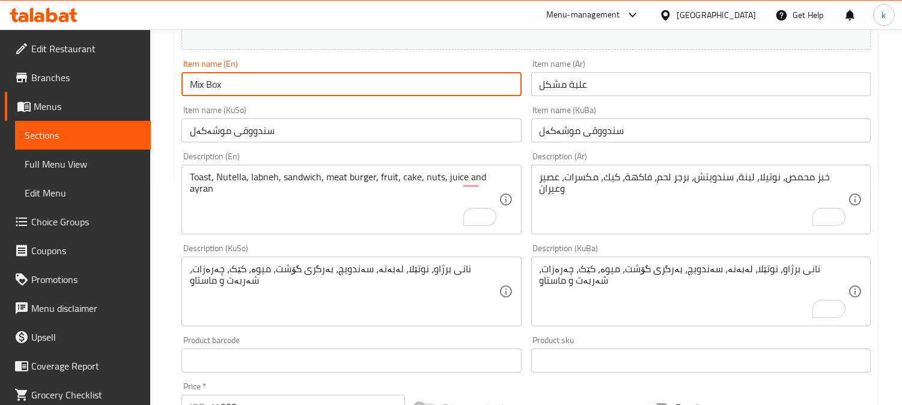
click at [242, 90] on input "Mix Box" at bounding box center [352, 84] width 340 height 24
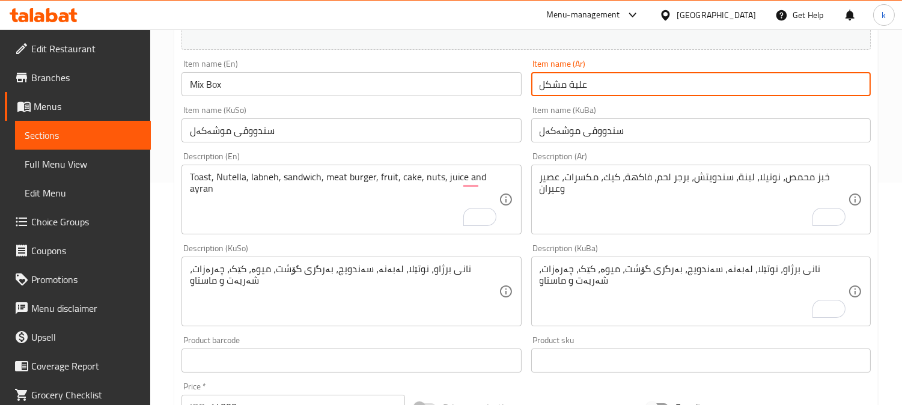
click at [595, 83] on input "علبة مشكل" at bounding box center [701, 84] width 340 height 24
click at [582, 129] on input "سندووقی موشەکەل" at bounding box center [701, 130] width 340 height 24
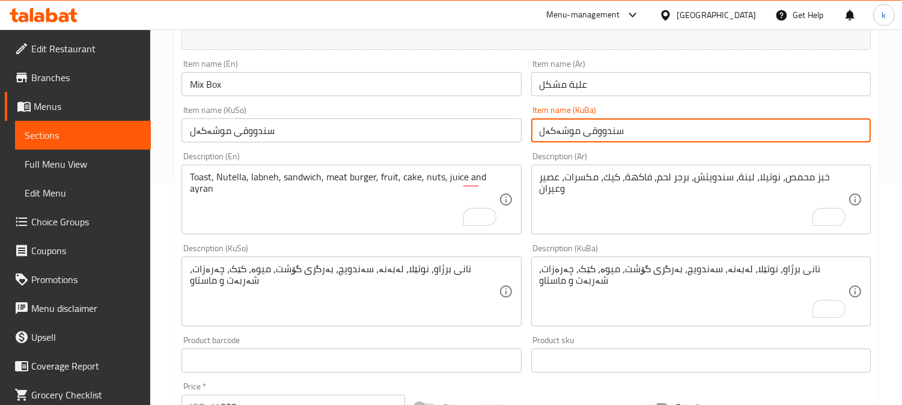
click at [582, 129] on input "سندووقی موشەکەل" at bounding box center [701, 130] width 340 height 24
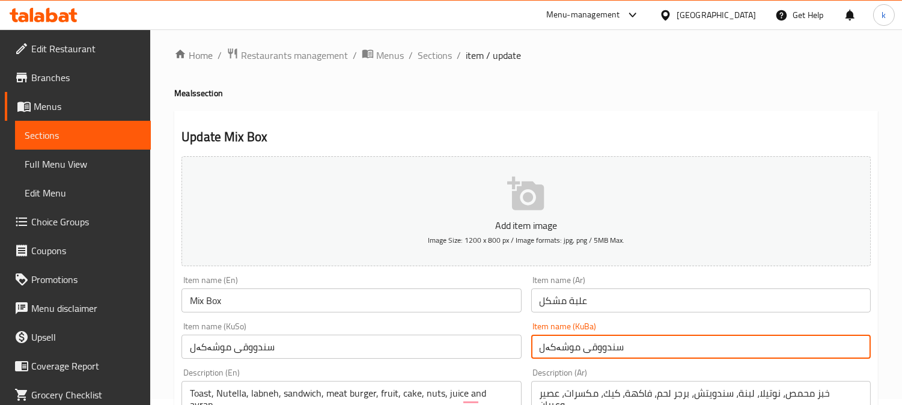
scroll to position [0, 0]
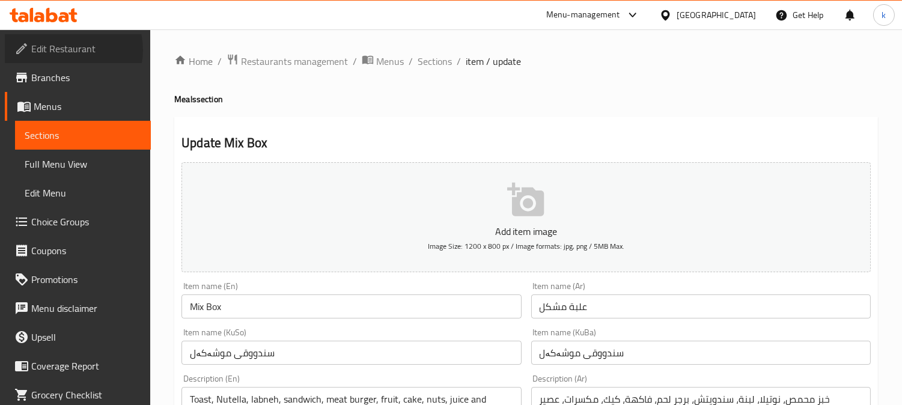
click at [70, 50] on span "Edit Restaurant" at bounding box center [86, 48] width 110 height 14
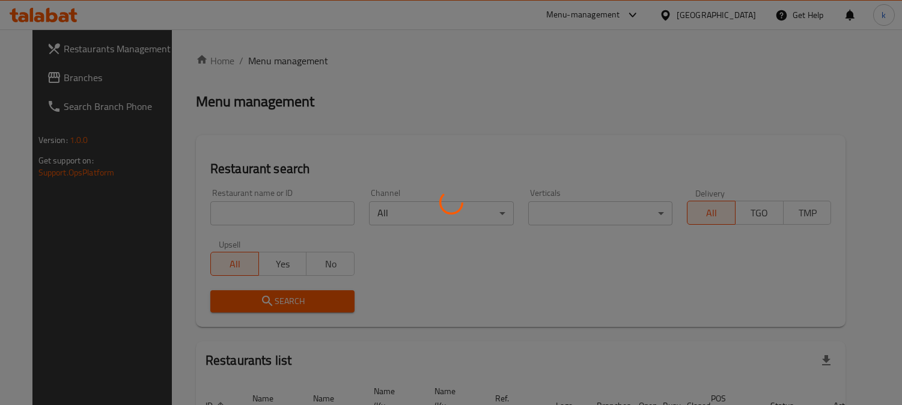
scroll to position [74, 0]
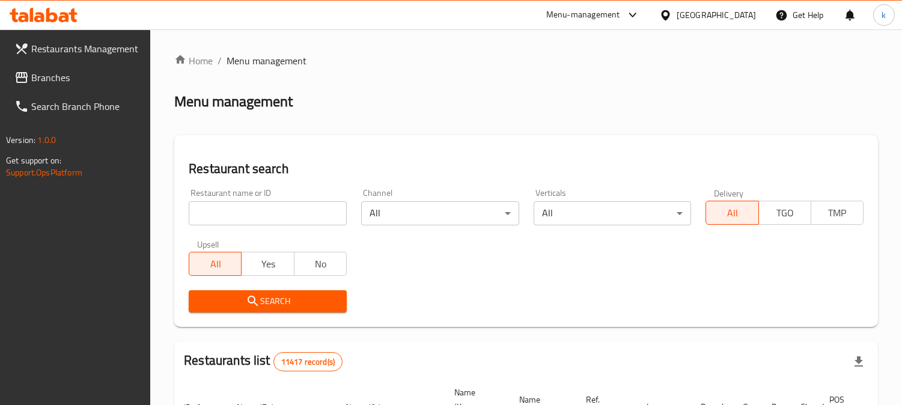
scroll to position [74, 0]
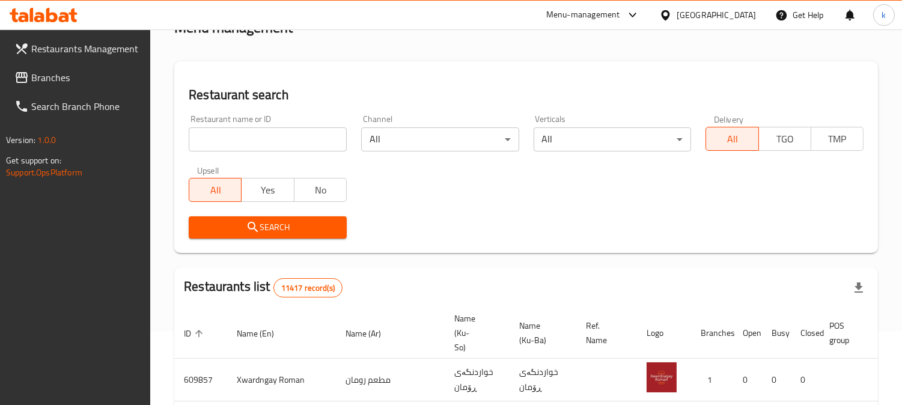
drag, startPoint x: 0, startPoint y: 0, endPoint x: 414, endPoint y: 171, distance: 447.5
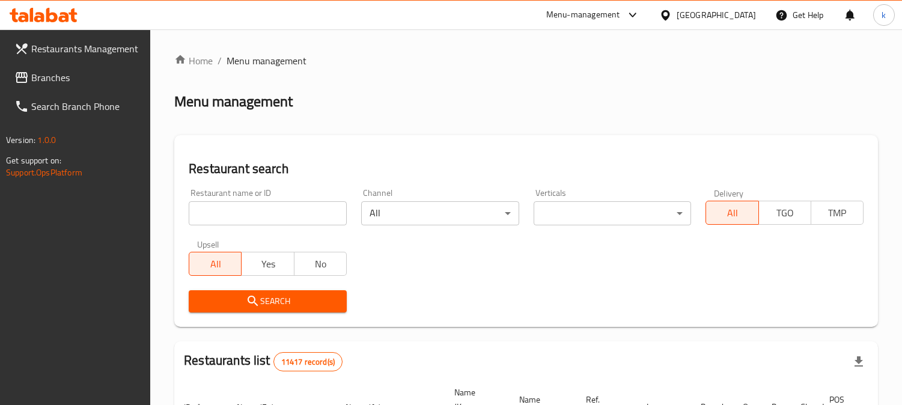
scroll to position [74, 0]
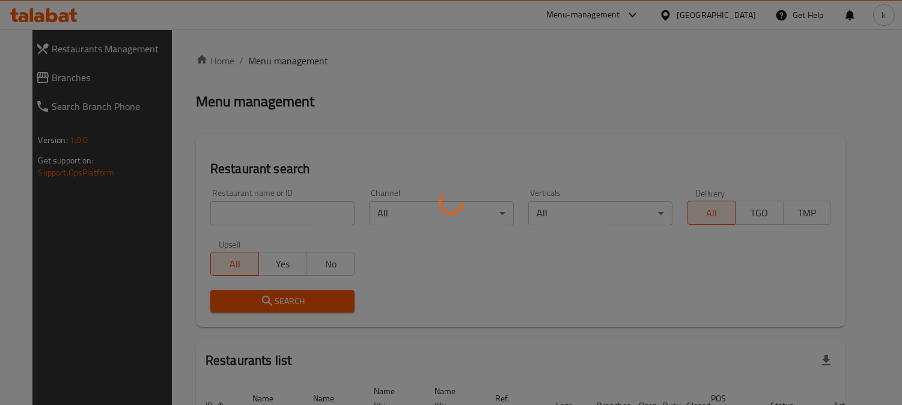
click at [57, 13] on div at bounding box center [451, 202] width 902 height 405
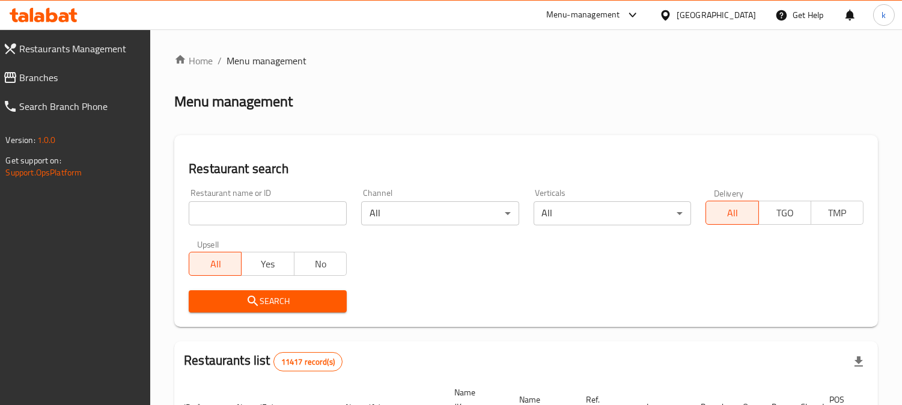
click at [65, 15] on icon at bounding box center [64, 17] width 10 height 10
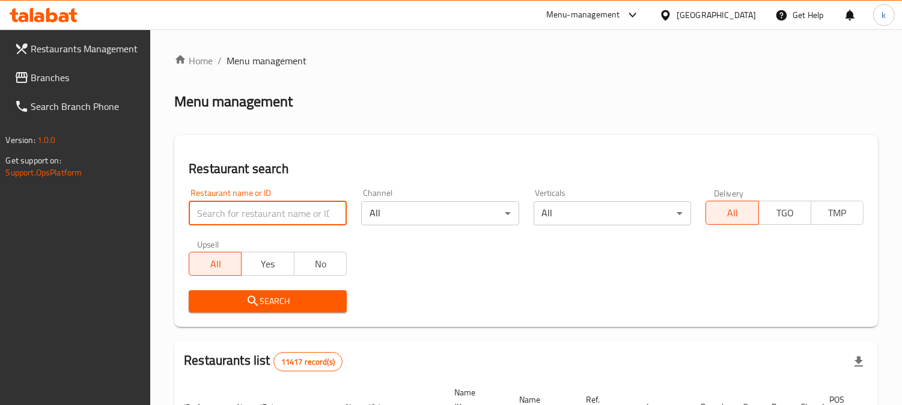
click at [209, 209] on input "search" at bounding box center [268, 213] width 158 height 24
paste input "Asser Land"
type input "Asser Land"
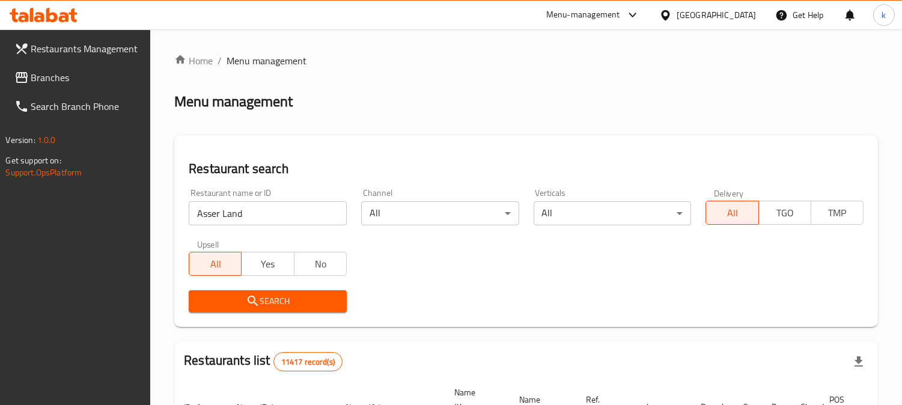
drag, startPoint x: 224, startPoint y: 307, endPoint x: 231, endPoint y: 299, distance: 10.6
click at [224, 305] on span "Search" at bounding box center [267, 301] width 139 height 15
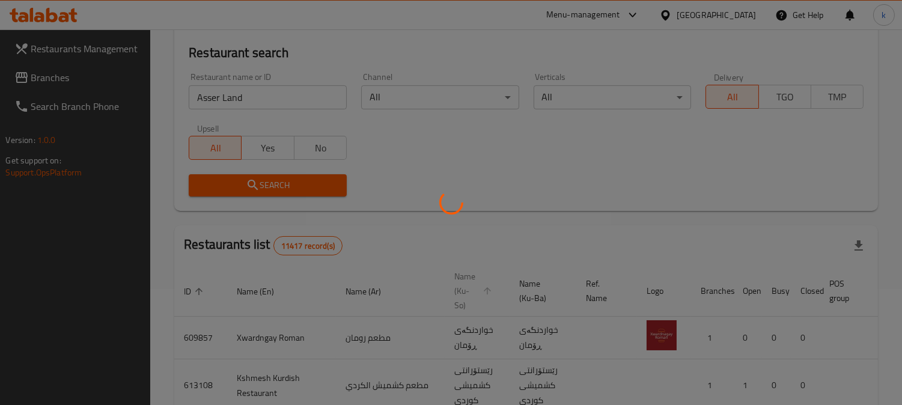
scroll to position [135, 0]
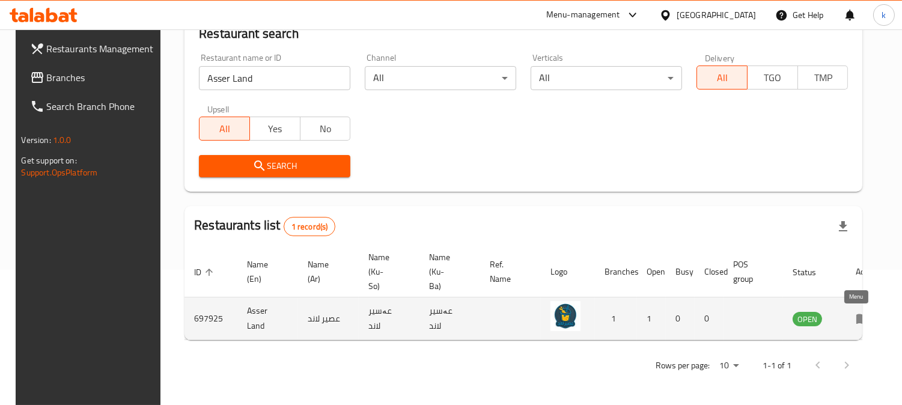
click at [857, 314] on icon "enhanced table" at bounding box center [863, 319] width 13 height 10
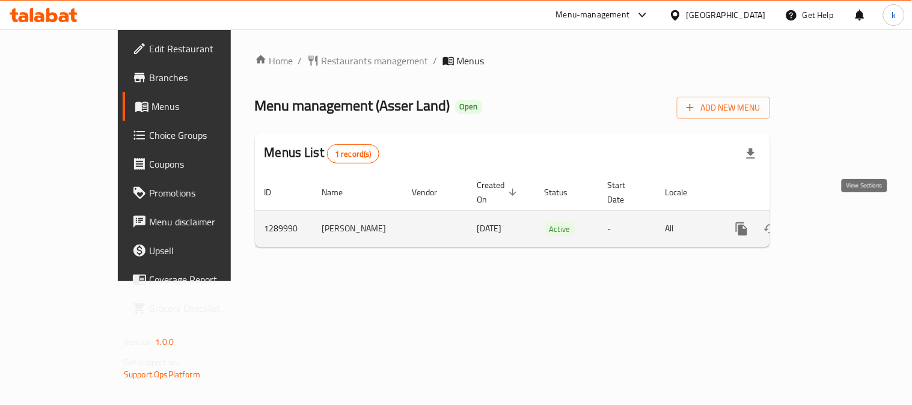
click at [836, 222] on icon "enhanced table" at bounding box center [828, 229] width 14 height 14
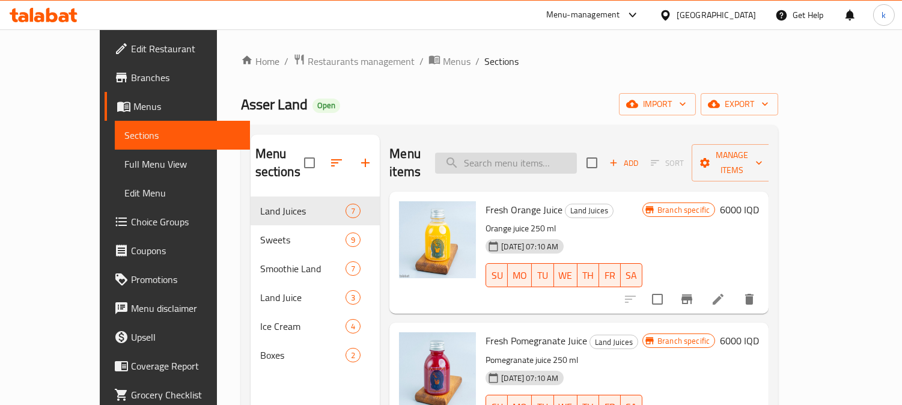
drag, startPoint x: 519, startPoint y: 157, endPoint x: 526, endPoint y: 153, distance: 8.1
click at [519, 156] on input "search" at bounding box center [506, 163] width 142 height 21
paste input "Watermelon Juice"
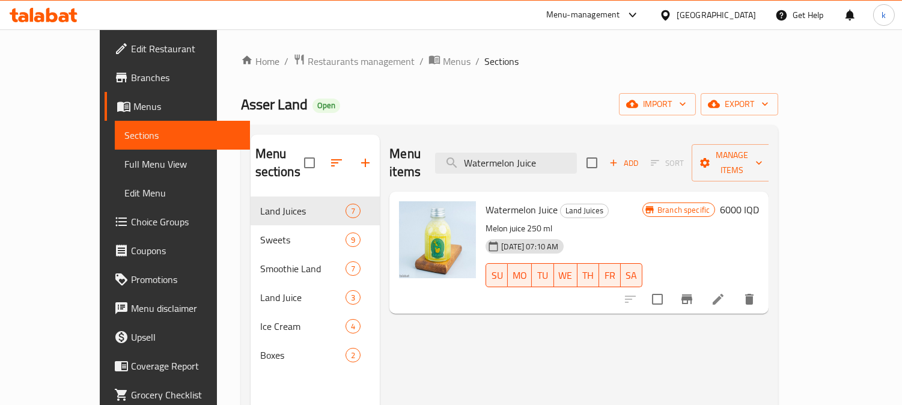
type input "Watermelon Juice"
click at [735, 289] on li at bounding box center [719, 300] width 34 height 22
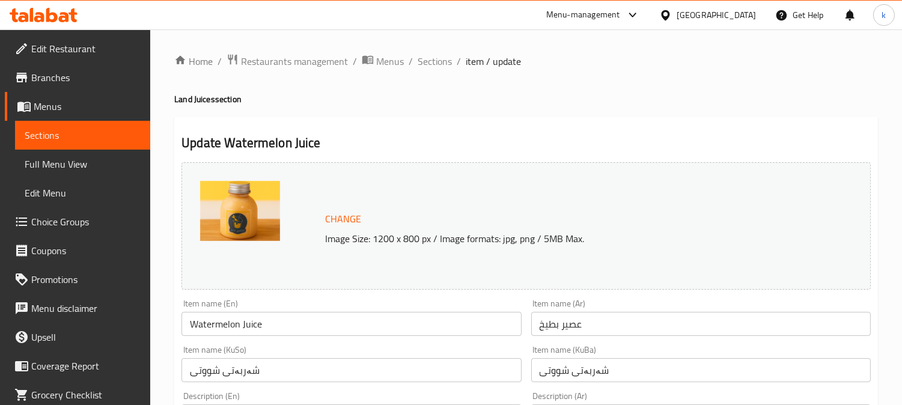
scroll to position [111, 0]
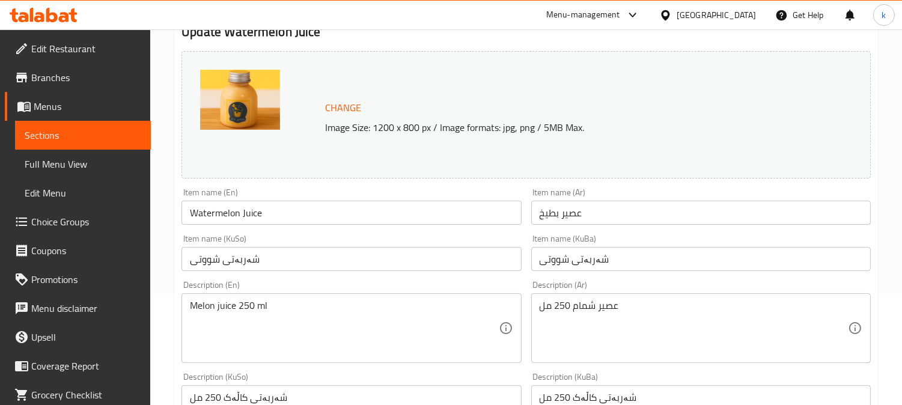
click at [69, 158] on span "Full Menu View" at bounding box center [83, 164] width 117 height 14
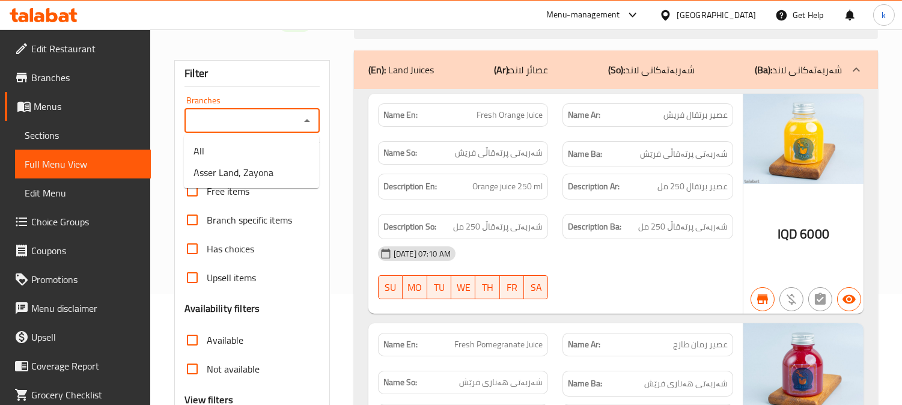
click at [254, 127] on input "Branches" at bounding box center [242, 120] width 108 height 17
click at [76, 134] on span "Sections" at bounding box center [83, 135] width 117 height 14
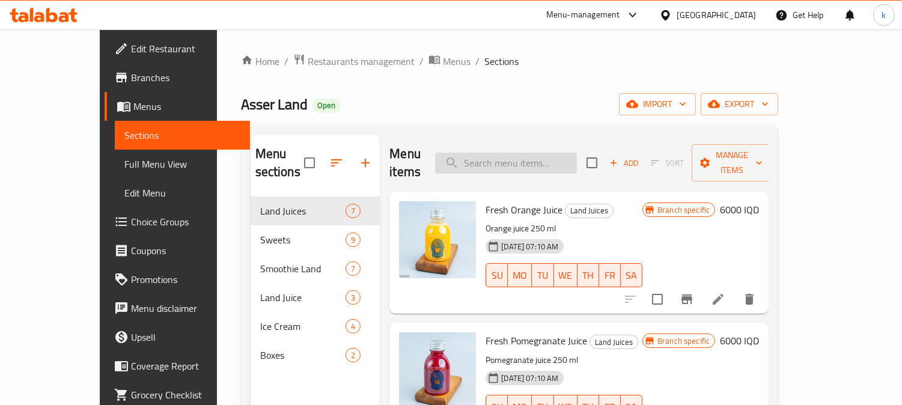
click at [535, 153] on input "search" at bounding box center [506, 163] width 142 height 21
paste input "Watermelon Juice"
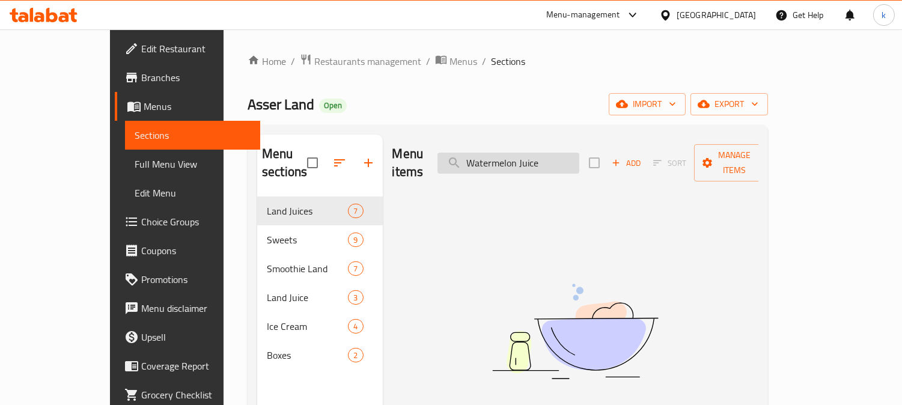
drag, startPoint x: 535, startPoint y: 156, endPoint x: 482, endPoint y: 156, distance: 52.9
click at [483, 155] on input "Watermelon Juice" at bounding box center [509, 163] width 142 height 21
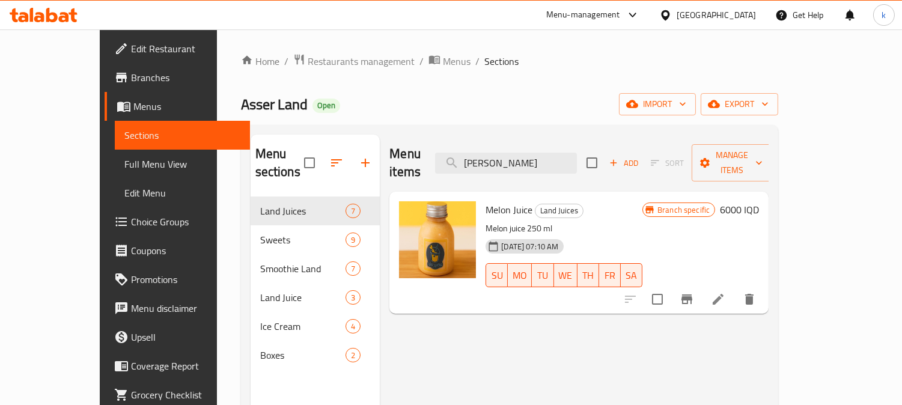
type input "elon Juice"
click at [735, 289] on li at bounding box center [719, 300] width 34 height 22
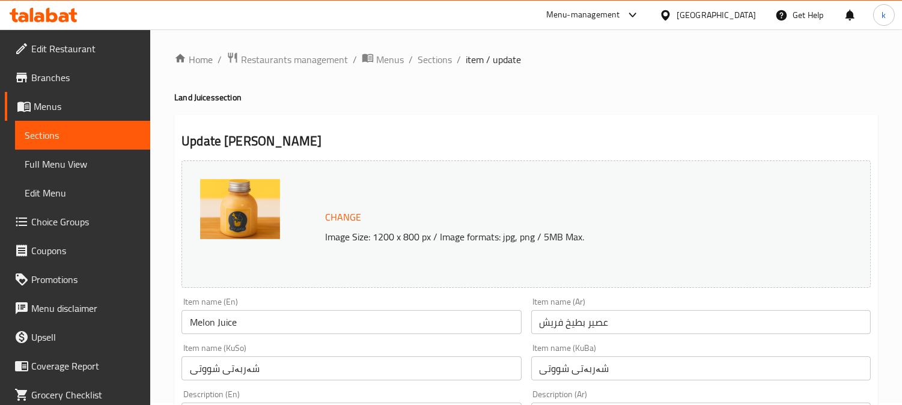
scroll to position [111, 0]
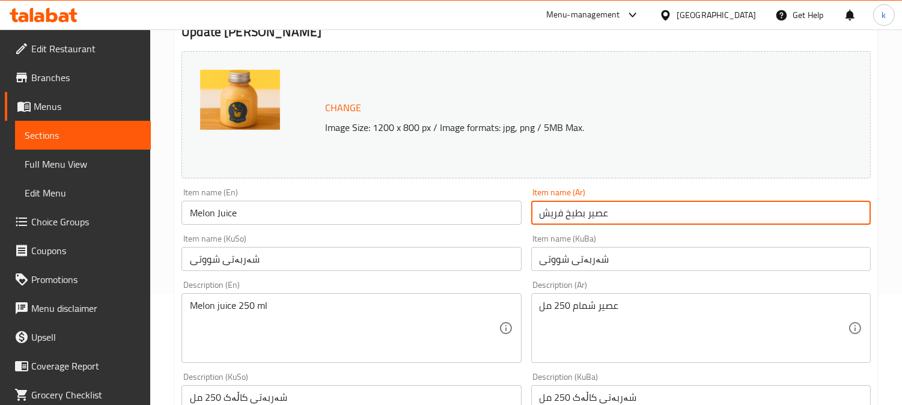
drag, startPoint x: 523, startPoint y: 214, endPoint x: 513, endPoint y: 213, distance: 10.3
click at [513, 213] on div "Change Image Size: 1200 x 800 px / Image formats: jpg, png / 5MB Max. Item name…" at bounding box center [526, 383] width 699 height 674
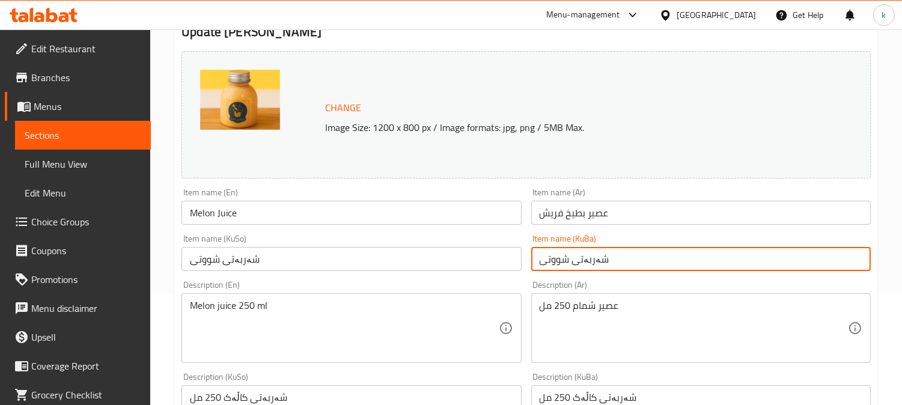
drag, startPoint x: 644, startPoint y: 265, endPoint x: 509, endPoint y: 254, distance: 136.3
click at [509, 254] on div "Change Image Size: 1200 x 800 px / Image formats: jpg, png / 5MB Max. Item name…" at bounding box center [526, 383] width 699 height 674
paste input "فرێش"
type input "شەربەتی شووتی فرێش"
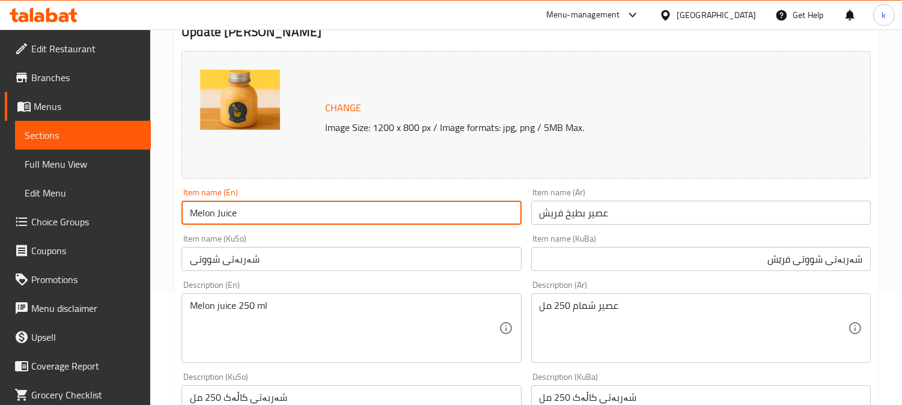
drag, startPoint x: 310, startPoint y: 212, endPoint x: 275, endPoint y: 223, distance: 37.3
click at [135, 212] on div "Edit Restaurant Branches Menus Sections Full Menu View Edit Menu Choice Groups …" at bounding box center [451, 406] width 902 height 976
paste input "Fresh Waterm"
drag, startPoint x: 244, startPoint y: 213, endPoint x: 215, endPoint y: 215, distance: 29.5
click at [215, 215] on input "Fresh Watermelon Juice" at bounding box center [352, 213] width 340 height 24
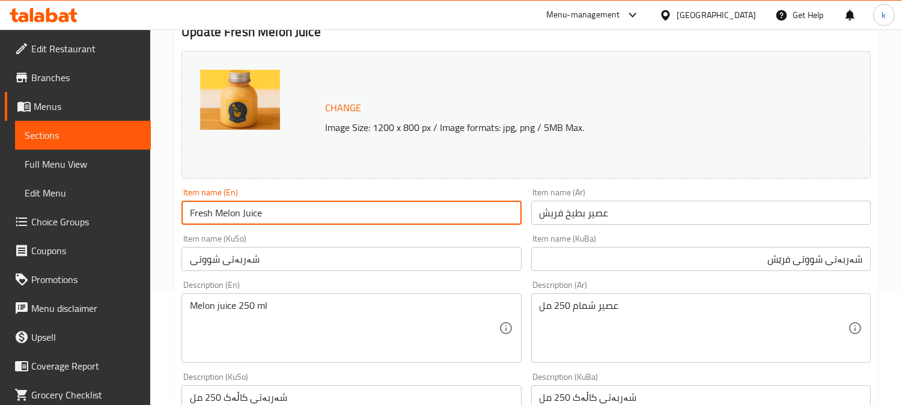
type input "Fresh Melon Juice"
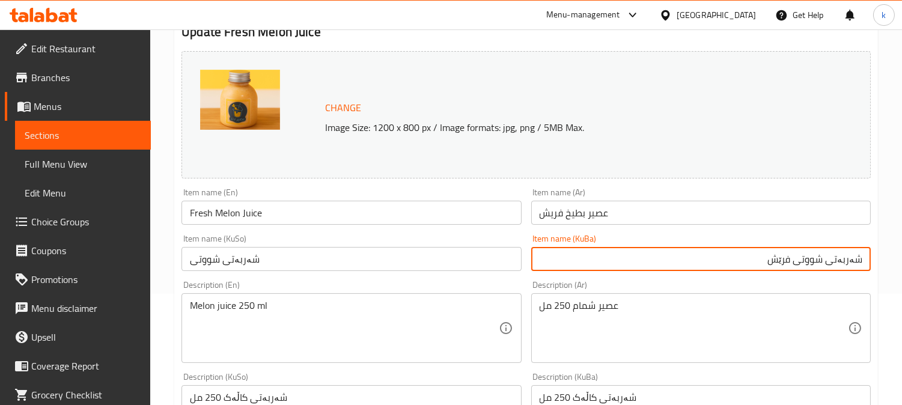
click at [815, 262] on input "شەربەتی شووتی فرێش" at bounding box center [701, 259] width 340 height 24
click at [810, 257] on input "شەربەتی کاڵەکی فرێش" at bounding box center [701, 259] width 340 height 24
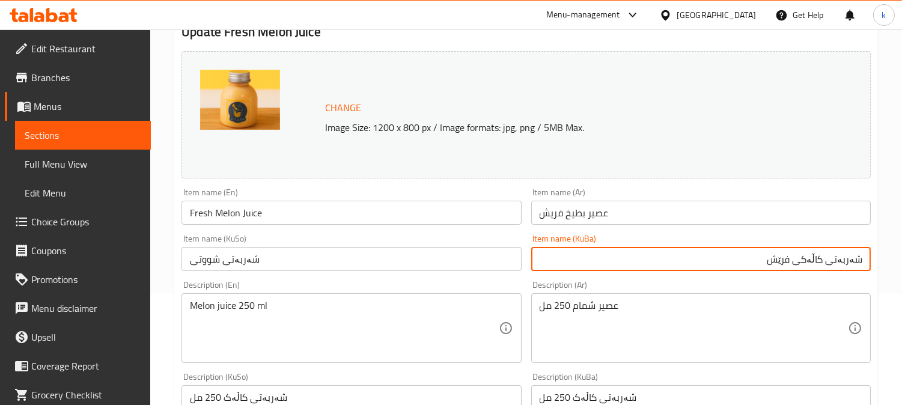
type input "شەربەتی کاڵەکی فرێش"
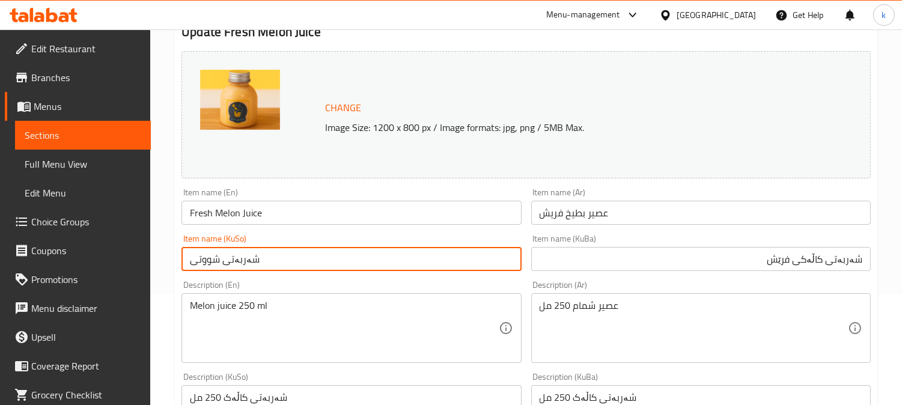
drag, startPoint x: 308, startPoint y: 249, endPoint x: 159, endPoint y: 254, distance: 149.2
click at [159, 254] on div "Home / Restaurants management / Menus / Sections / item / update Land Juices se…" at bounding box center [526, 406] width 752 height 976
paste input "کاڵەکی فرێش"
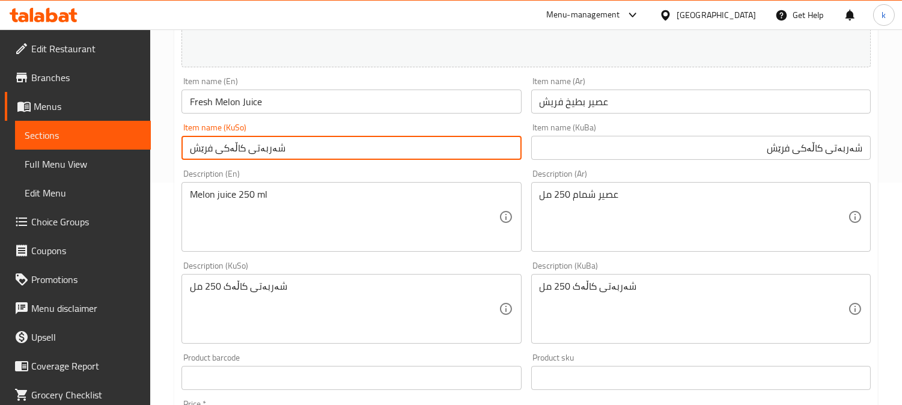
scroll to position [598, 0]
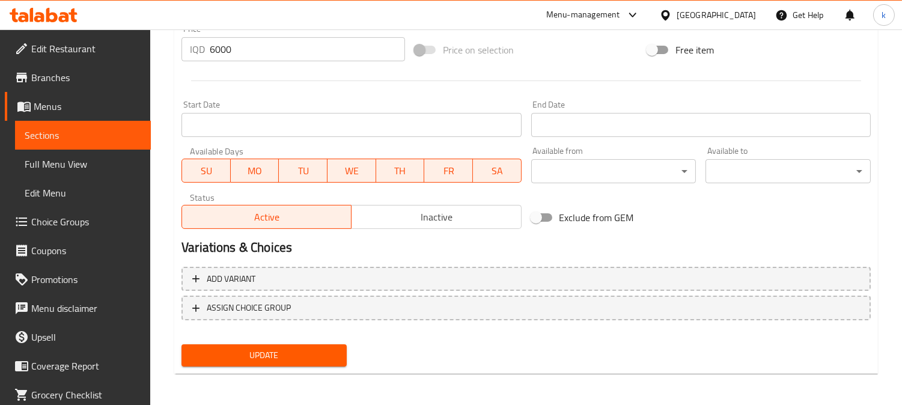
type input "شەربەتی کاڵەکی فرێش"
click at [299, 344] on button "Update" at bounding box center [264, 355] width 165 height 22
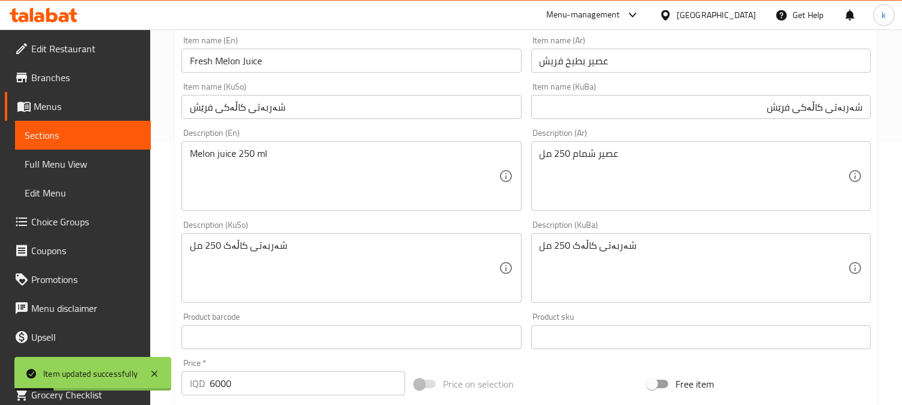
scroll to position [152, 0]
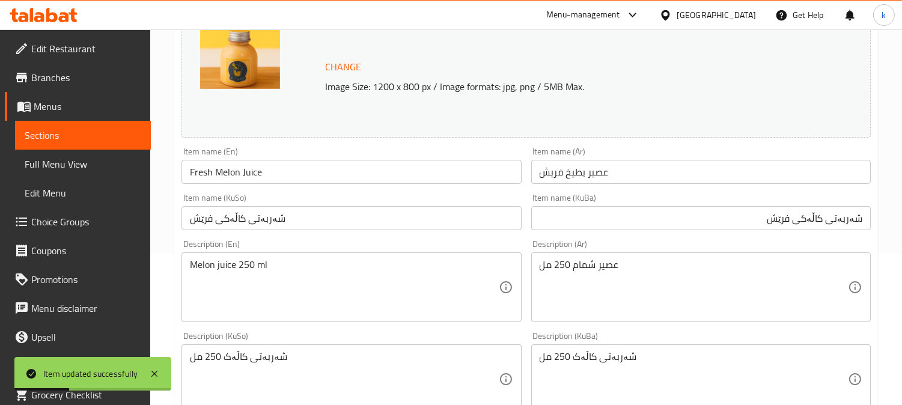
click at [574, 175] on input "عصير بطيخ فريش" at bounding box center [701, 172] width 340 height 24
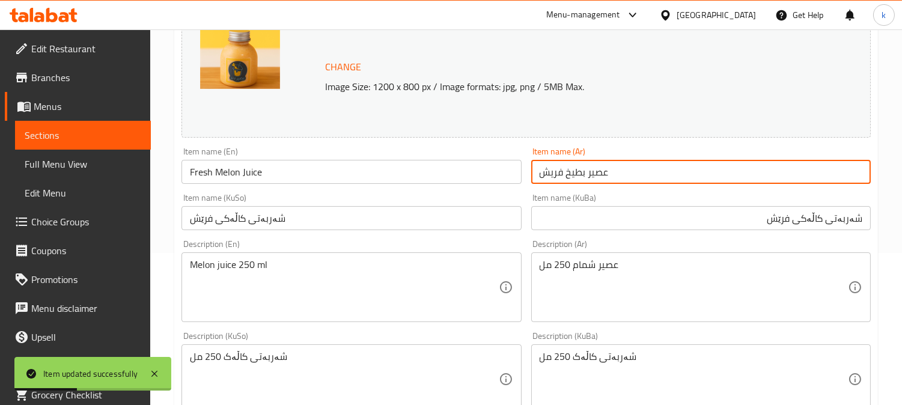
click at [574, 175] on input "عصير بطيخ فريش" at bounding box center [701, 172] width 340 height 24
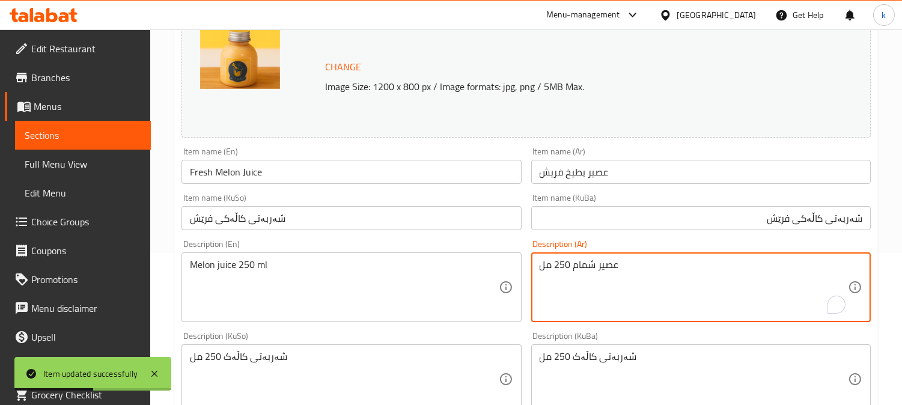
click at [580, 269] on textarea "عصير شمام 250 مل" at bounding box center [694, 287] width 308 height 57
paste textarea "طيخ"
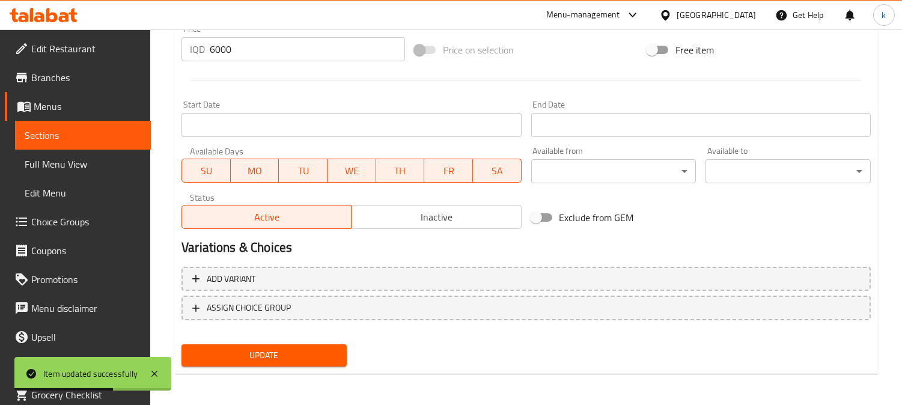
type textarea "عصير بطيخ 250 مل"
click at [280, 348] on span "Update" at bounding box center [264, 355] width 146 height 15
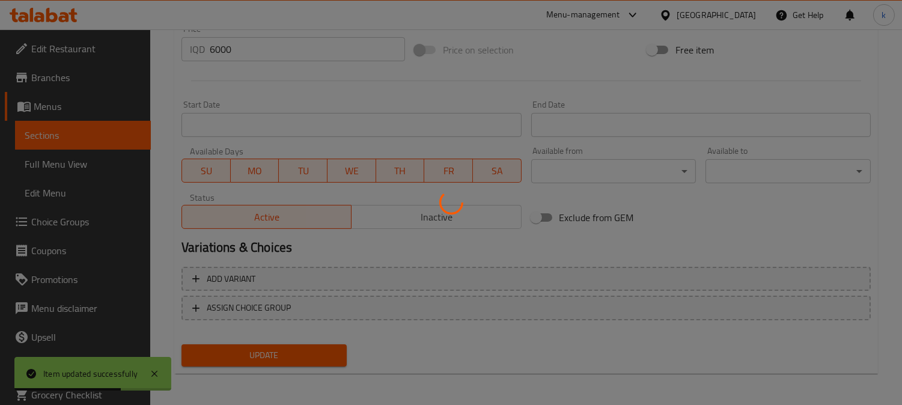
scroll to position [41, 0]
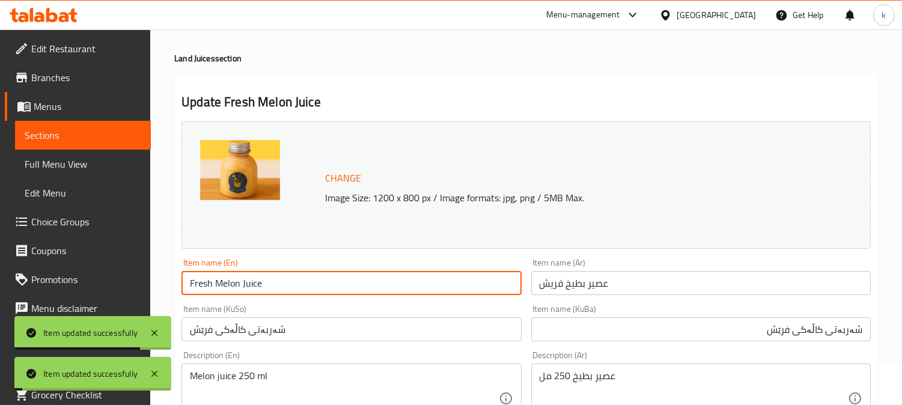
click at [290, 280] on input "Fresh Melon Juice" at bounding box center [352, 283] width 340 height 24
click at [73, 161] on span "Full Menu View" at bounding box center [83, 164] width 117 height 14
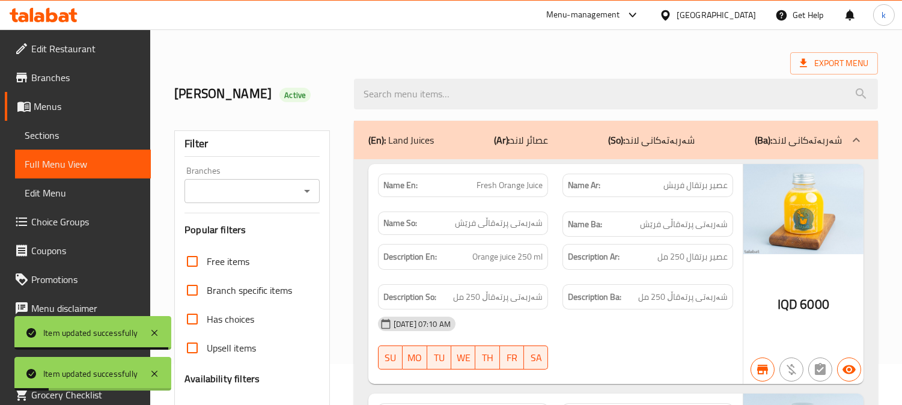
click at [261, 177] on div "Branches Branches" at bounding box center [252, 185] width 135 height 37
click at [260, 184] on input "Branches" at bounding box center [242, 191] width 108 height 17
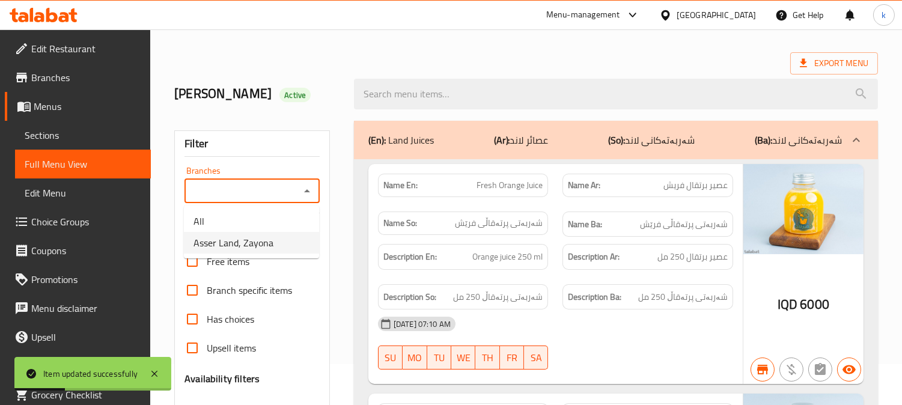
click at [256, 239] on span "Asser Land, Zayona" at bounding box center [234, 243] width 80 height 14
type input "Asser Land, Zayona"
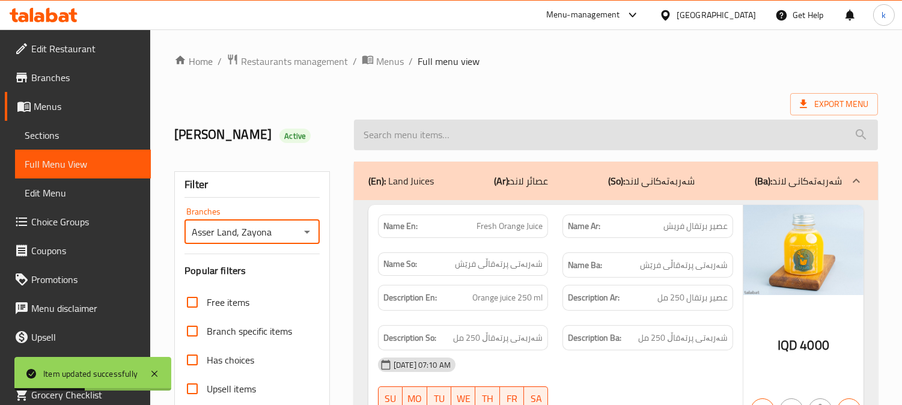
click at [417, 140] on input "search" at bounding box center [616, 135] width 524 height 31
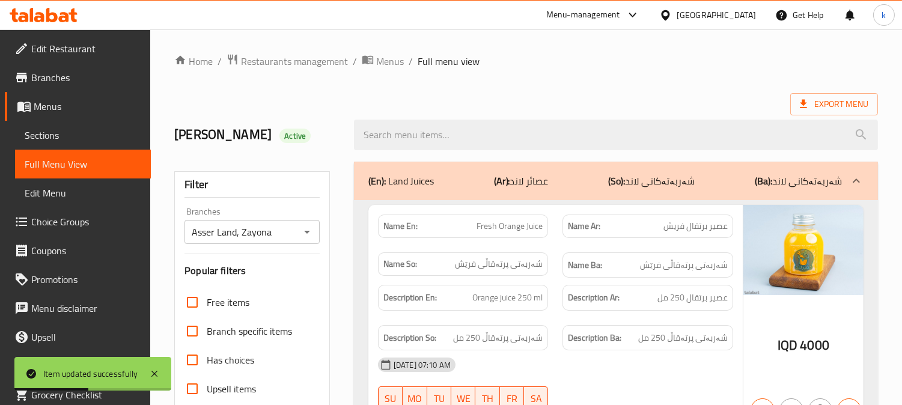
paste input "Fresh Melon Juice"
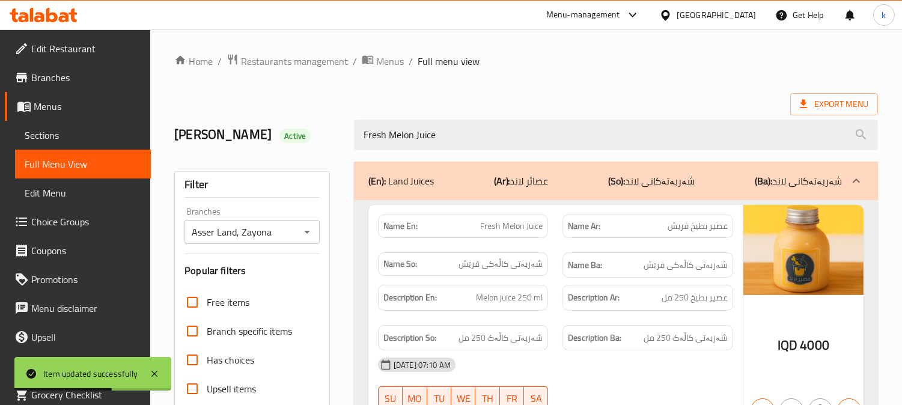
type input "Fresh Melon Juice"
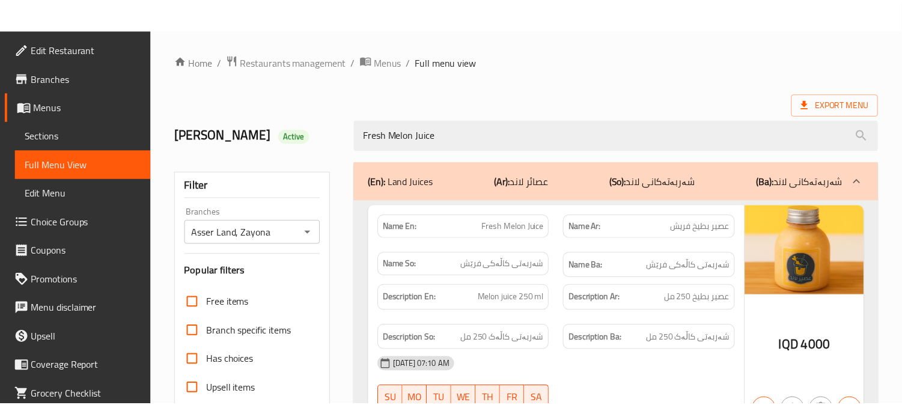
scroll to position [234, 0]
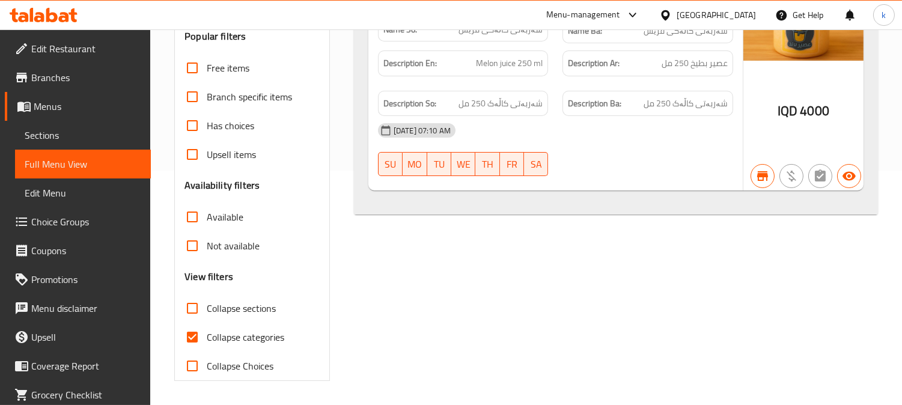
click at [44, 13] on icon at bounding box center [44, 15] width 68 height 14
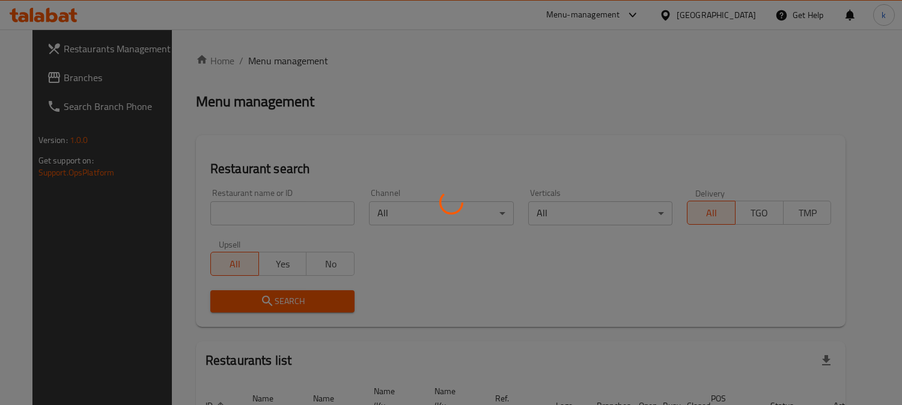
scroll to position [74, 0]
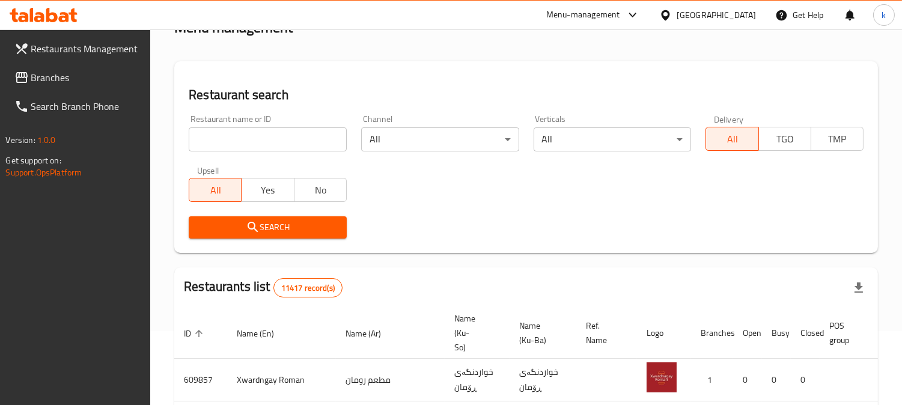
click at [224, 137] on input "search" at bounding box center [268, 139] width 158 height 24
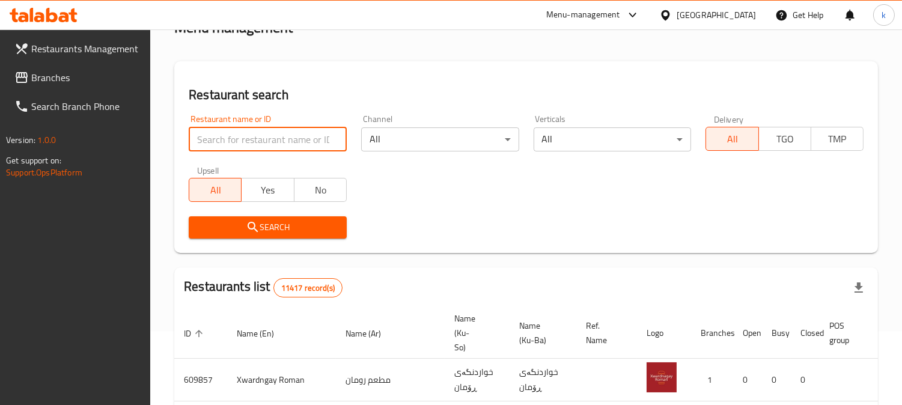
paste input "Yum Box"
type input "Yum Box"
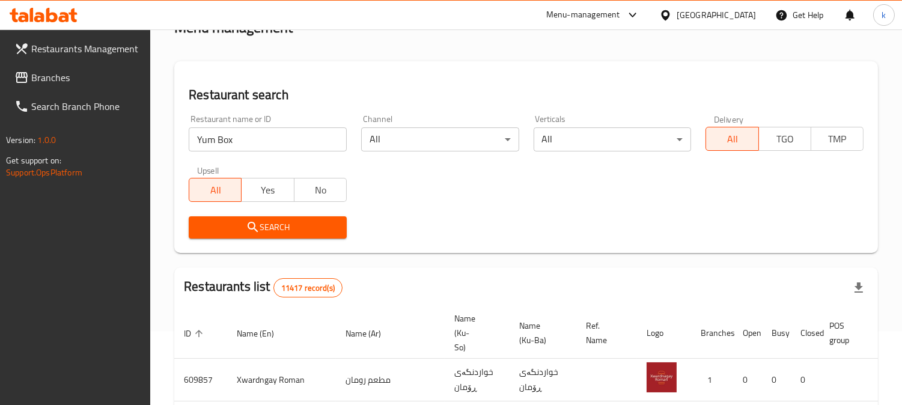
click at [262, 224] on span "Search" at bounding box center [267, 227] width 139 height 15
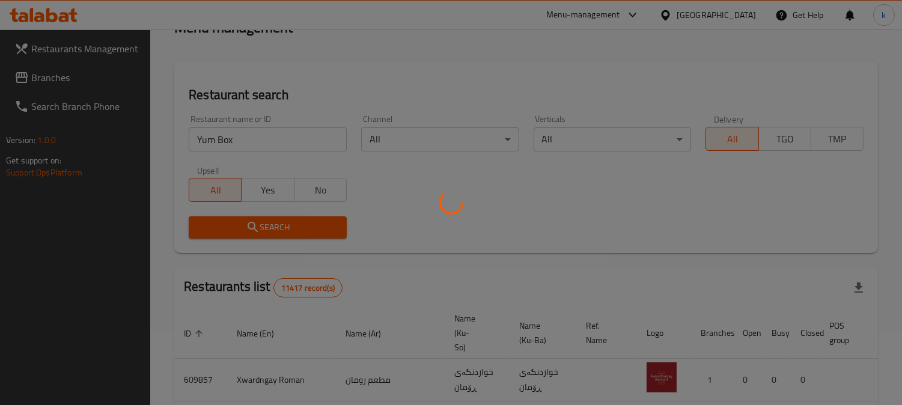
scroll to position [145, 0]
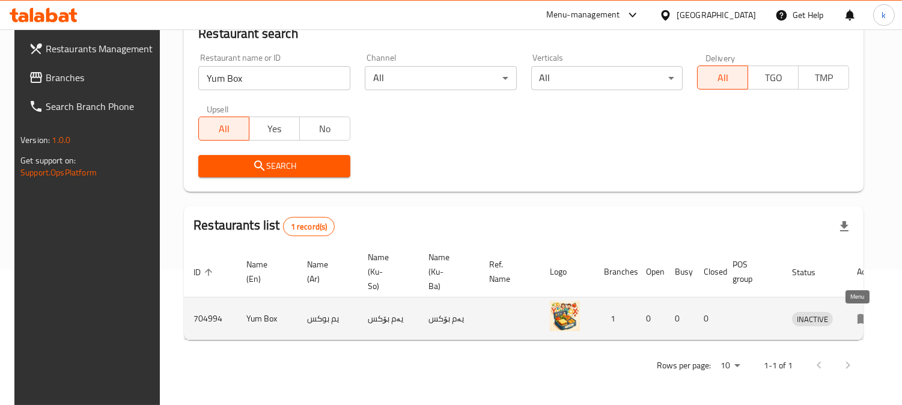
click at [858, 314] on icon "enhanced table" at bounding box center [864, 319] width 13 height 10
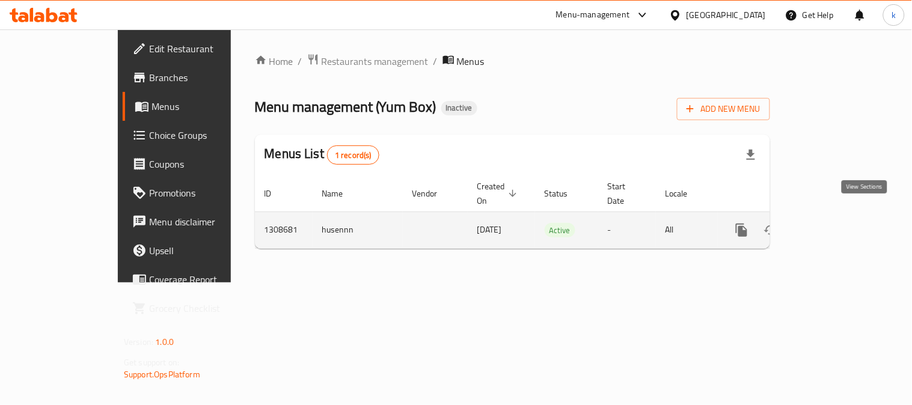
click at [836, 223] on icon "enhanced table" at bounding box center [828, 230] width 14 height 14
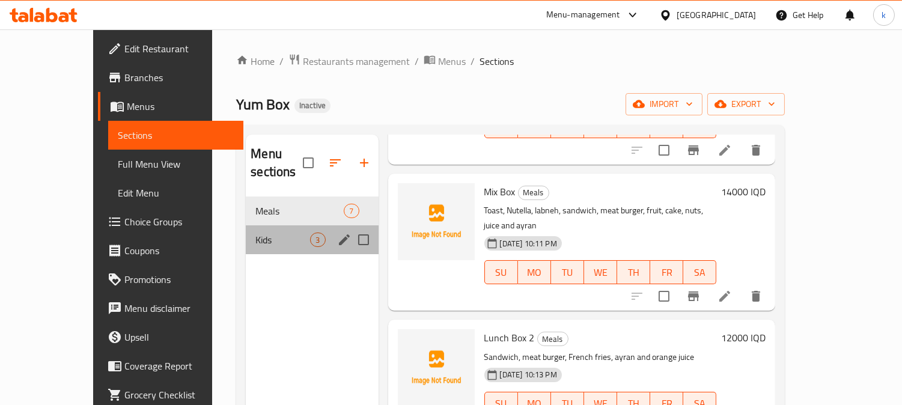
click at [246, 225] on div "Kids 3" at bounding box center [312, 239] width 132 height 29
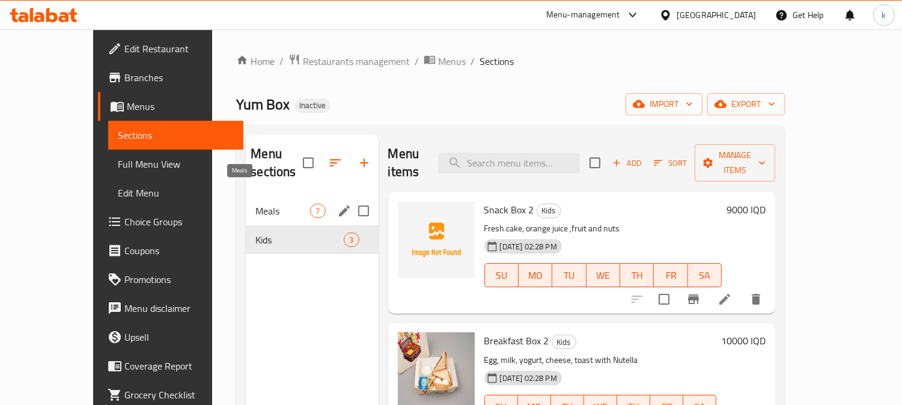
click at [256, 204] on span "Meals" at bounding box center [283, 211] width 55 height 14
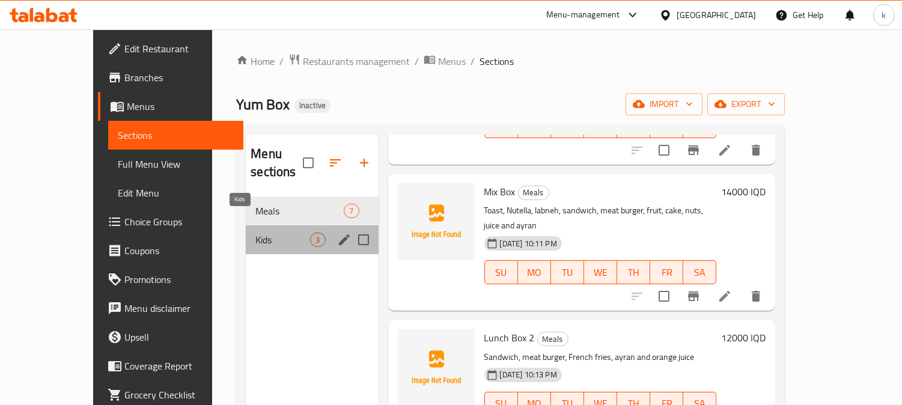
click at [256, 233] on span "Kids" at bounding box center [283, 240] width 55 height 14
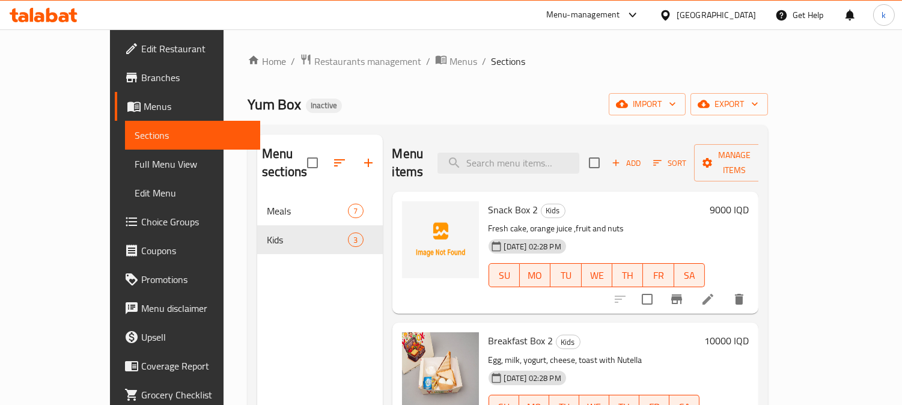
scroll to position [18, 0]
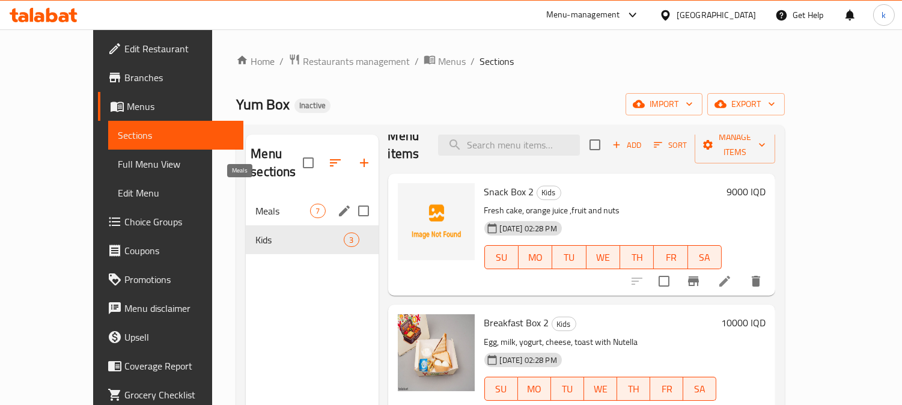
click at [275, 204] on span "Meals" at bounding box center [283, 211] width 55 height 14
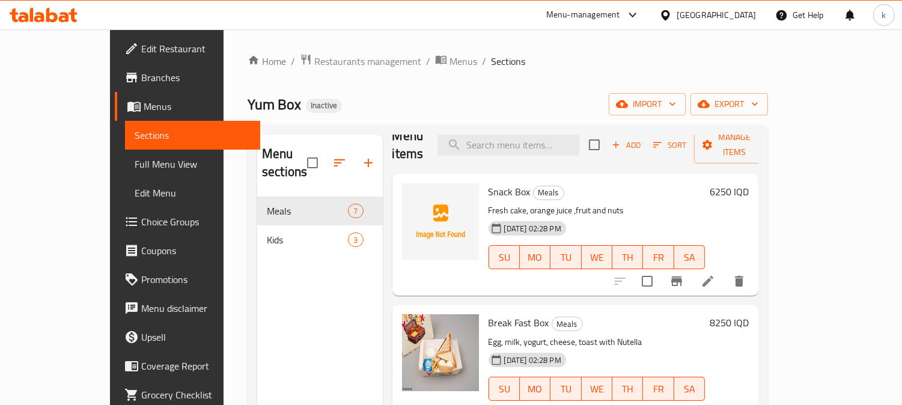
click at [141, 45] on span "Edit Restaurant" at bounding box center [196, 48] width 110 height 14
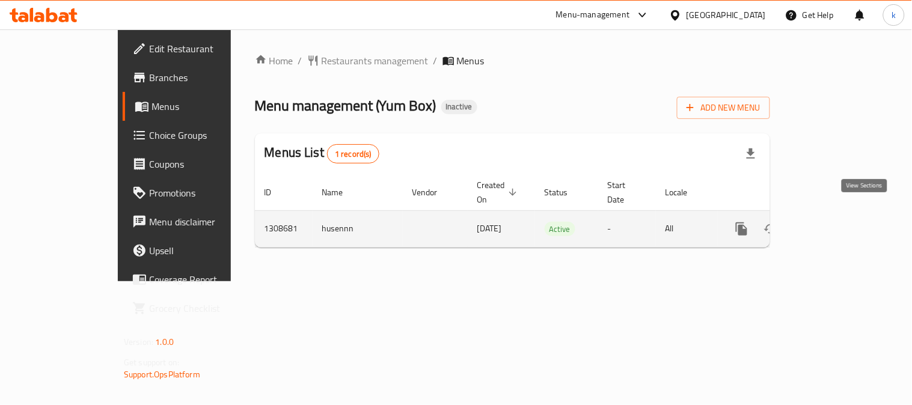
click at [843, 218] on link "enhanced table" at bounding box center [828, 229] width 29 height 29
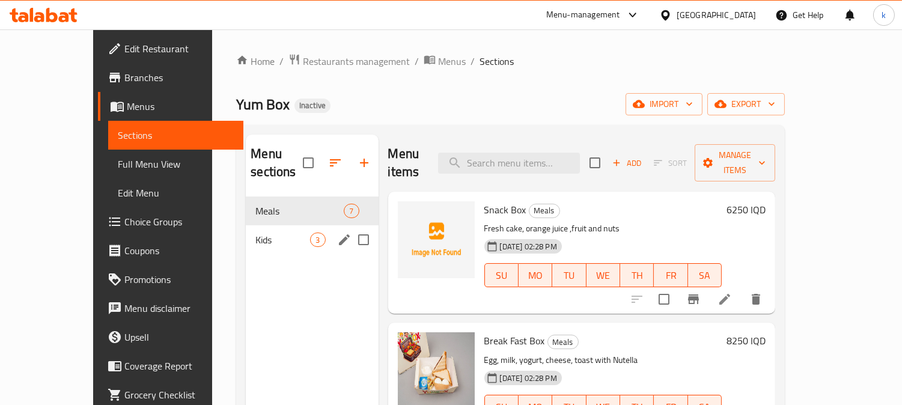
click at [246, 225] on div "Kids 3" at bounding box center [312, 239] width 132 height 29
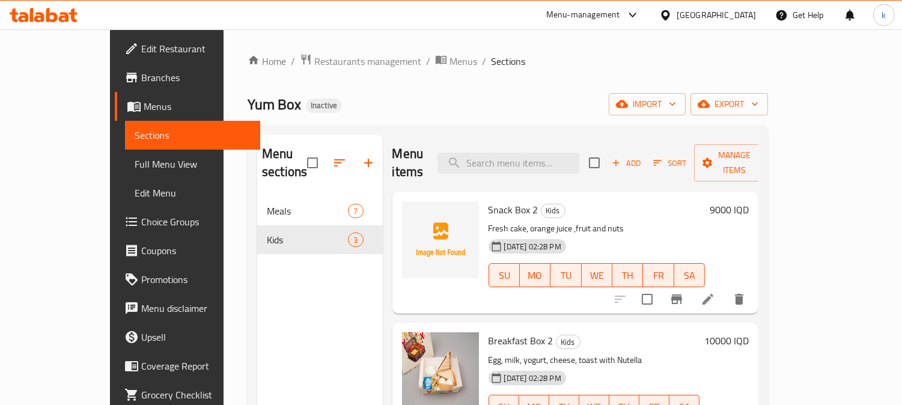
click at [141, 56] on span "Edit Restaurant" at bounding box center [196, 48] width 110 height 14
